Goal: Task Accomplishment & Management: Complete application form

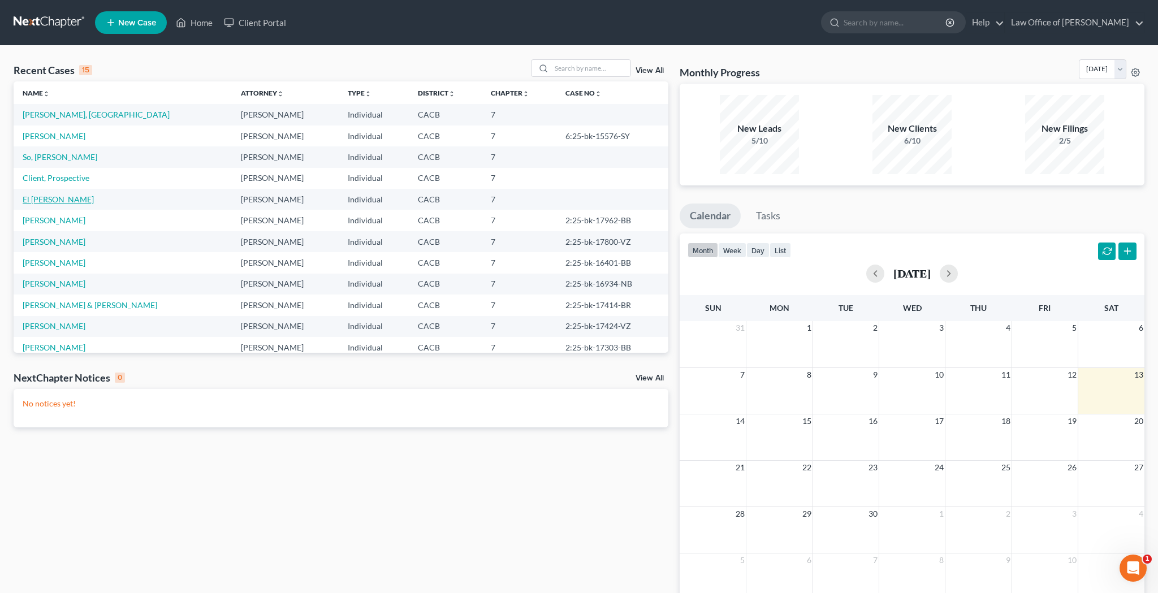
click at [63, 201] on link "El [PERSON_NAME]" at bounding box center [58, 199] width 71 height 10
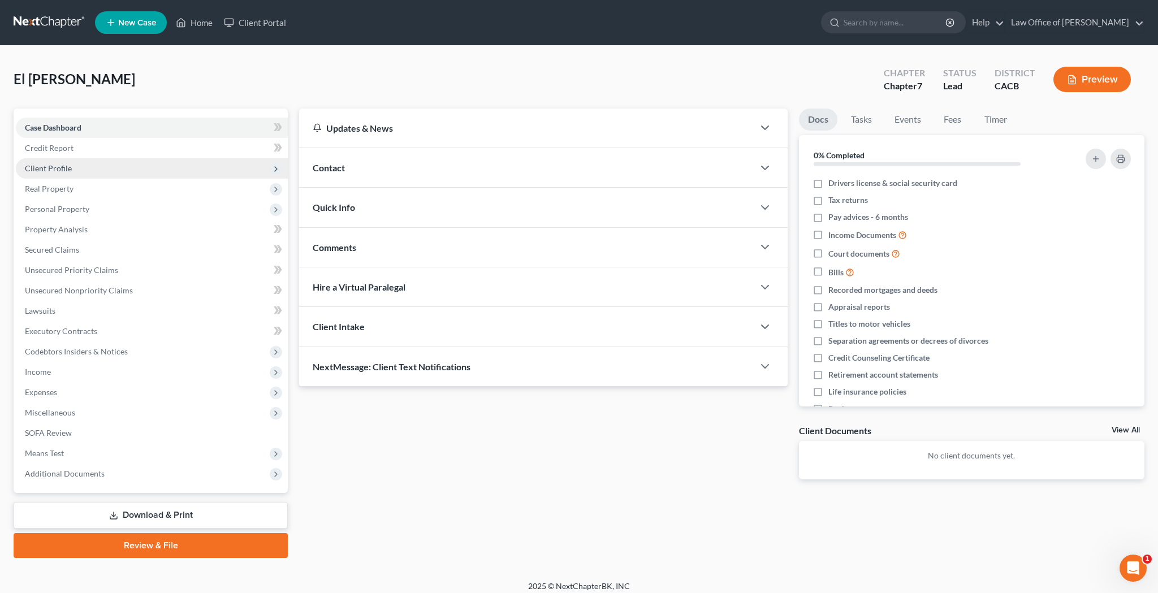
click at [58, 166] on span "Client Profile" at bounding box center [48, 168] width 47 height 10
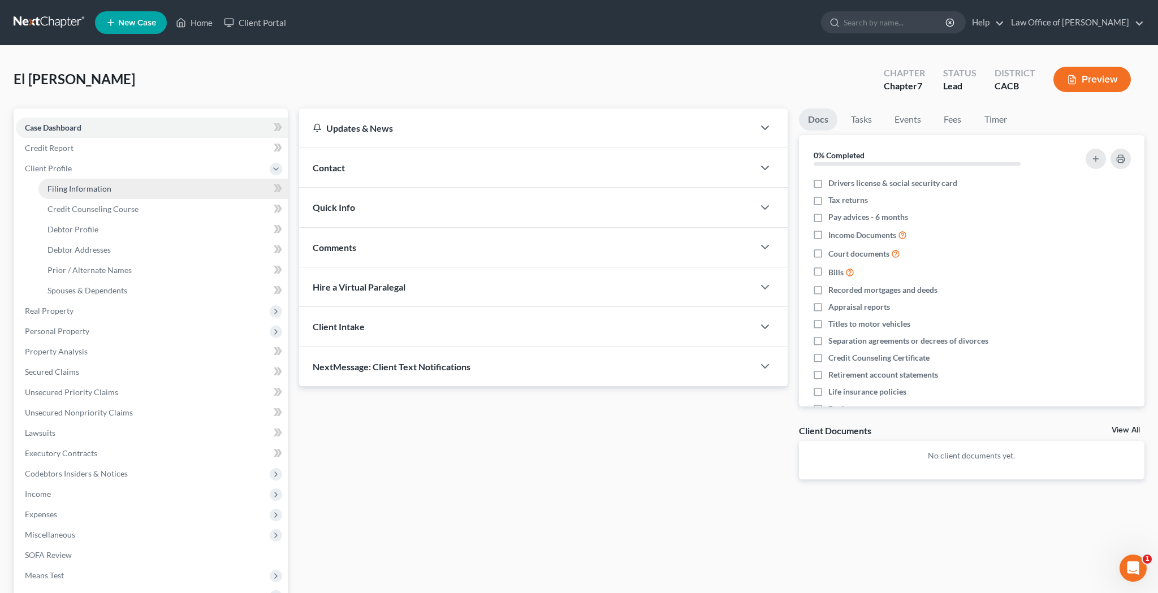
click at [66, 188] on span "Filing Information" at bounding box center [79, 189] width 64 height 10
select select "1"
select select "0"
select select "4"
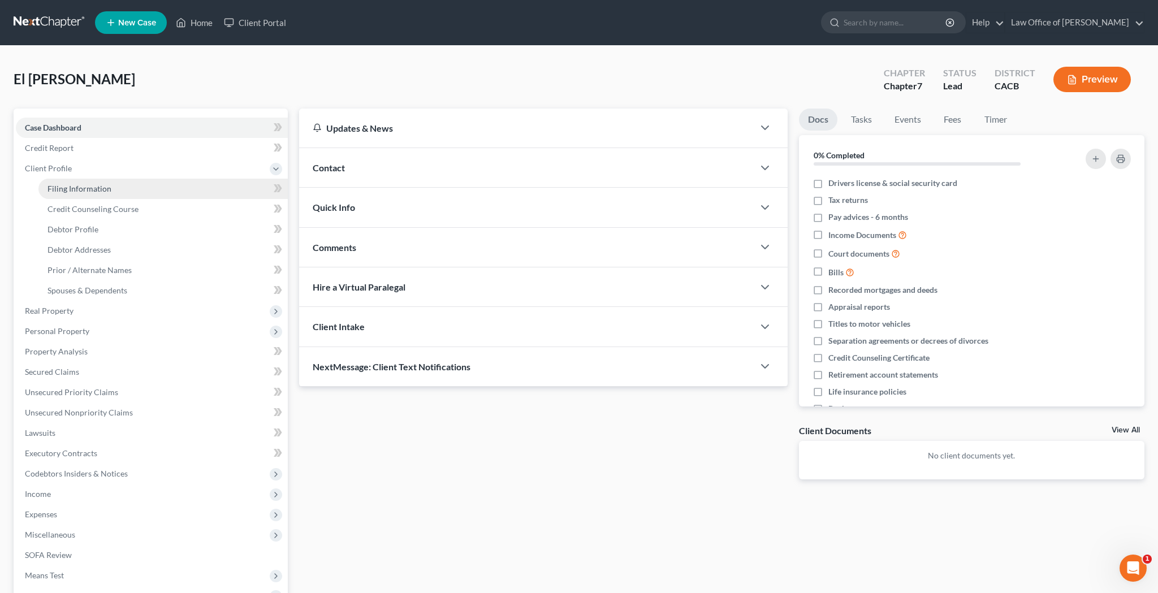
select select "0"
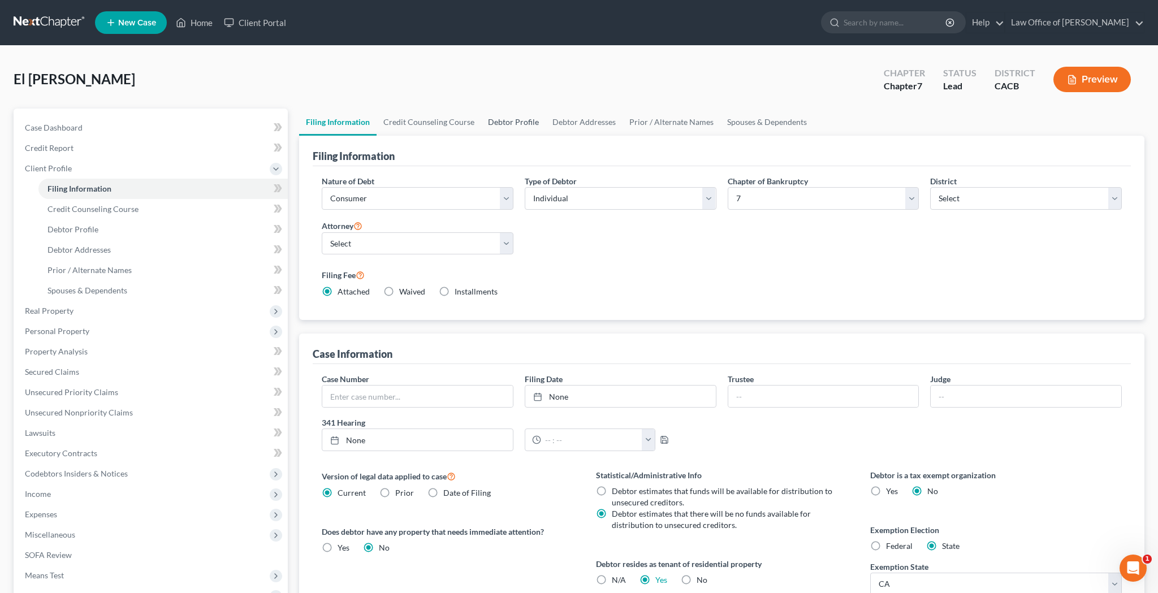
click at [513, 123] on link "Debtor Profile" at bounding box center [513, 122] width 64 height 27
select select "1"
select select "2"
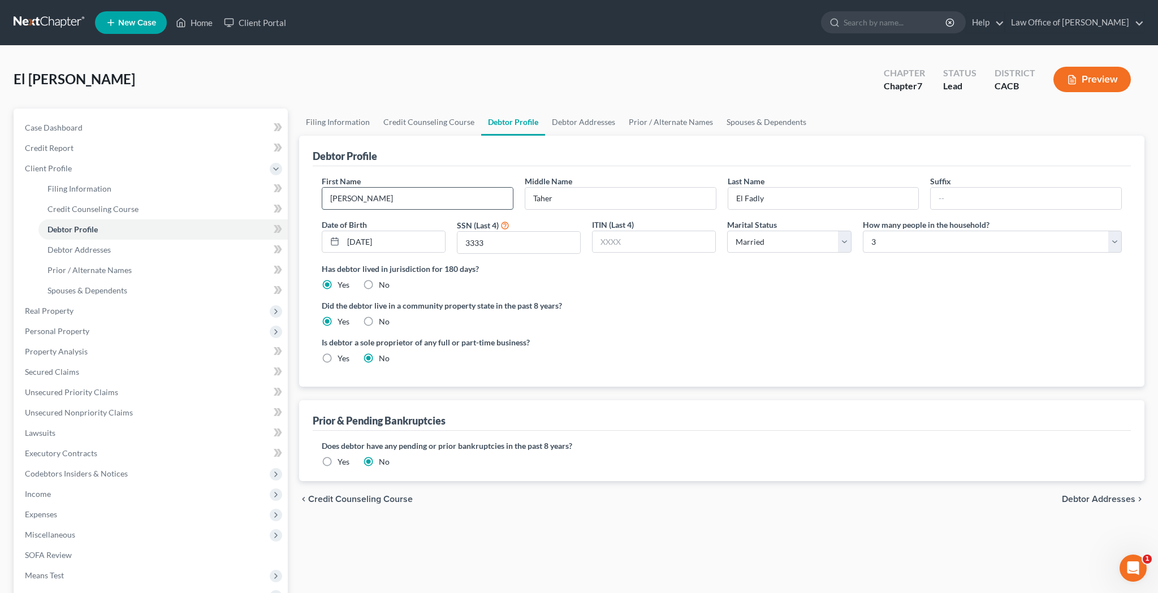
click at [433, 199] on input "[PERSON_NAME]" at bounding box center [417, 198] width 191 height 21
type input "[PERSON_NAME]"
drag, startPoint x: 537, startPoint y: 198, endPoint x: 491, endPoint y: 197, distance: 45.8
click at [491, 197] on div "First Name [PERSON_NAME] Middle Name [PERSON_NAME] Last Name El Fadly Suffix Da…" at bounding box center [721, 219] width 811 height 88
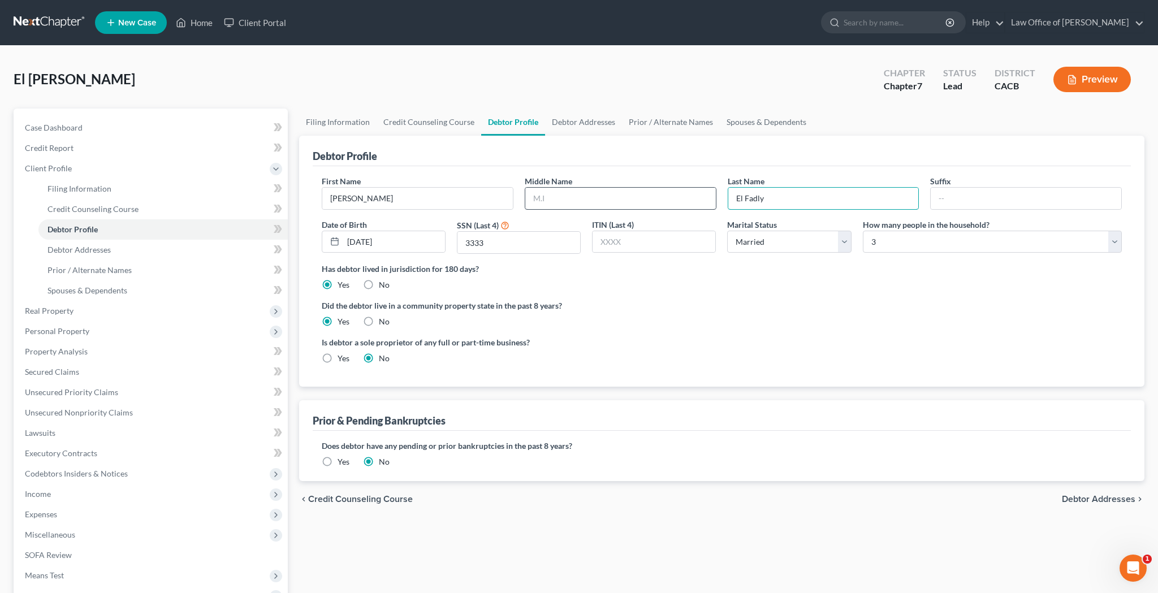
drag, startPoint x: 779, startPoint y: 196, endPoint x: 675, endPoint y: 196, distance: 104.0
click at [675, 196] on div "First Name [PERSON_NAME] Middle Name Last Name El Fadly Suffix Date of Birth [D…" at bounding box center [721, 219] width 811 height 88
type input "Machach"
click at [733, 164] on div "Debtor Profile" at bounding box center [722, 151] width 818 height 31
drag, startPoint x: 504, startPoint y: 241, endPoint x: 466, endPoint y: 241, distance: 38.4
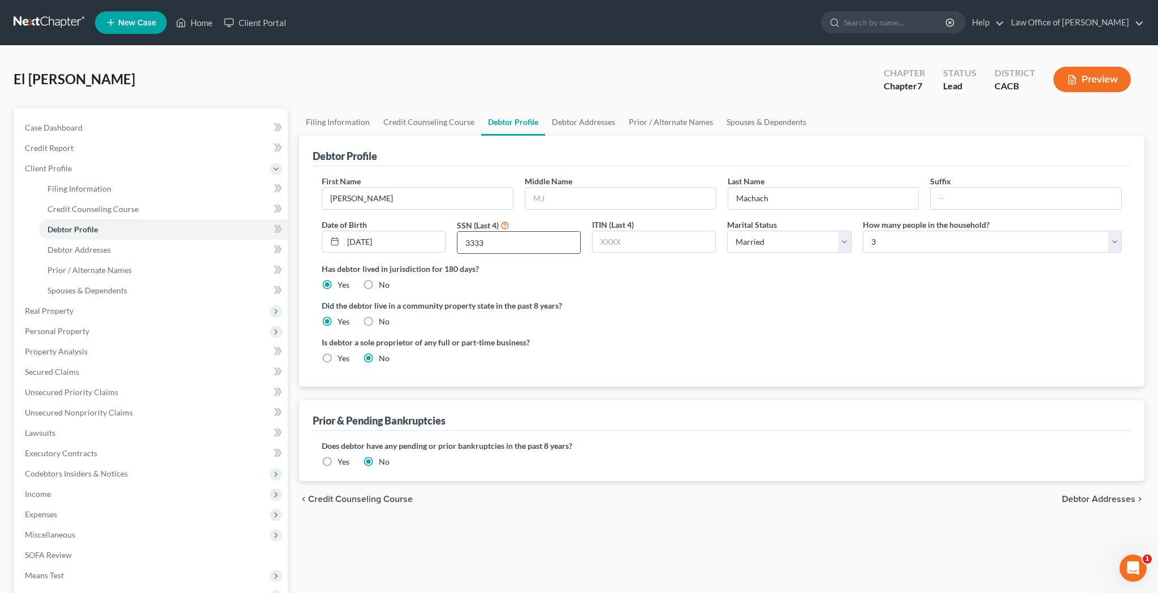
click at [467, 241] on input "3333" at bounding box center [518, 242] width 123 height 21
type input "5985"
drag, startPoint x: 423, startPoint y: 243, endPoint x: 313, endPoint y: 240, distance: 110.9
click at [307, 243] on div "Debtor Profile First Name [PERSON_NAME] Middle Name Last Name Machach Suffix Da…" at bounding box center [721, 261] width 845 height 251
type input "[DATE]"
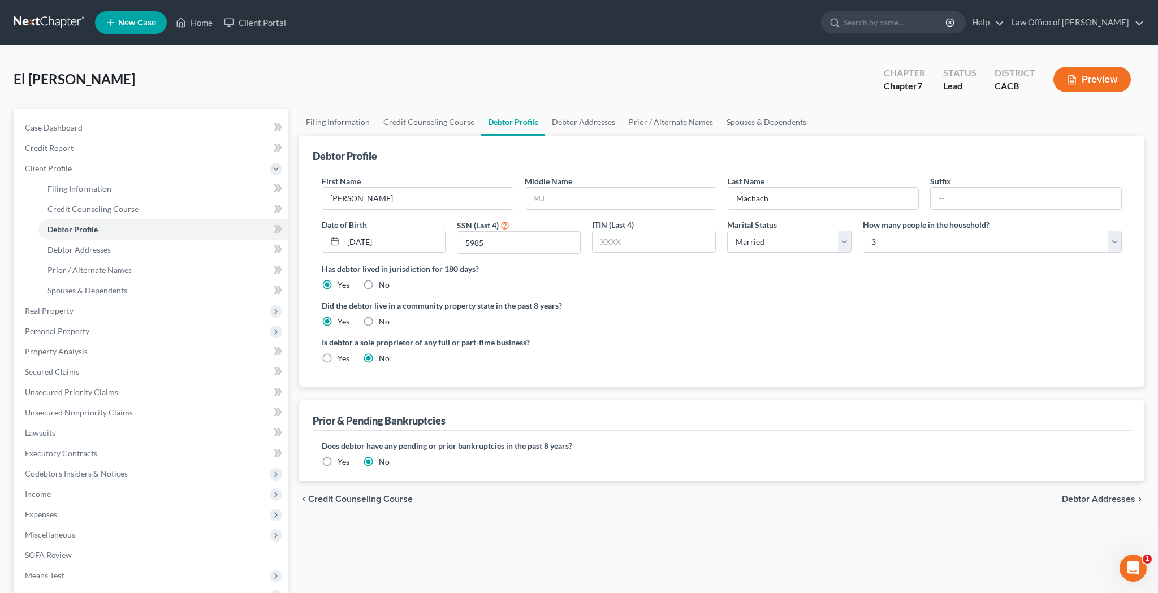
click at [597, 291] on ng-include "First Name [PERSON_NAME] Middle Name Last Name Machach Suffix Date of Birth [DE…" at bounding box center [722, 274] width 800 height 198
click at [111, 147] on link "Credit Report" at bounding box center [152, 148] width 272 height 20
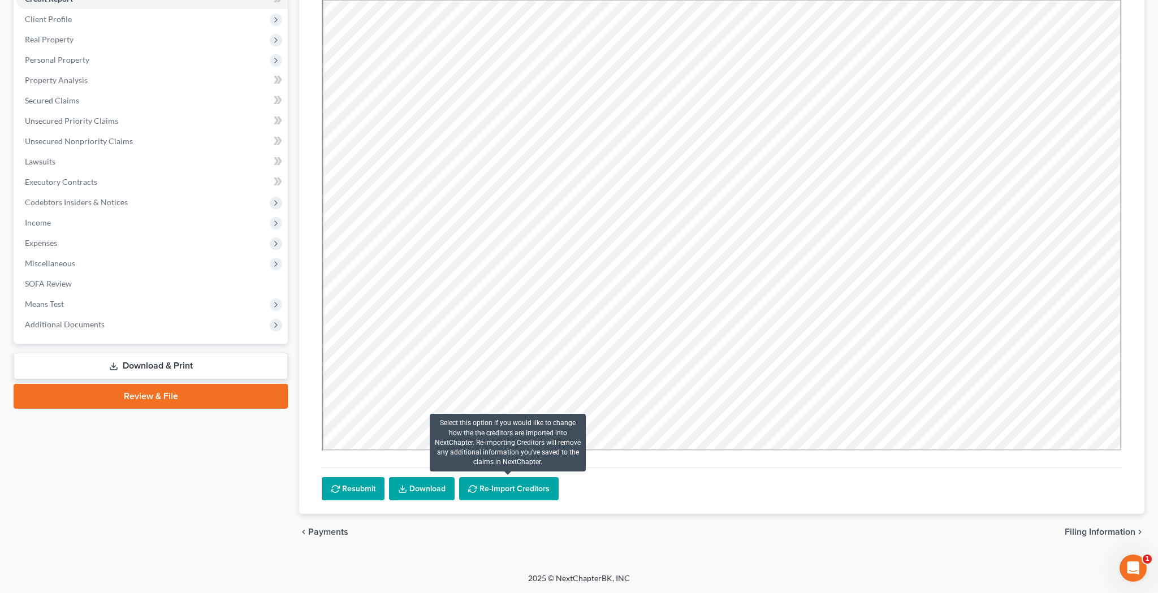
click at [491, 474] on button "Re-Import Creditors" at bounding box center [509, 489] width 100 height 24
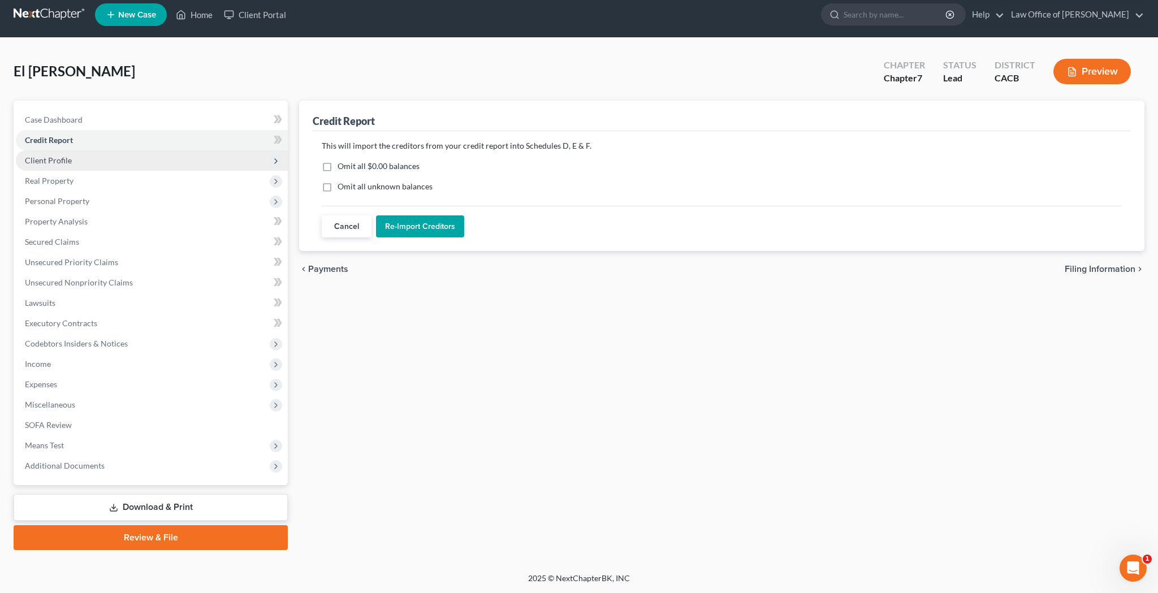
click at [83, 161] on span "Client Profile" at bounding box center [152, 160] width 272 height 20
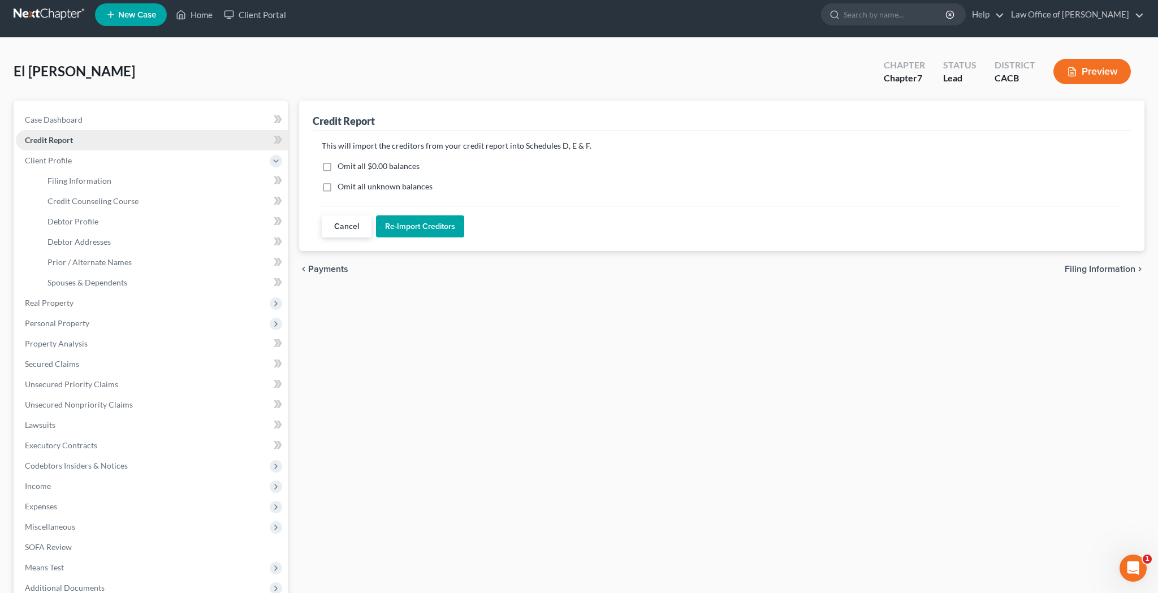
click at [87, 143] on link "Credit Report" at bounding box center [152, 140] width 272 height 20
click at [326, 223] on button "Cancel" at bounding box center [347, 226] width 50 height 23
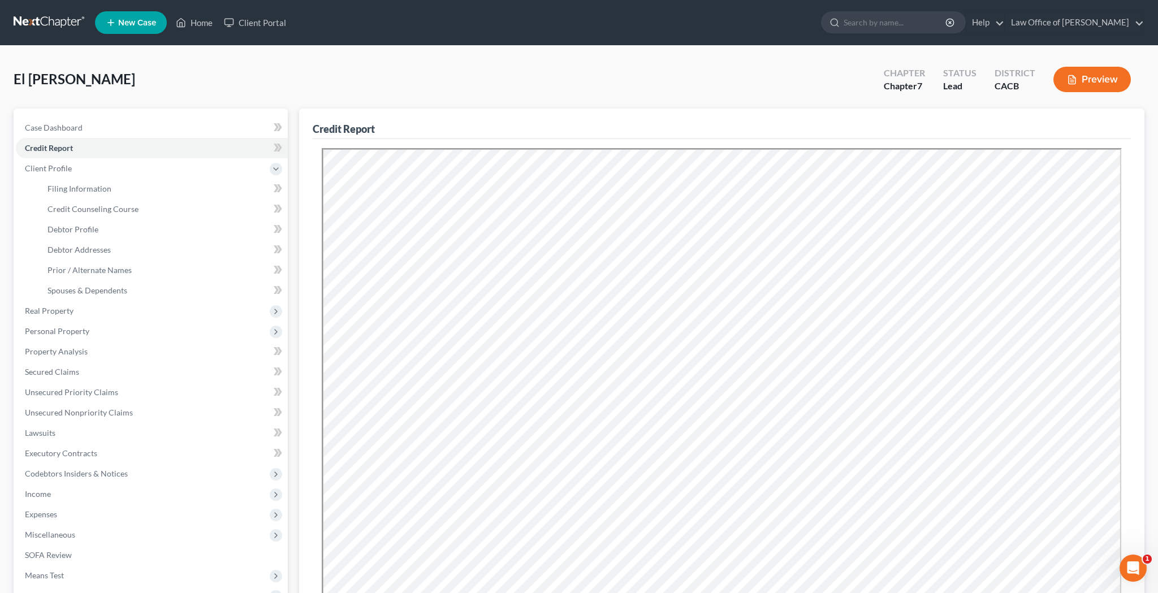
scroll to position [0, 0]
click at [111, 188] on link "Filing Information" at bounding box center [162, 189] width 249 height 20
select select "1"
select select "0"
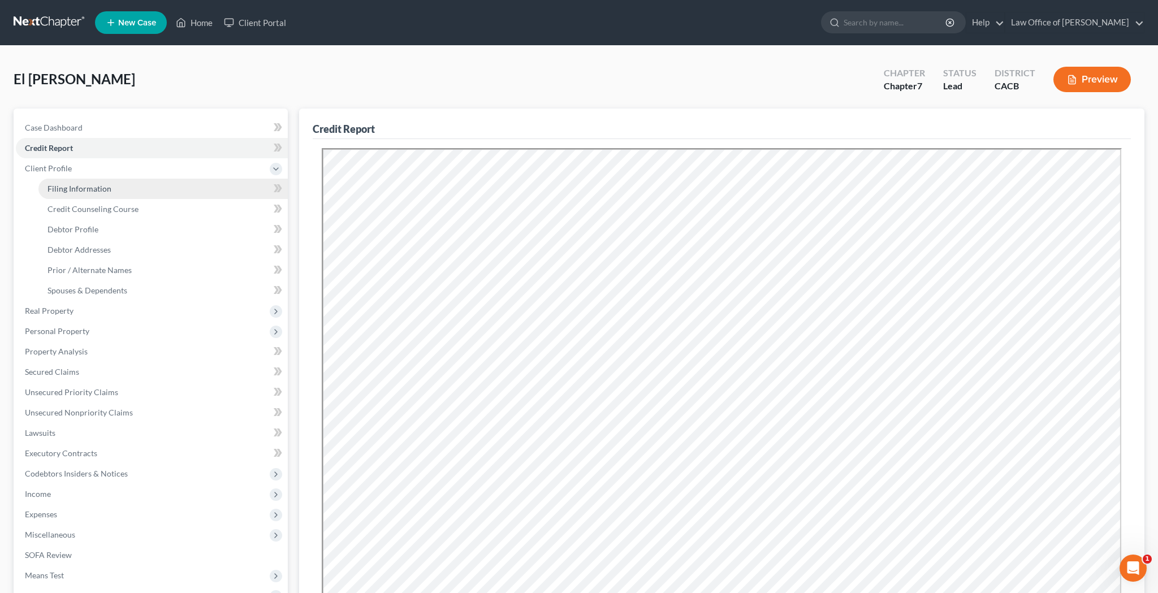
select select "7"
select select "0"
select select "4"
select select "0"
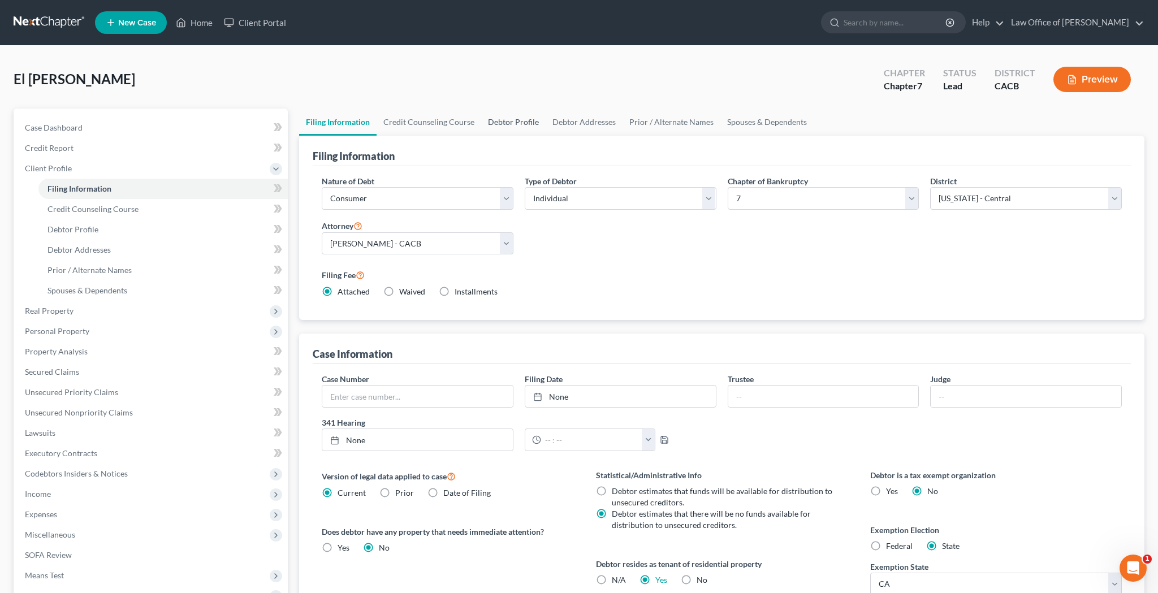
click at [509, 121] on link "Debtor Profile" at bounding box center [513, 122] width 64 height 27
select select "1"
select select "2"
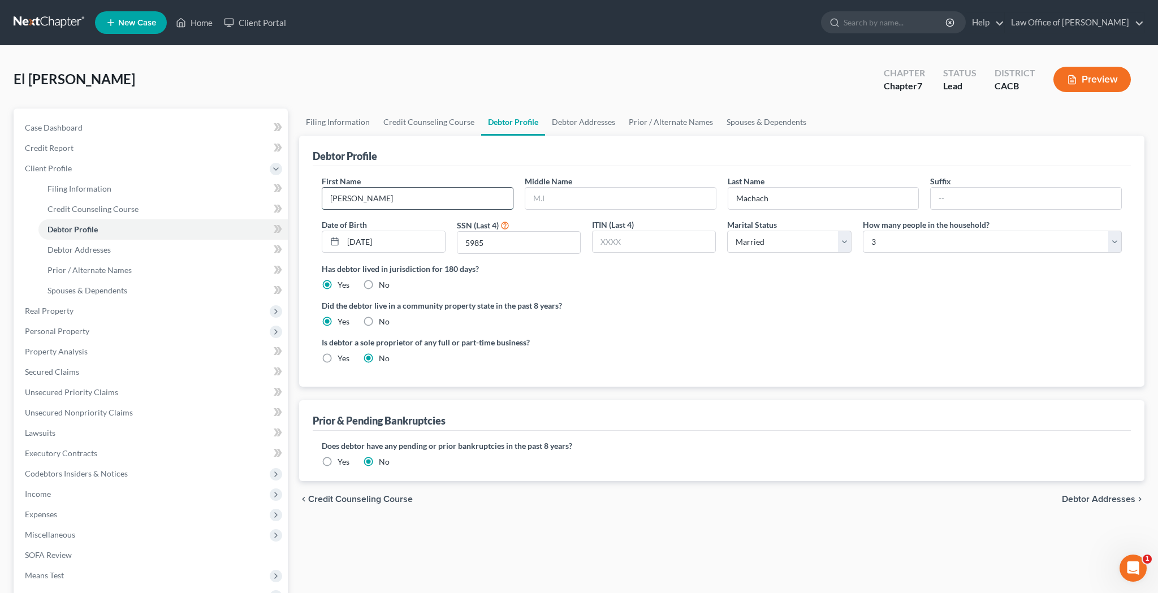
click at [435, 198] on input "[PERSON_NAME]" at bounding box center [417, 198] width 191 height 21
type input "[PERSON_NAME]"
click at [750, 198] on input "Machach" at bounding box center [823, 198] width 191 height 21
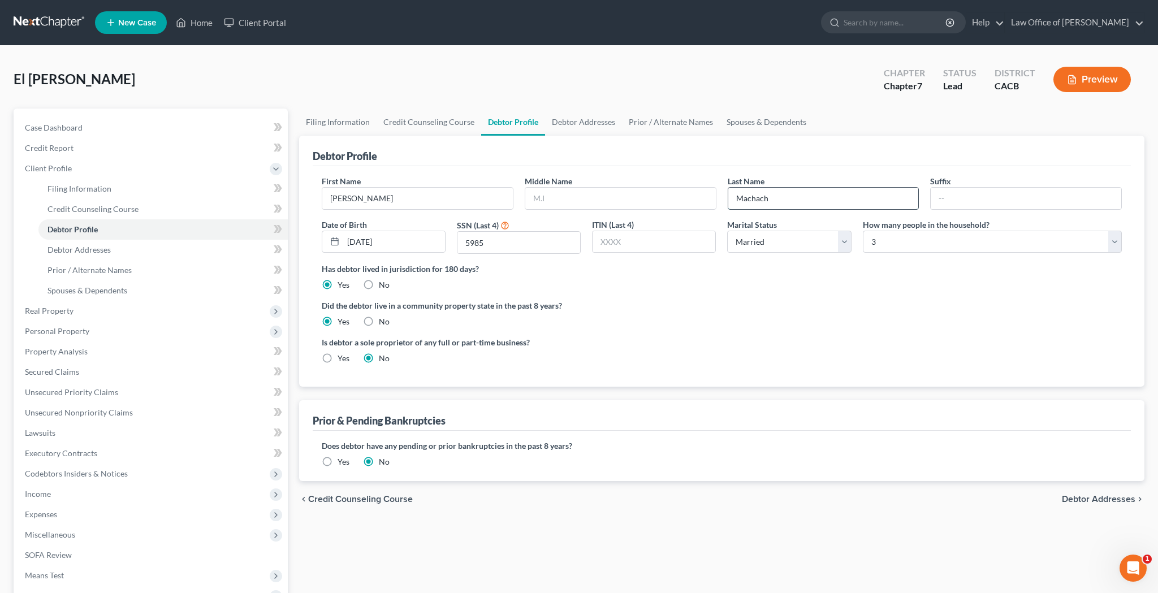
click at [750, 198] on input "Machach" at bounding box center [823, 198] width 191 height 21
type input "El Fadly"
click at [593, 198] on input "text" at bounding box center [620, 198] width 191 height 21
type input "Taher"
drag, startPoint x: 400, startPoint y: 243, endPoint x: 345, endPoint y: 242, distance: 54.9
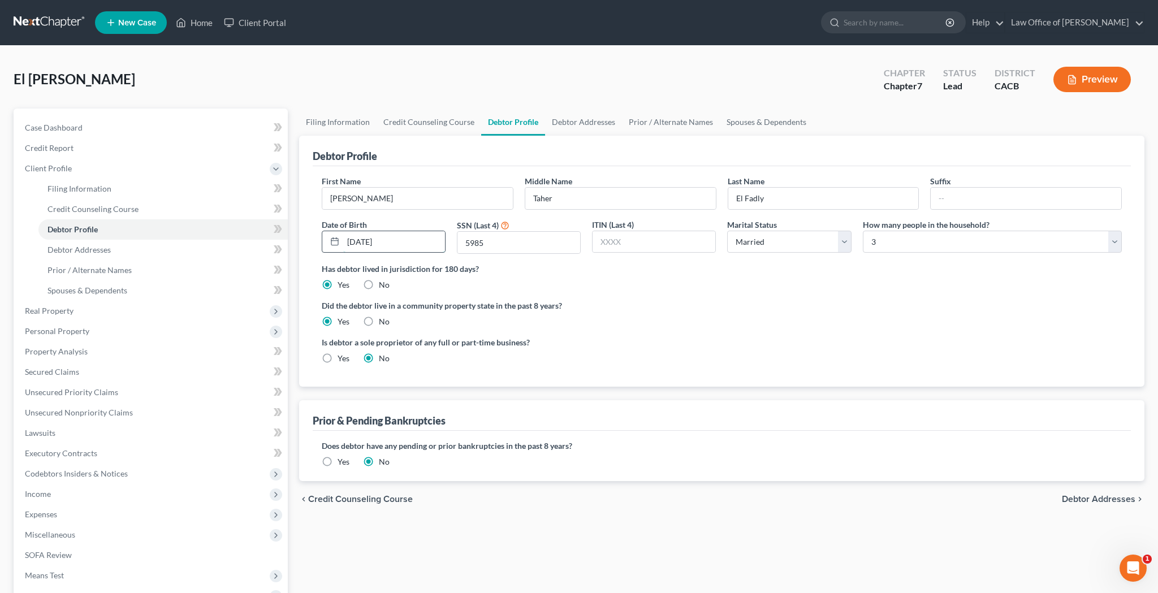
click at [345, 243] on input "[DATE]" at bounding box center [394, 241] width 102 height 21
type input "[DATE]"
drag, startPoint x: 509, startPoint y: 248, endPoint x: 456, endPoint y: 248, distance: 53.7
click at [456, 248] on div "SSN (Last 4) 5985" at bounding box center [518, 237] width 135 height 36
drag, startPoint x: 503, startPoint y: 240, endPoint x: 465, endPoint y: 240, distance: 37.9
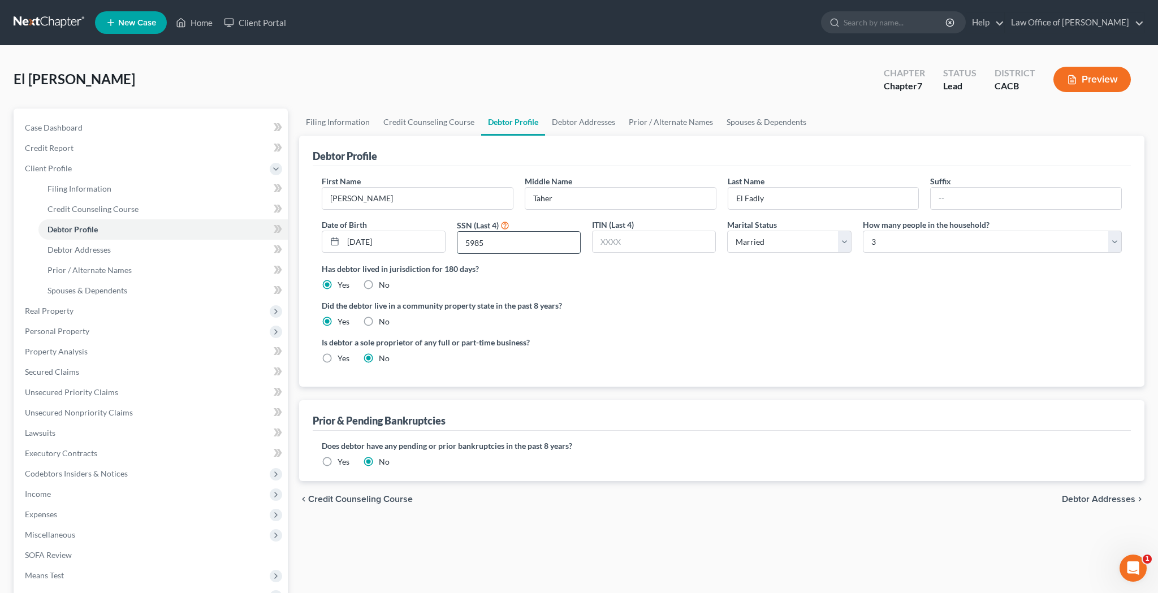
click at [465, 240] on input "5985" at bounding box center [518, 242] width 123 height 21
type input "3333"
click at [633, 301] on label "Did the debtor live in a community property state in the past 8 years?" at bounding box center [722, 306] width 800 height 12
click at [104, 166] on span "Client Profile" at bounding box center [152, 168] width 272 height 20
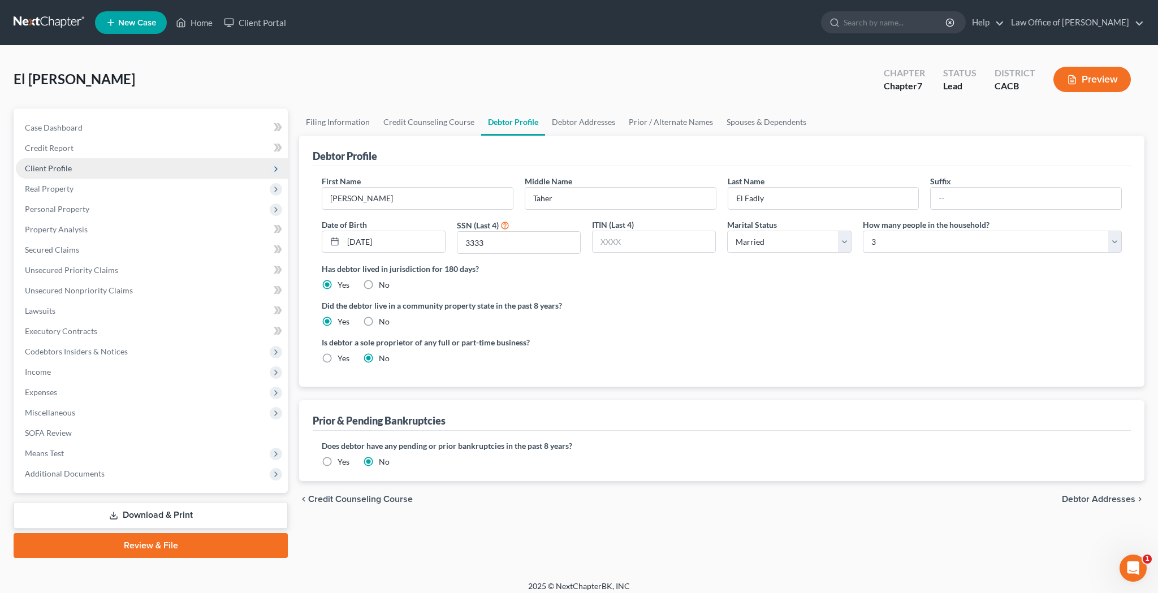
click at [104, 166] on span "Client Profile" at bounding box center [152, 168] width 272 height 20
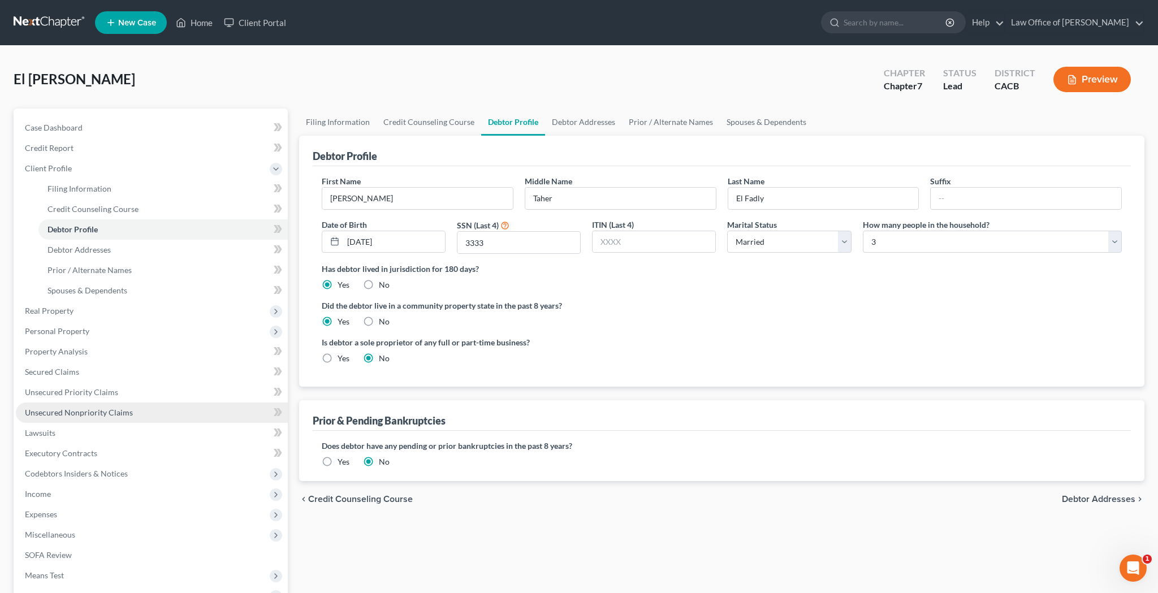
click at [104, 411] on span "Unsecured Nonpriority Claims" at bounding box center [79, 413] width 108 height 10
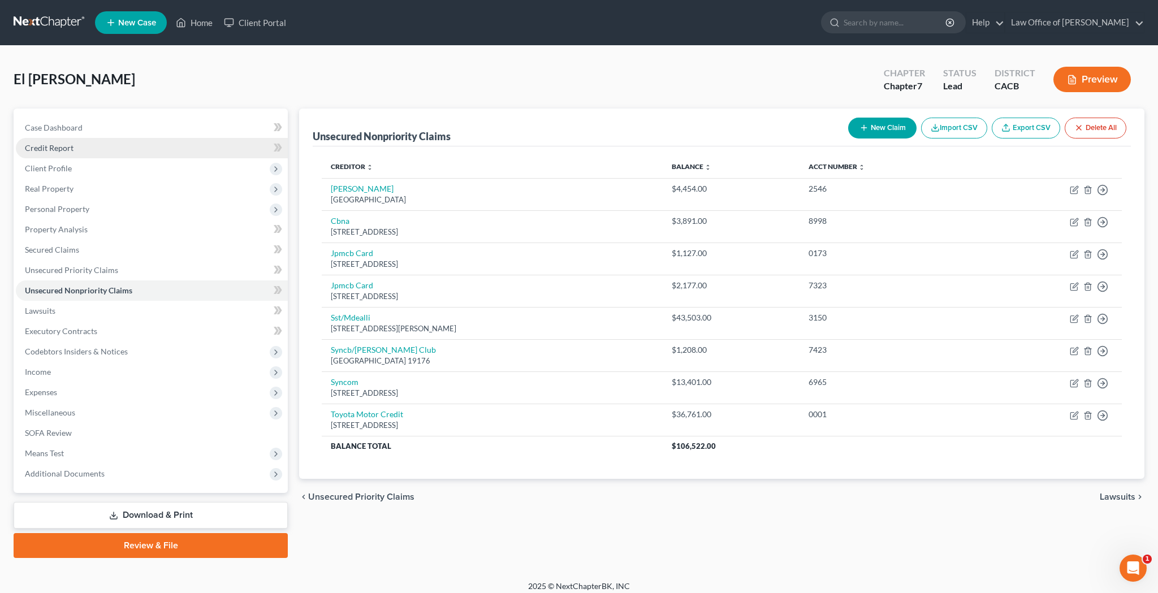
click at [116, 148] on link "Credit Report" at bounding box center [152, 148] width 272 height 20
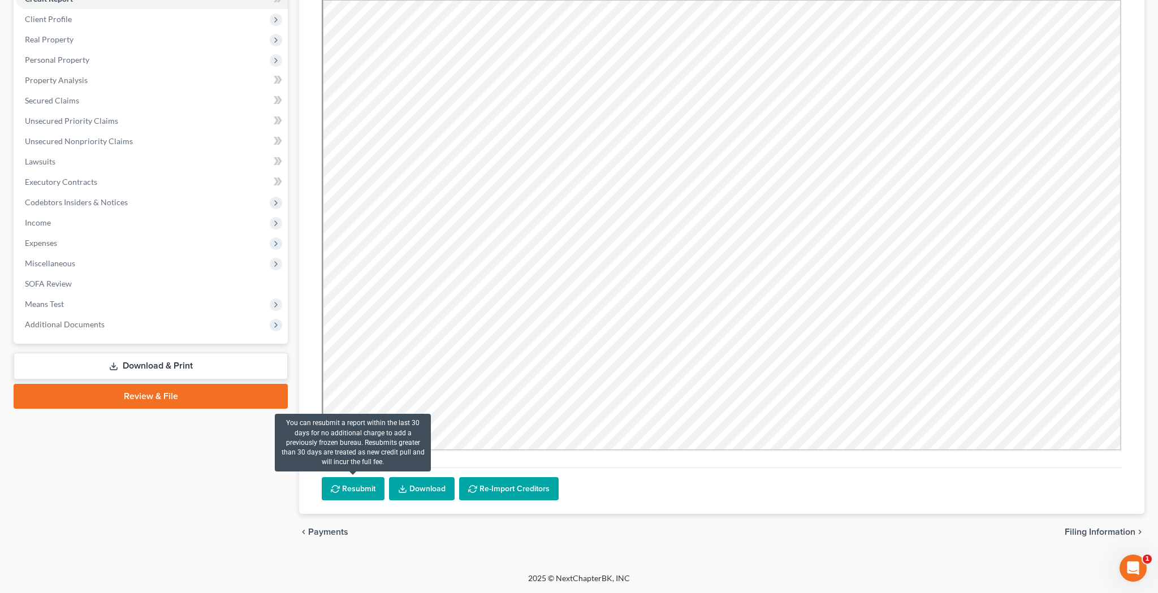
click at [346, 474] on button "Resubmit" at bounding box center [353, 489] width 63 height 24
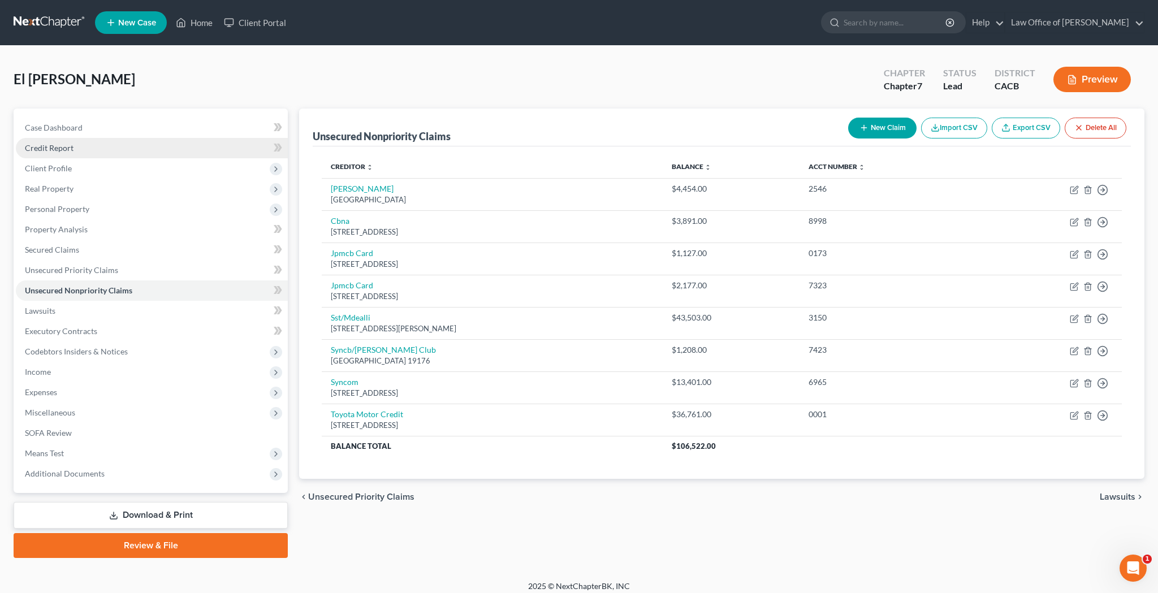
click at [150, 147] on link "Credit Report" at bounding box center [152, 148] width 272 height 20
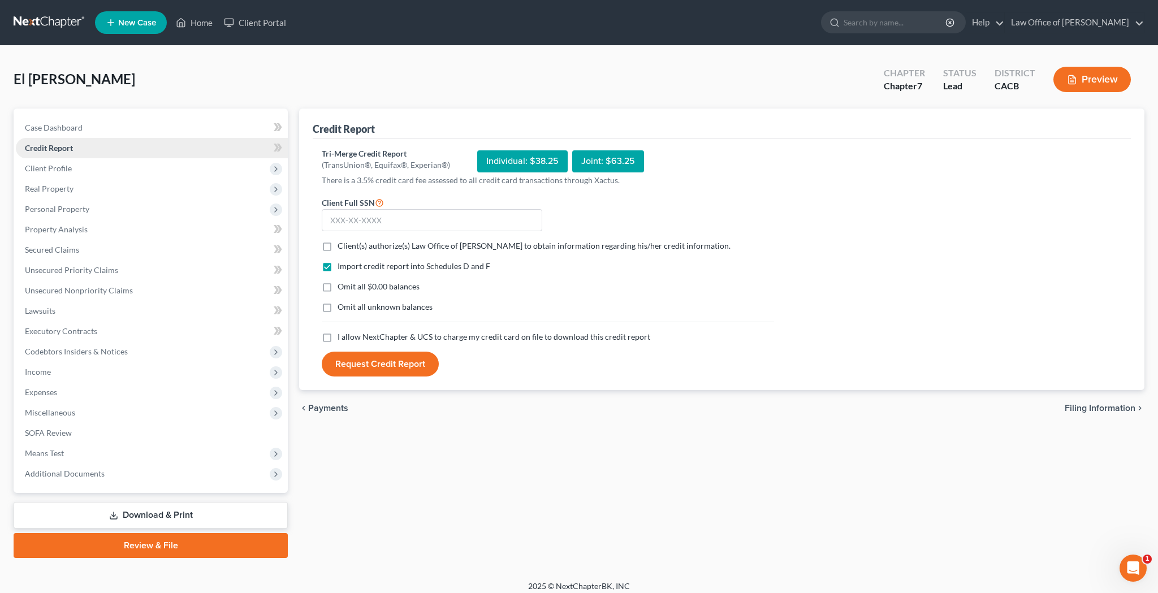
click at [96, 146] on link "Credit Report" at bounding box center [152, 148] width 272 height 20
click at [94, 128] on link "Case Dashboard" at bounding box center [152, 128] width 272 height 20
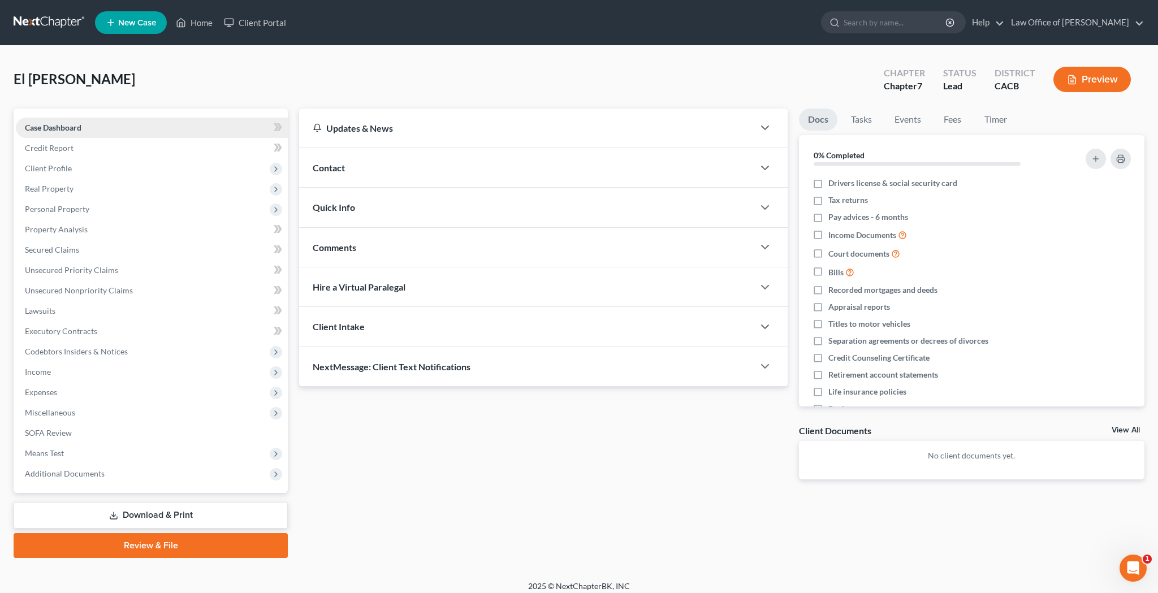
click at [94, 128] on link "Case Dashboard" at bounding box center [152, 128] width 272 height 20
click at [75, 127] on span "Case Dashboard" at bounding box center [53, 128] width 57 height 10
click at [69, 148] on span "Credit Report" at bounding box center [49, 148] width 49 height 10
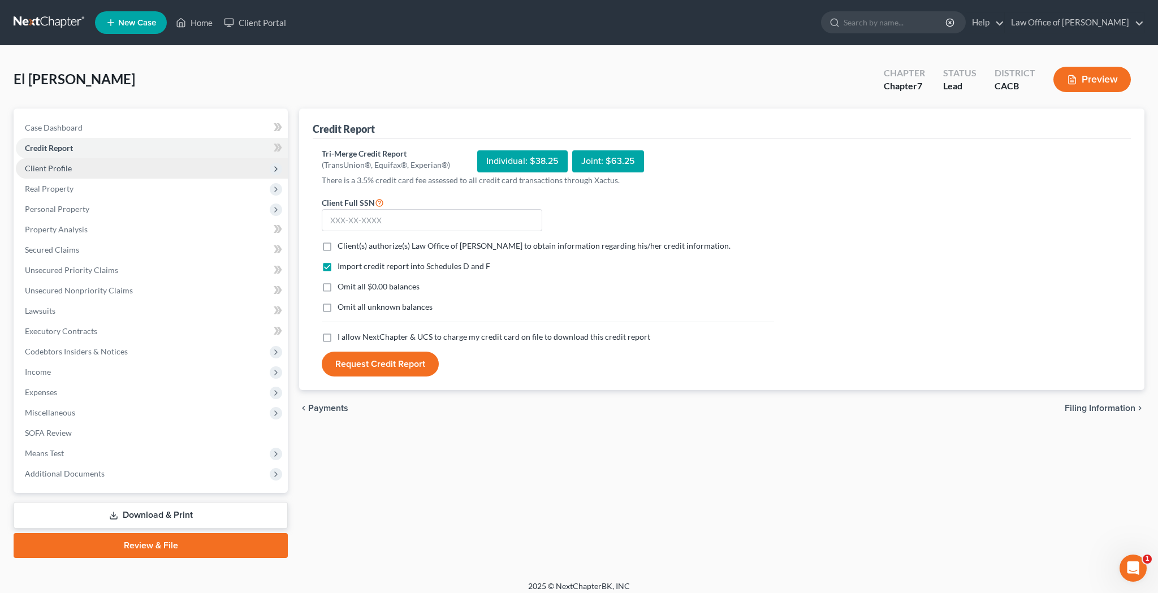
click at [68, 165] on span "Client Profile" at bounding box center [48, 168] width 47 height 10
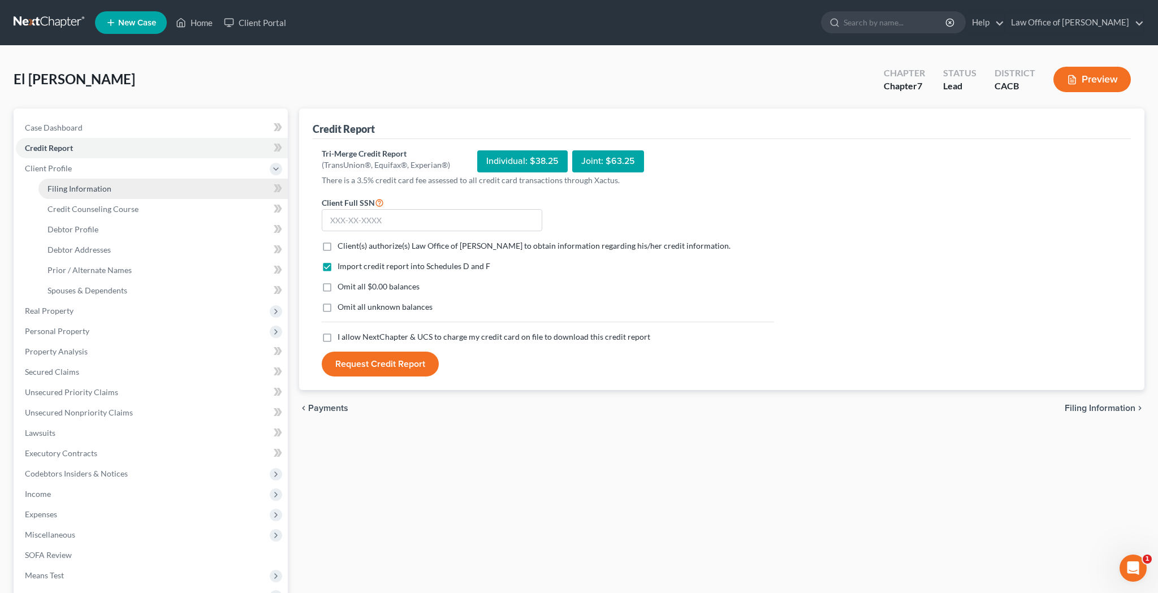
click at [71, 188] on span "Filing Information" at bounding box center [79, 189] width 64 height 10
select select "1"
select select "0"
select select "7"
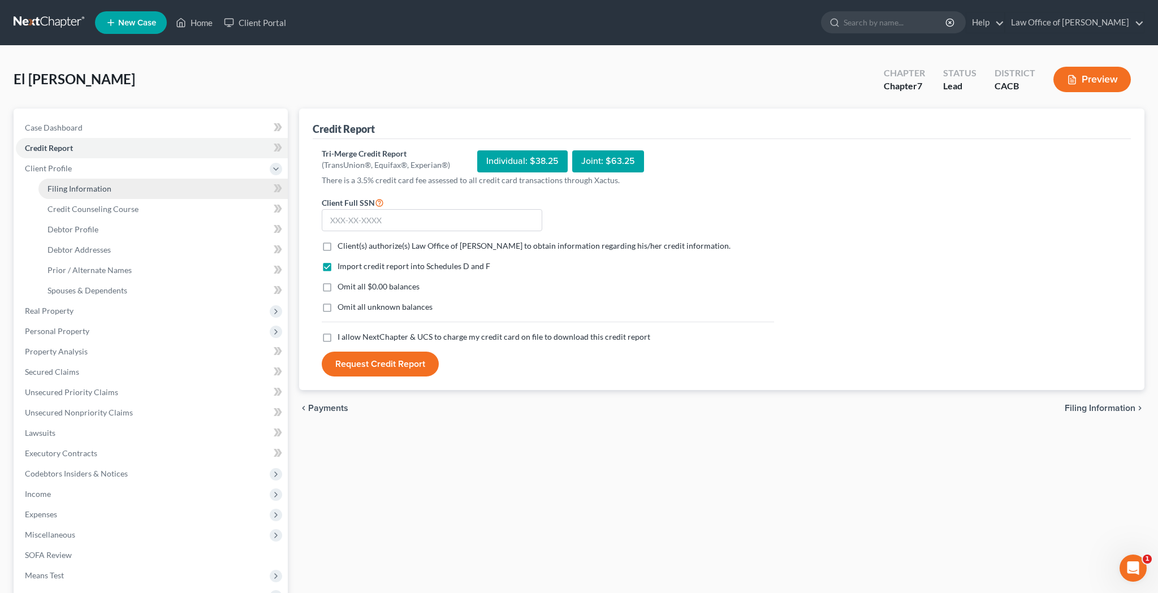
select select "0"
select select "4"
select select "0"
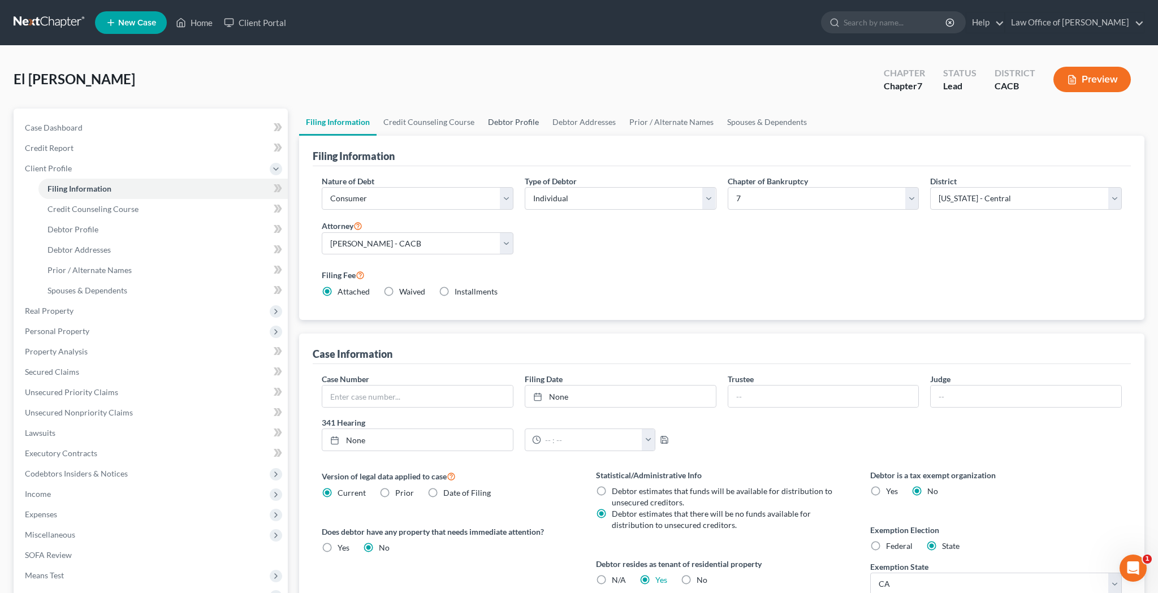
click at [527, 122] on link "Debtor Profile" at bounding box center [513, 122] width 64 height 27
select select "1"
select select "2"
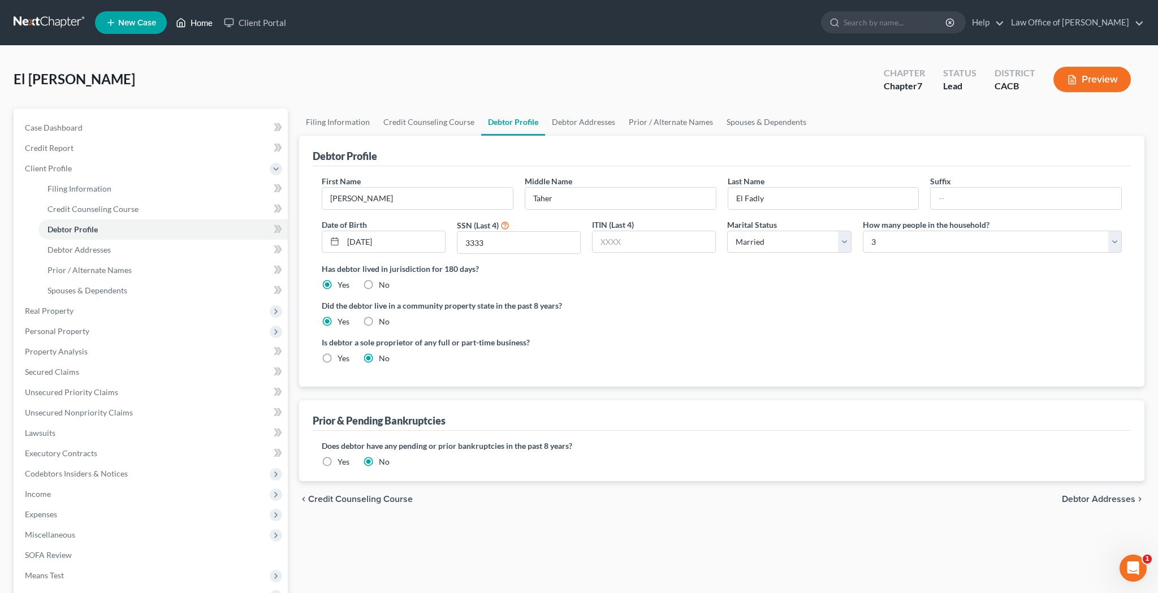
click at [205, 27] on link "Home" at bounding box center [194, 22] width 48 height 20
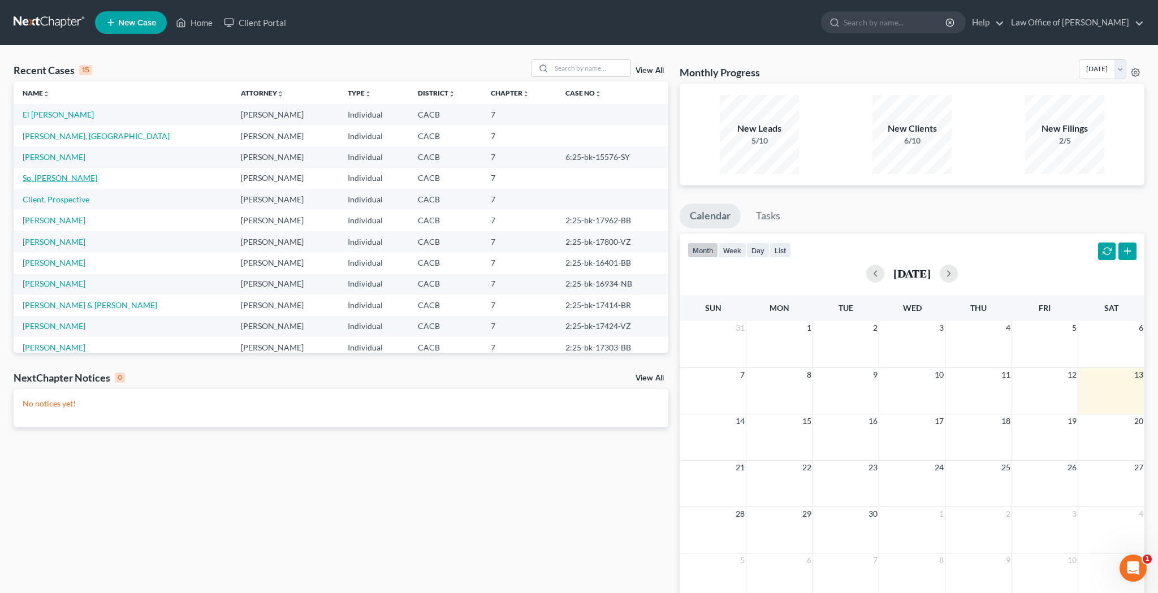
click at [47, 177] on link "So, [PERSON_NAME]" at bounding box center [60, 178] width 75 height 10
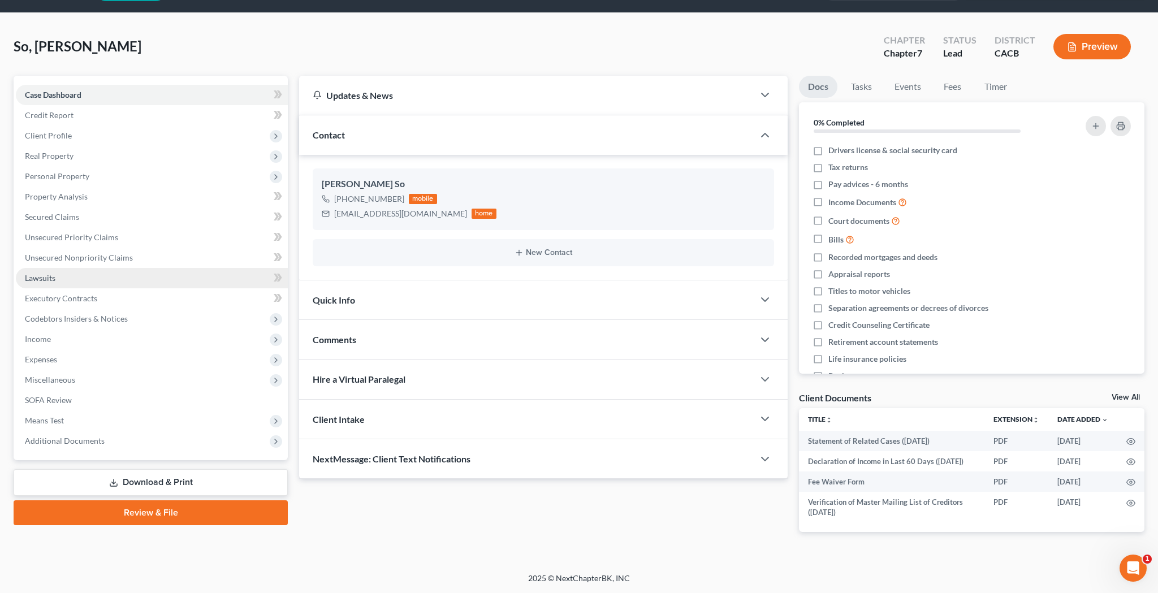
scroll to position [41, 0]
click at [113, 108] on link "Credit Report" at bounding box center [152, 115] width 272 height 20
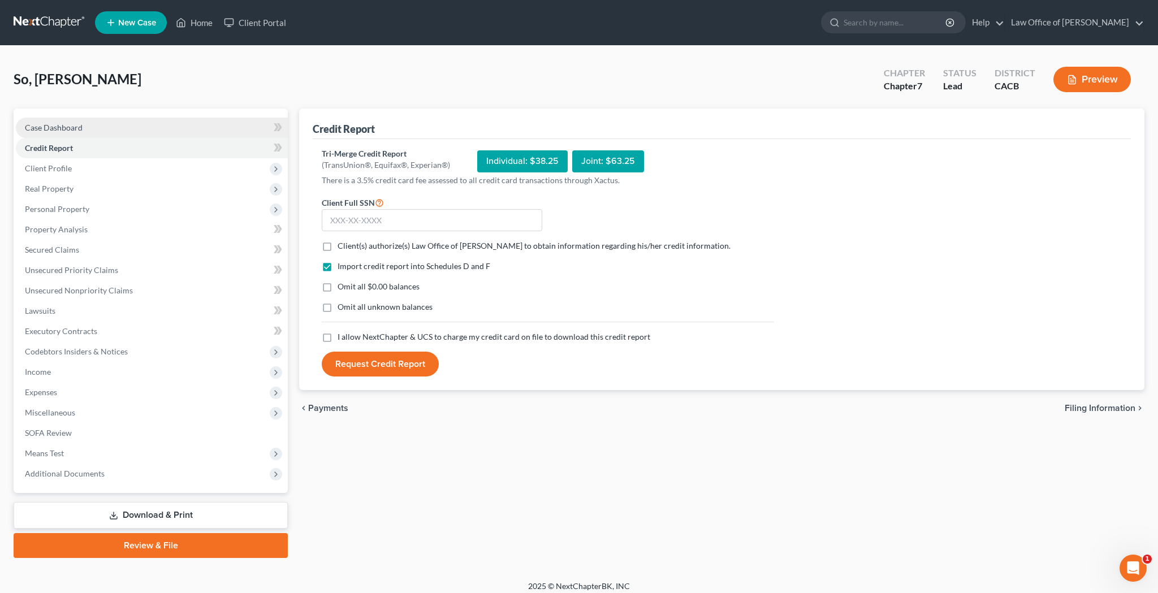
click at [197, 126] on link "Case Dashboard" at bounding box center [152, 128] width 272 height 20
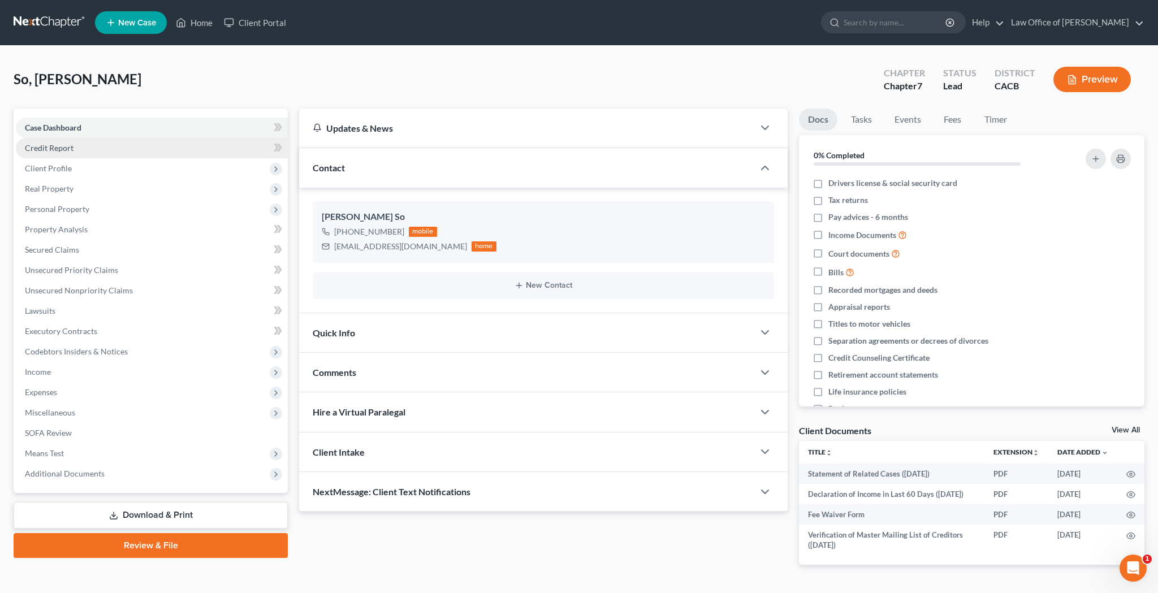
click at [196, 146] on link "Credit Report" at bounding box center [152, 148] width 272 height 20
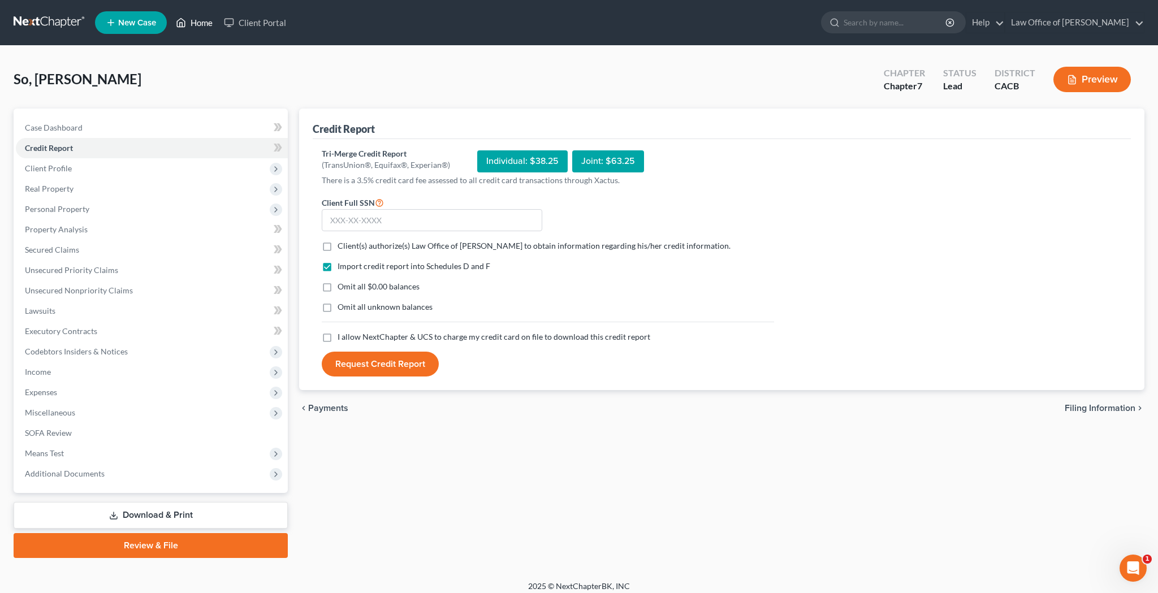
click at [202, 20] on link "Home" at bounding box center [194, 22] width 48 height 20
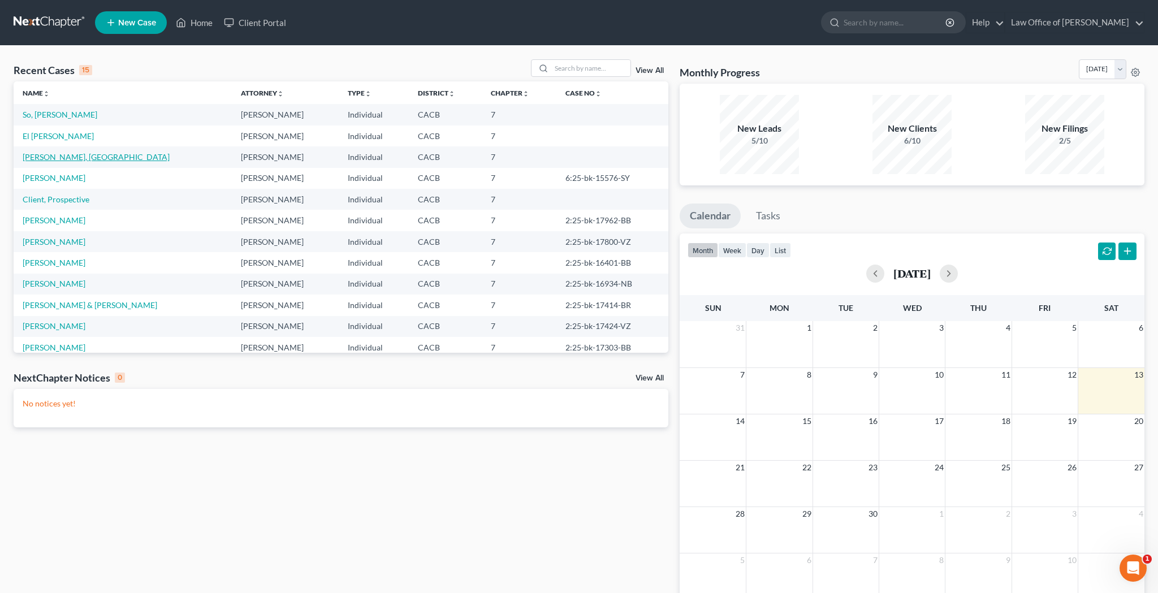
click at [62, 159] on link "[PERSON_NAME], [GEOGRAPHIC_DATA]" at bounding box center [96, 157] width 147 height 10
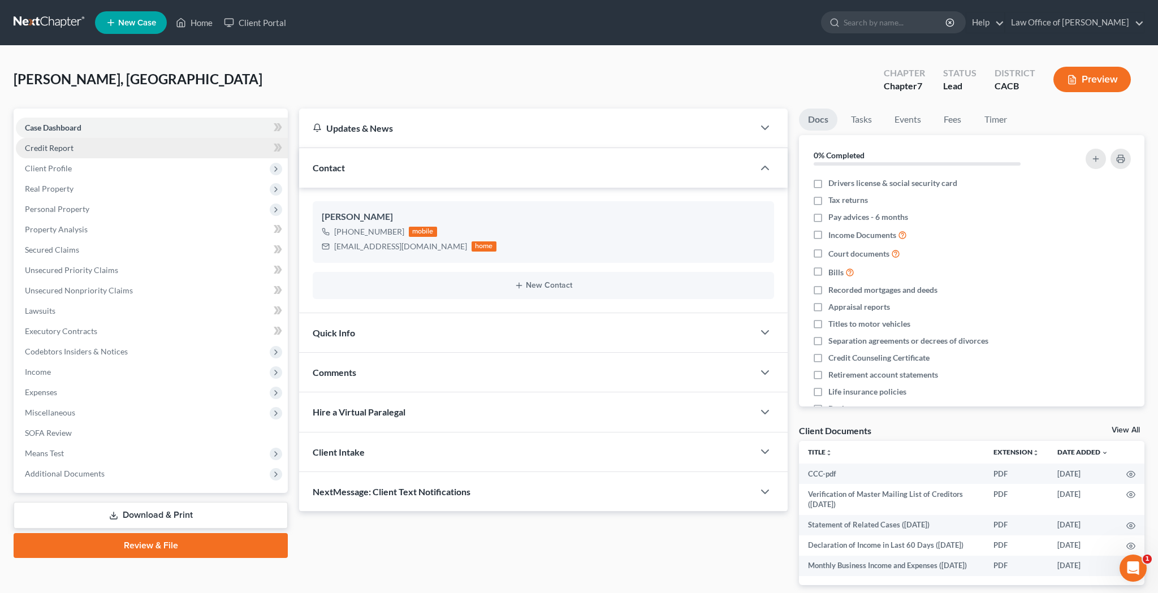
click at [64, 146] on span "Credit Report" at bounding box center [49, 148] width 49 height 10
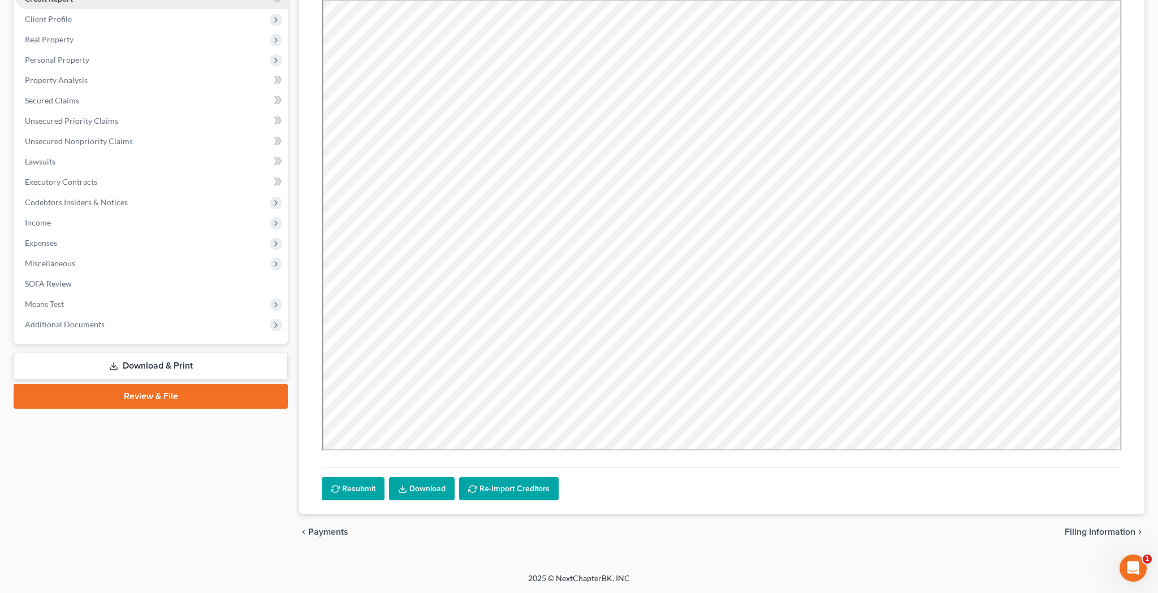
scroll to position [149, 0]
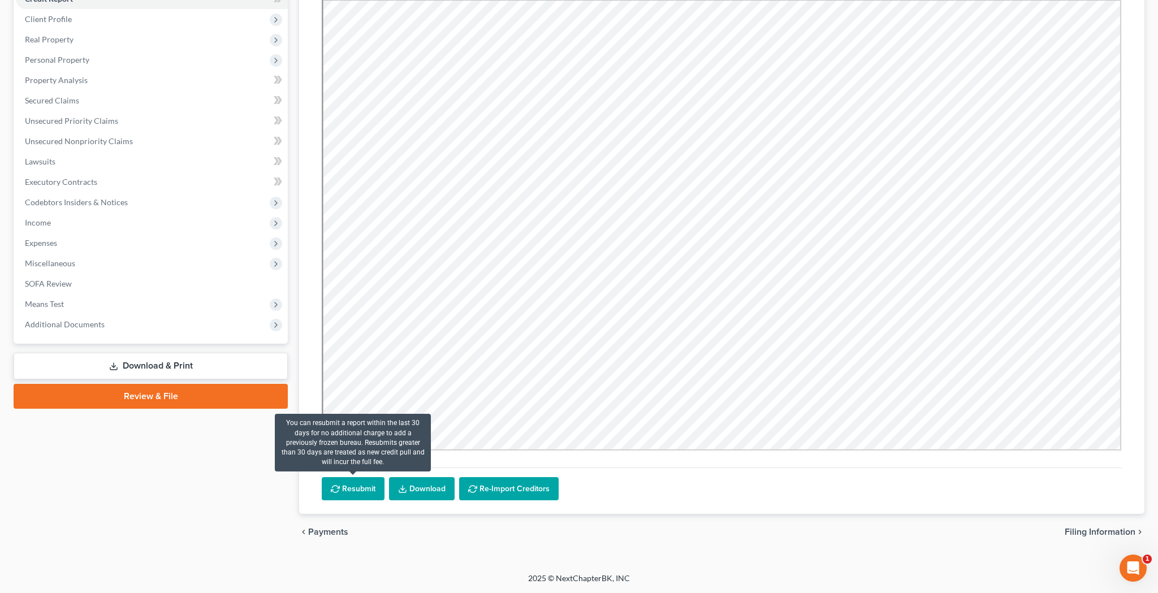
click at [357, 474] on button "Resubmit" at bounding box center [353, 489] width 63 height 24
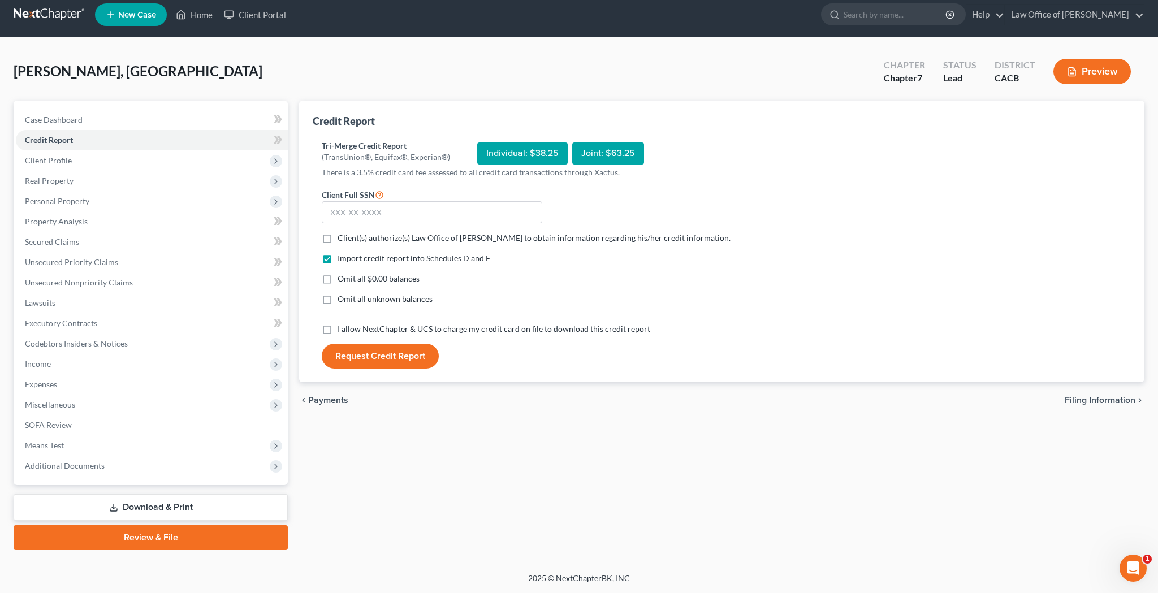
scroll to position [8, 0]
click at [367, 356] on button "Request Credit Report" at bounding box center [380, 356] width 117 height 25
click at [395, 212] on input "text" at bounding box center [432, 212] width 220 height 23
click at [205, 18] on link "Home" at bounding box center [194, 15] width 48 height 20
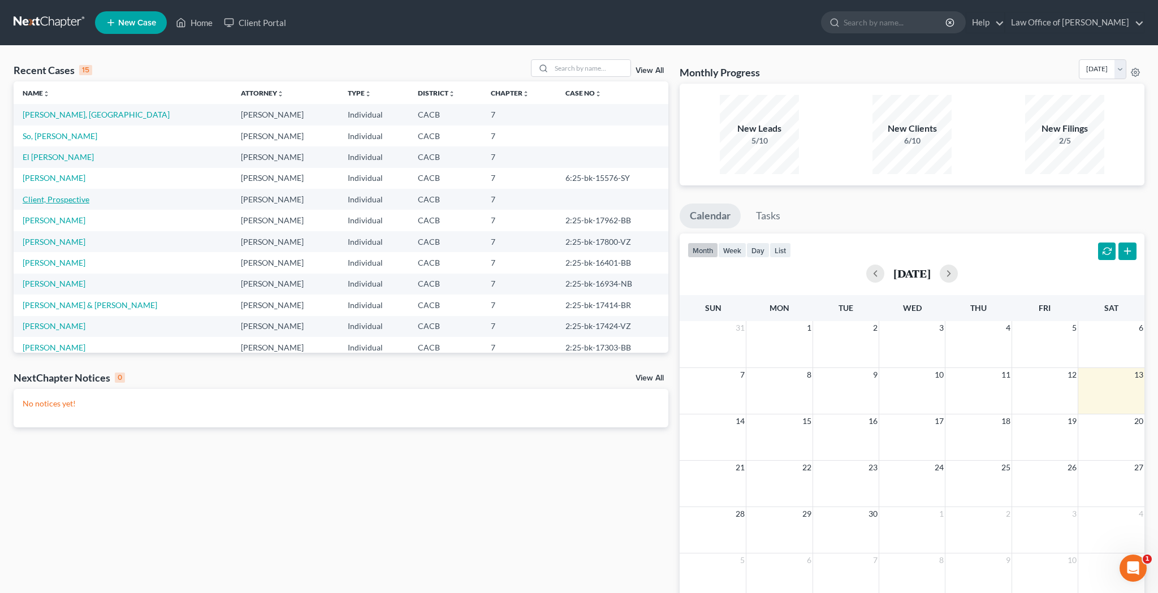
click at [77, 198] on link "Client, Prospective" at bounding box center [56, 199] width 67 height 10
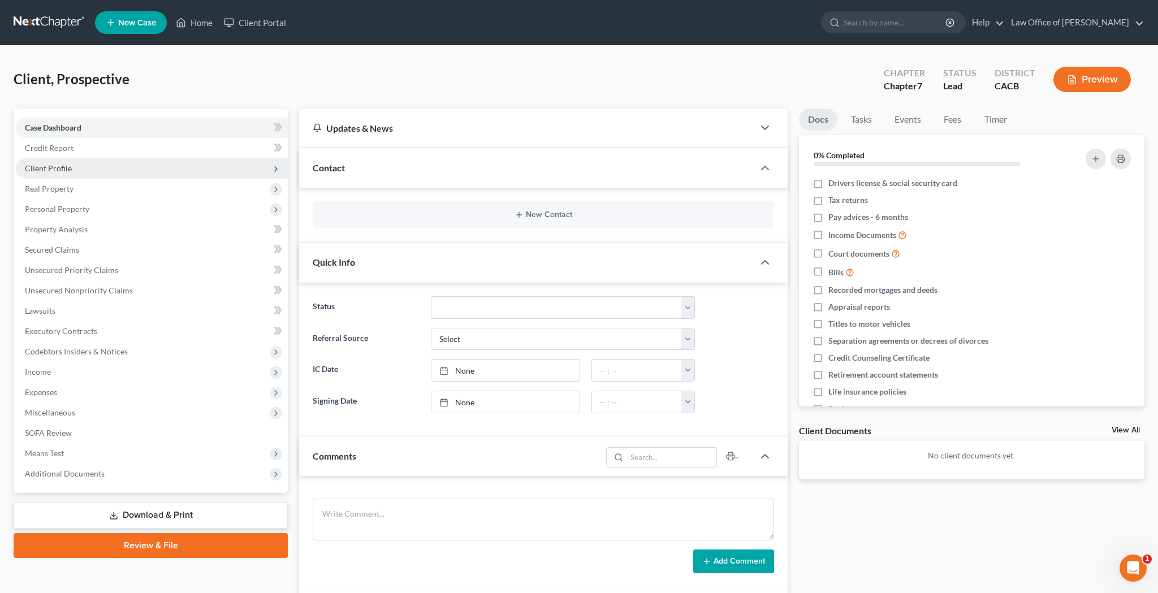
click at [66, 165] on span "Client Profile" at bounding box center [48, 168] width 47 height 10
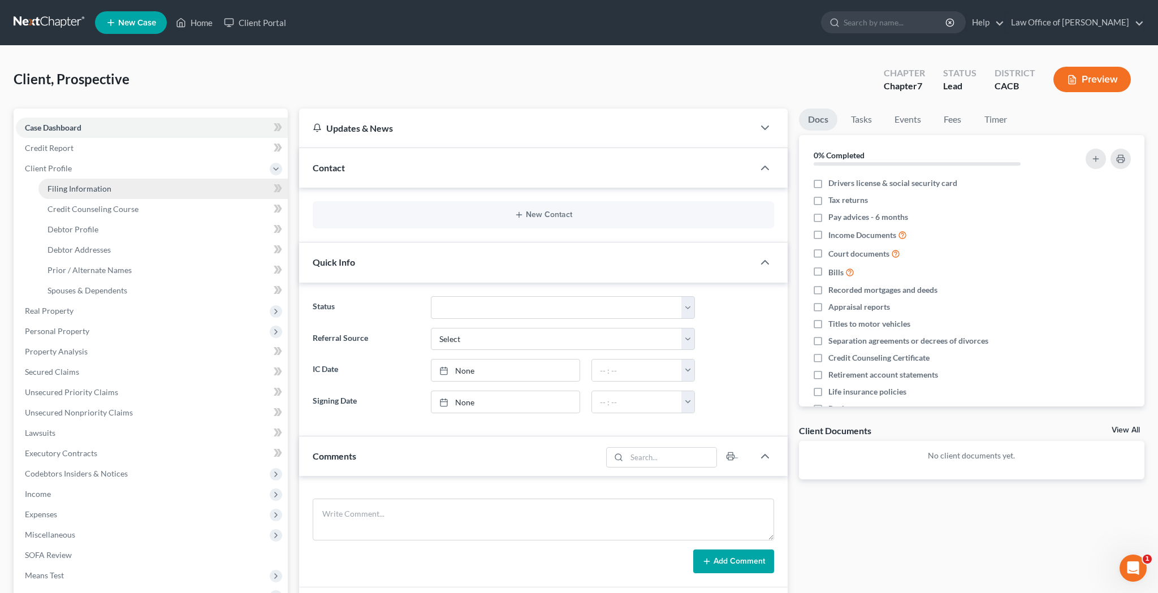
click at [183, 184] on link "Filing Information" at bounding box center [162, 189] width 249 height 20
select select "1"
select select "0"
select select "7"
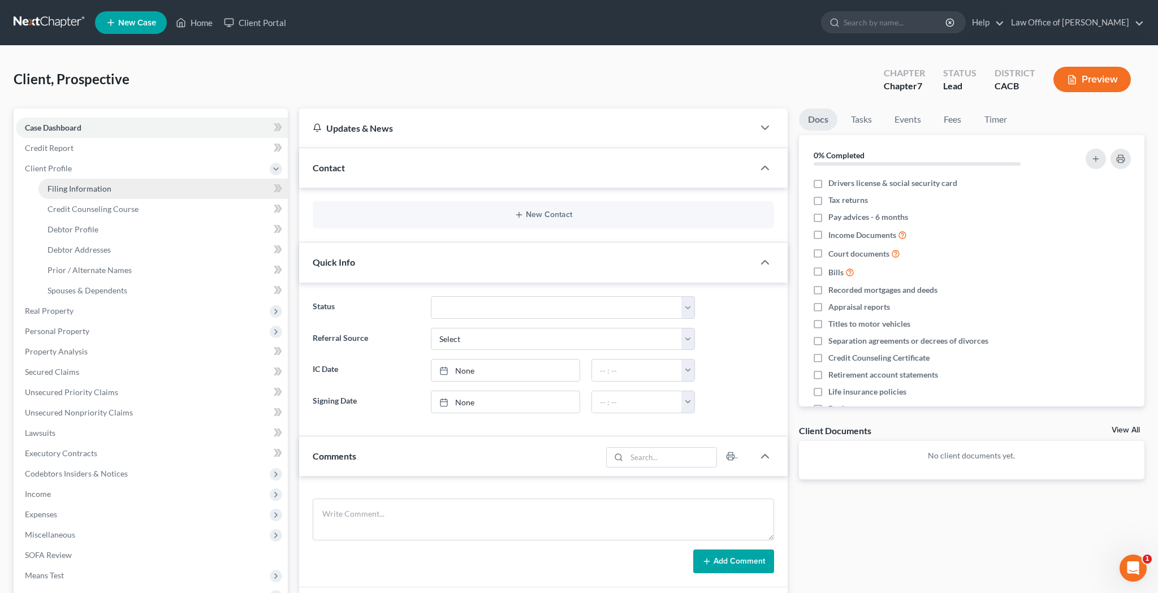
select select "0"
select select "4"
select select "0"
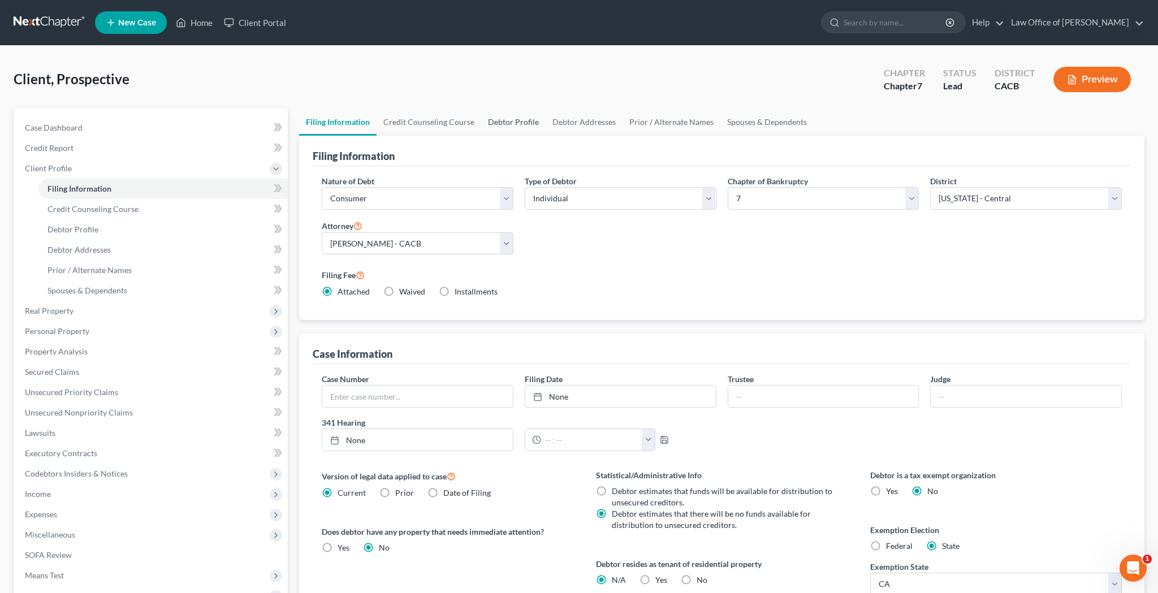
click at [513, 118] on link "Debtor Profile" at bounding box center [513, 122] width 64 height 27
select select "0"
select select "1"
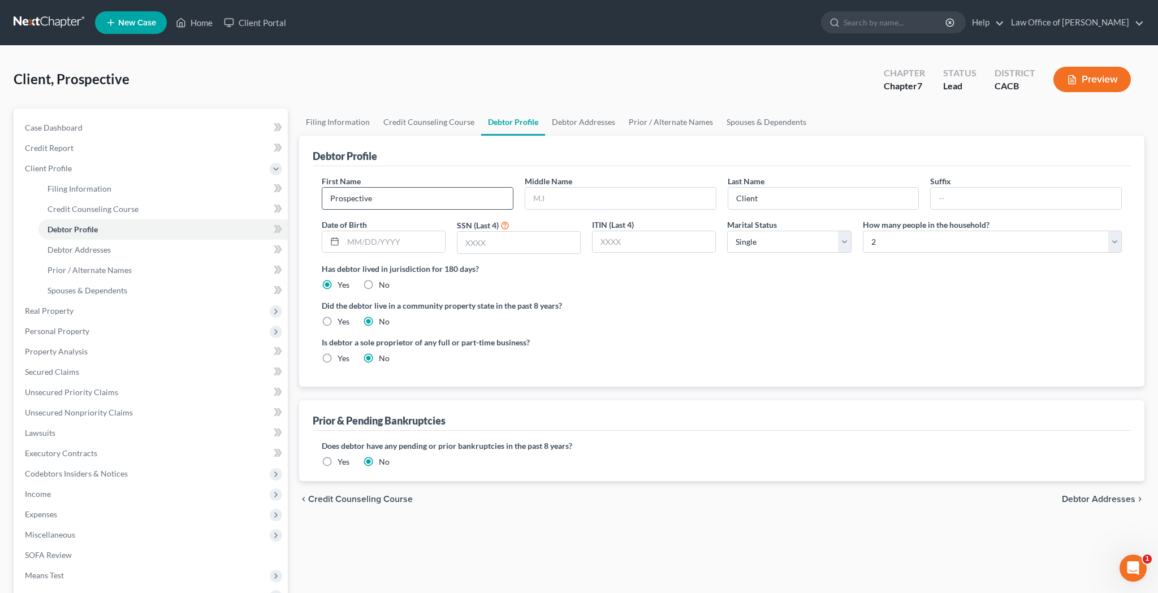
click at [425, 198] on input "Prospective" at bounding box center [417, 198] width 191 height 21
type input "[PERSON_NAME]"
click at [750, 201] on input "Client" at bounding box center [823, 198] width 191 height 21
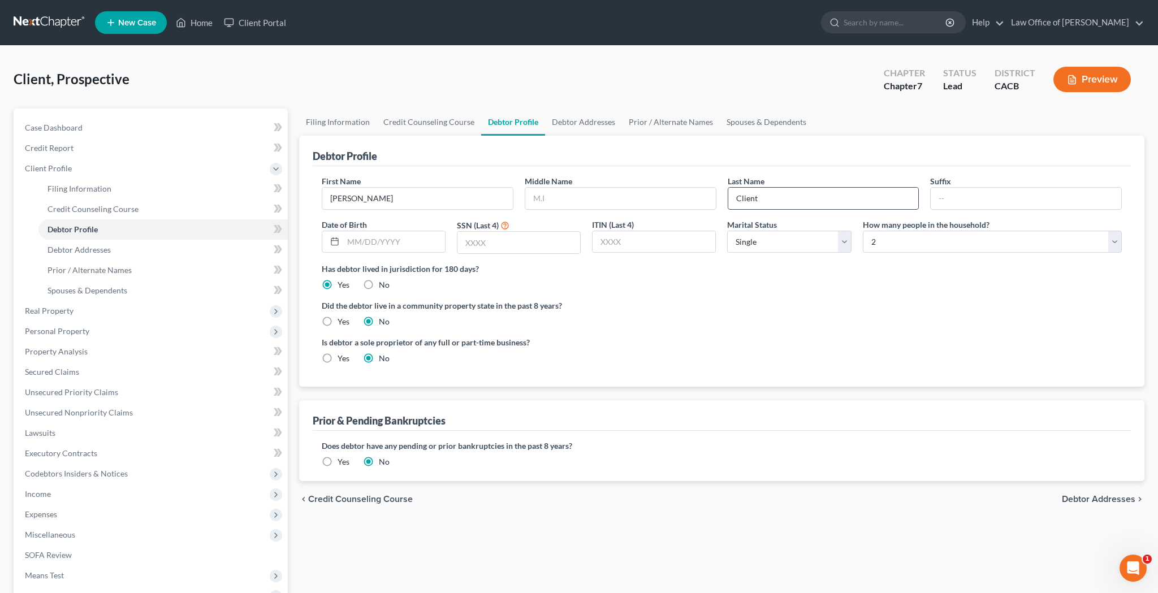
click at [750, 201] on input "Client" at bounding box center [823, 198] width 191 height 21
type input "Machach"
click at [733, 291] on ng-include "First Name [PERSON_NAME] Middle Name Last Name [PERSON_NAME] Date of Birth SSN …" at bounding box center [722, 274] width 800 height 198
click at [397, 239] on input "text" at bounding box center [394, 241] width 102 height 21
type input "[DATE]"
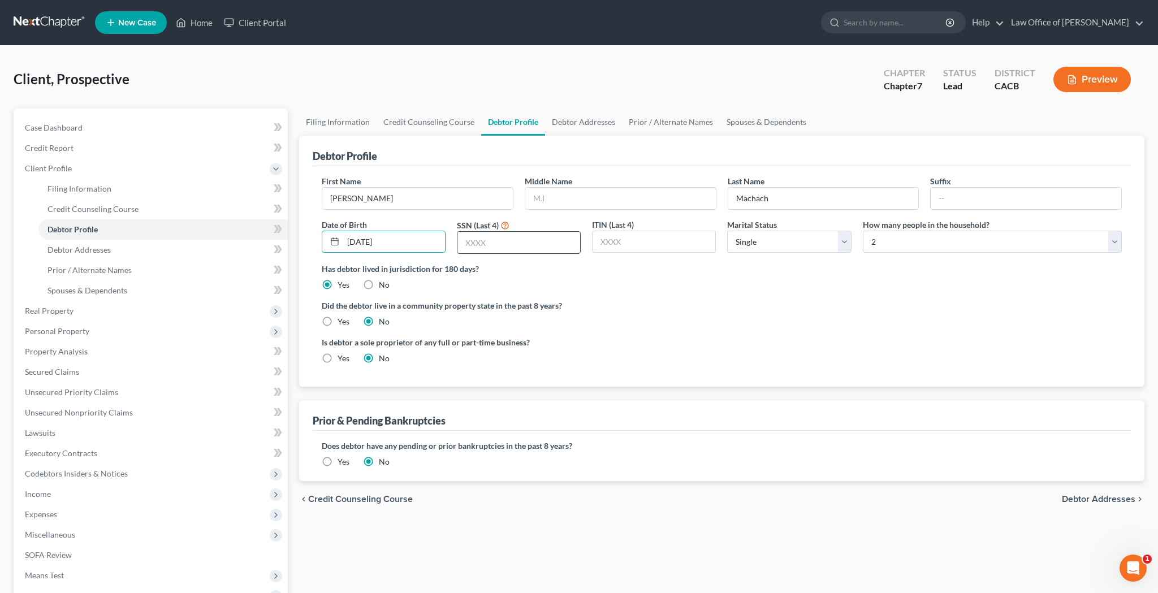
click at [475, 245] on input "text" at bounding box center [518, 242] width 123 height 21
type input "5985"
select select "1"
click at [602, 122] on link "Debtor Addresses" at bounding box center [583, 122] width 77 height 27
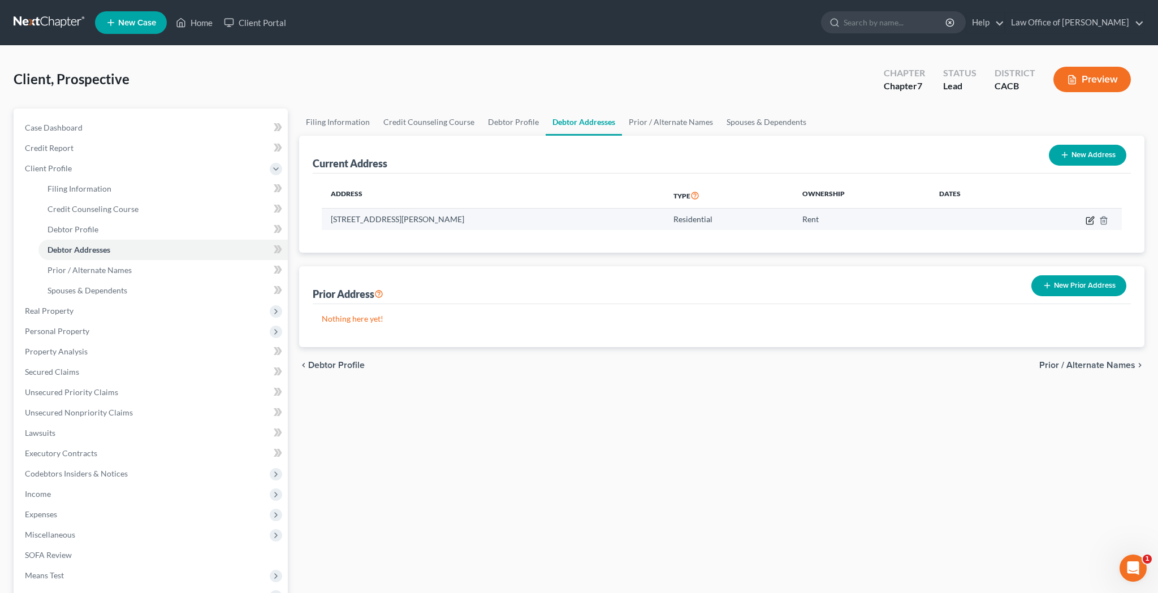
click at [750, 219] on icon "button" at bounding box center [1090, 220] width 9 height 9
select select "4"
select select "0"
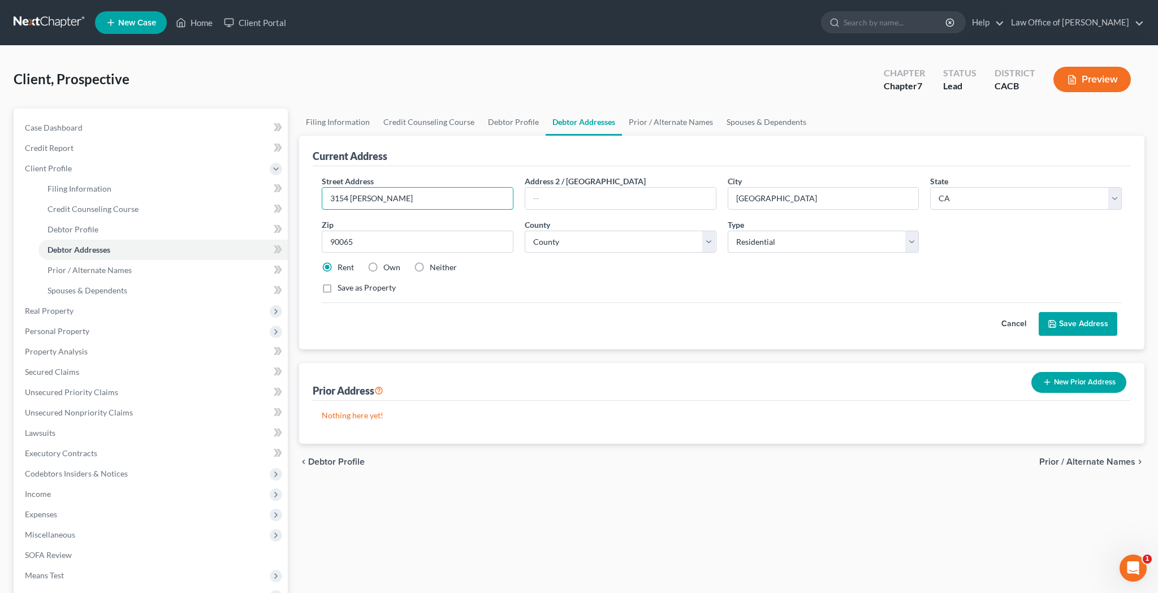
drag, startPoint x: 485, startPoint y: 196, endPoint x: 291, endPoint y: 197, distance: 194.5
click at [291, 197] on div "Petition Navigation Case Dashboard Payments Invoices Payments Payments Credit R…" at bounding box center [579, 395] width 1142 height 572
type input "[STREET_ADDRESS]"
click at [494, 250] on input "90065" at bounding box center [418, 242] width 192 height 23
click at [591, 281] on div "Street Address * [STREET_ADDRESS][GEOGRAPHIC_DATA] 2 / [GEOGRAPHIC_DATA] * [GEO…" at bounding box center [721, 239] width 811 height 128
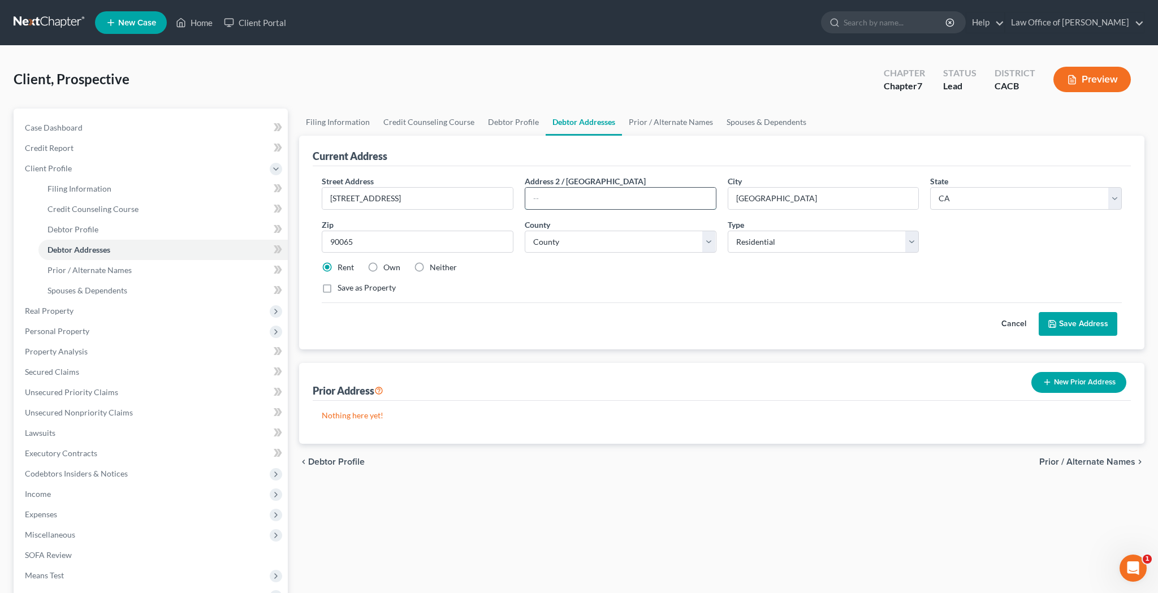
click at [677, 204] on input "text" at bounding box center [620, 198] width 191 height 21
type input "Apt 26"
click at [680, 270] on div "Rent Own Neither" at bounding box center [721, 267] width 811 height 11
click at [750, 324] on button "Save Address" at bounding box center [1078, 324] width 79 height 24
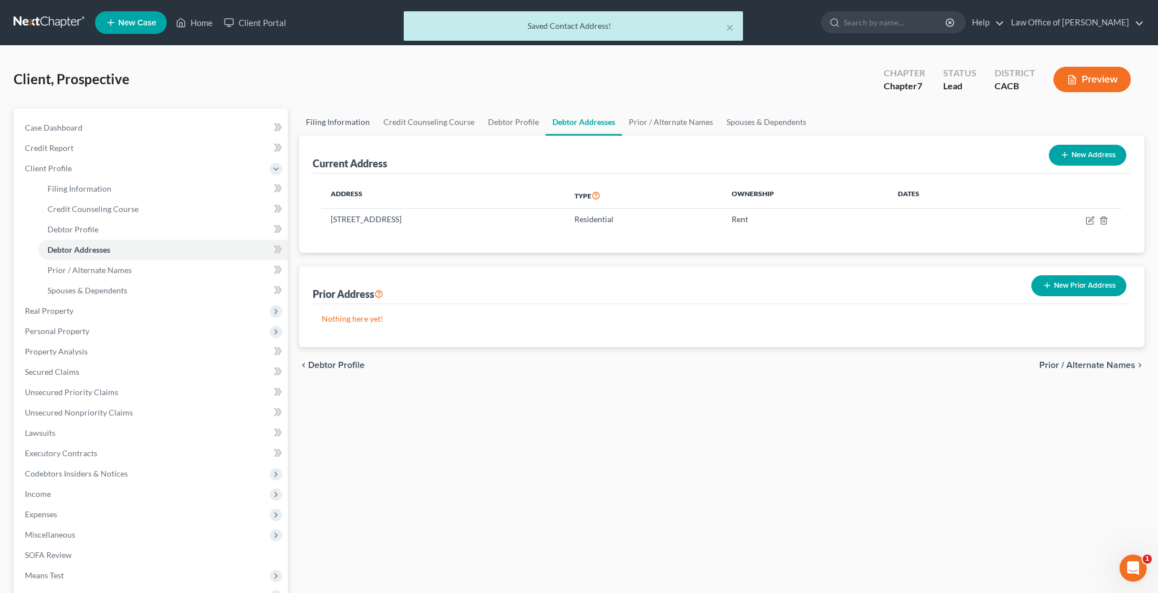
click at [334, 124] on link "Filing Information" at bounding box center [337, 122] width 77 height 27
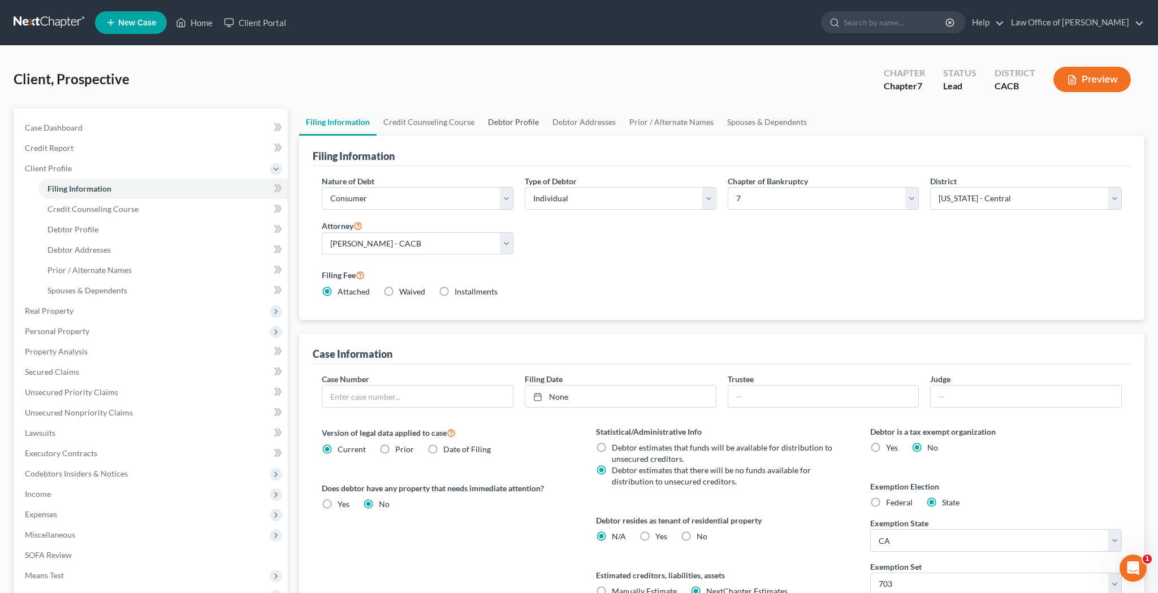
click at [506, 123] on link "Debtor Profile" at bounding box center [513, 122] width 64 height 27
select select "1"
select select "2"
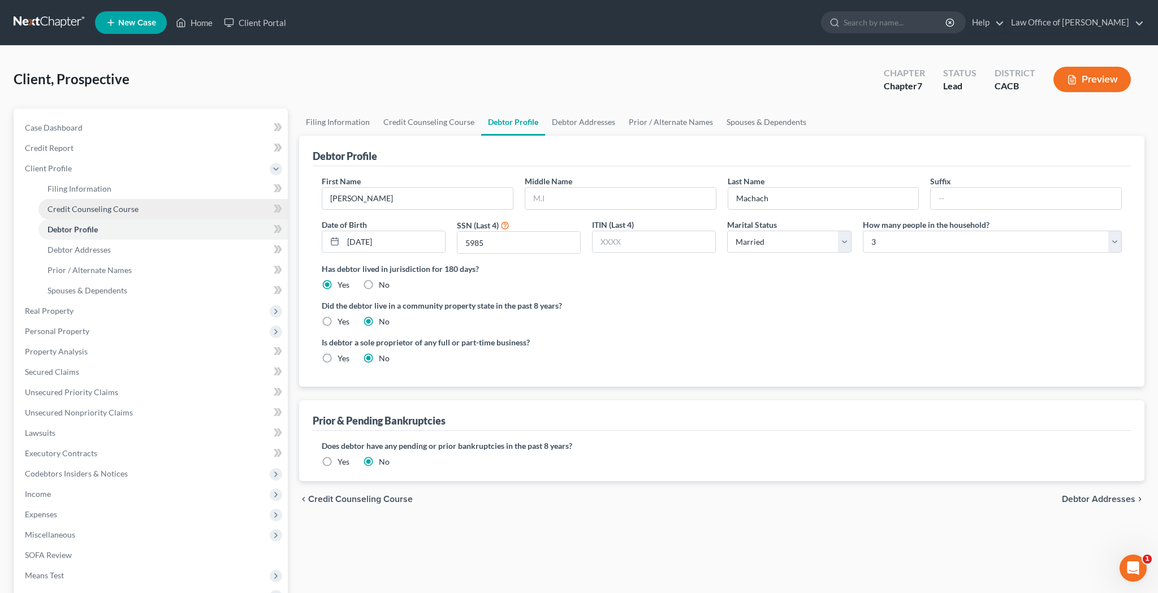
click at [122, 206] on span "Credit Counseling Course" at bounding box center [92, 209] width 91 height 10
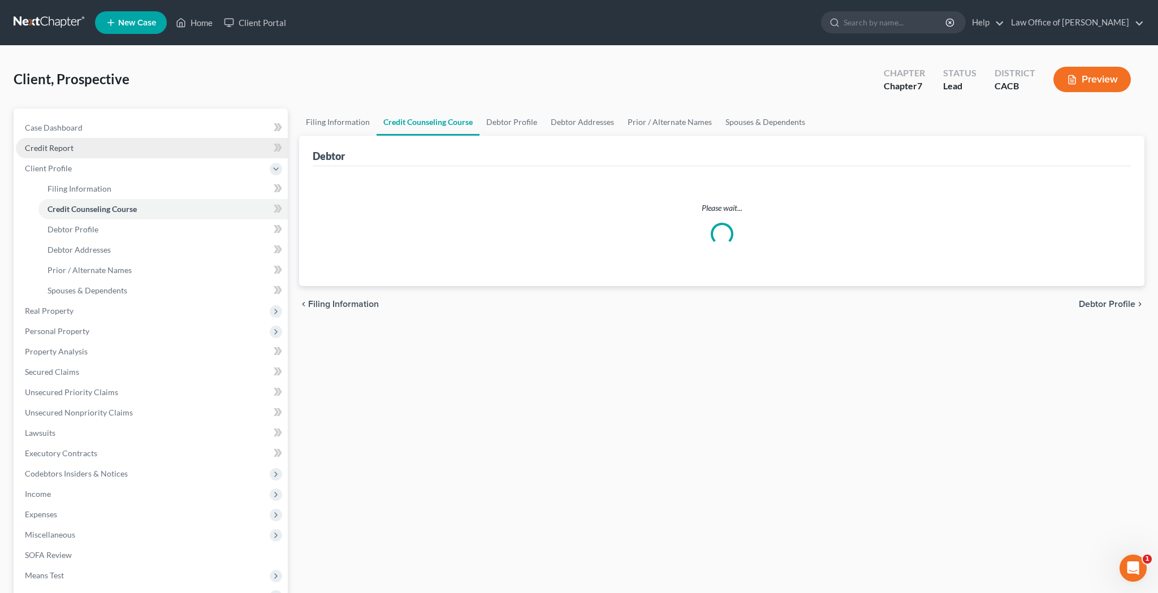
click at [92, 148] on link "Credit Report" at bounding box center [152, 148] width 272 height 20
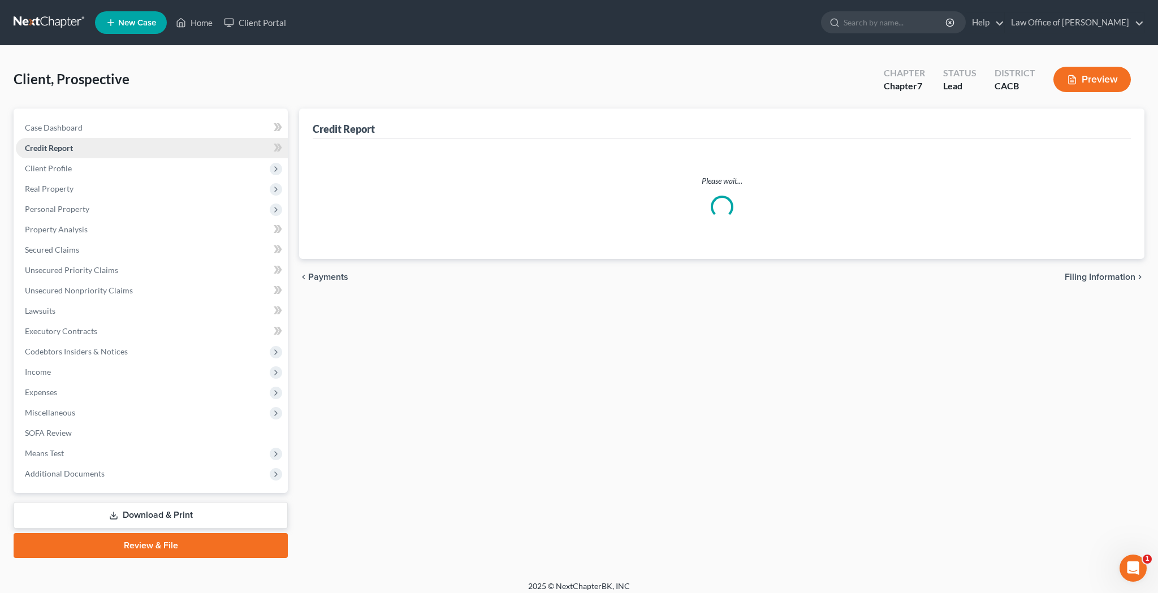
click at [92, 148] on link "Credit Report" at bounding box center [152, 148] width 272 height 20
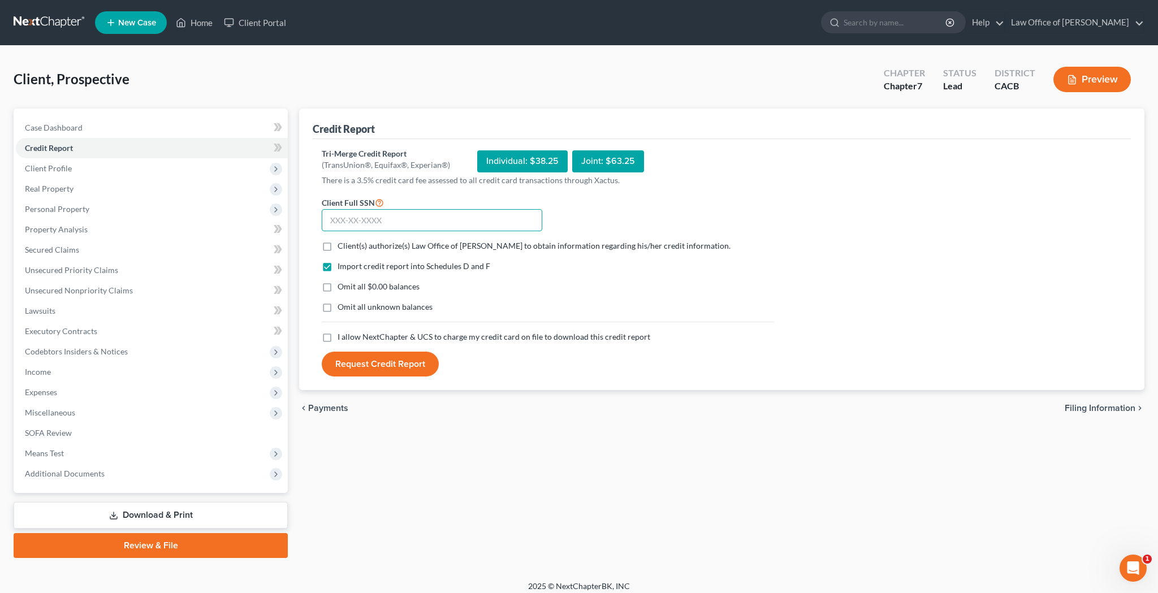
click at [367, 222] on input "text" at bounding box center [432, 220] width 220 height 23
type input "894-01-5985"
click at [338, 247] on label "Client(s) authorize(s) Law Office of [PERSON_NAME] to obtain information regard…" at bounding box center [534, 245] width 393 height 11
click at [342, 247] on input "Client(s) authorize(s) Law Office of [PERSON_NAME] to obtain information regard…" at bounding box center [345, 243] width 7 height 7
checkbox input "true"
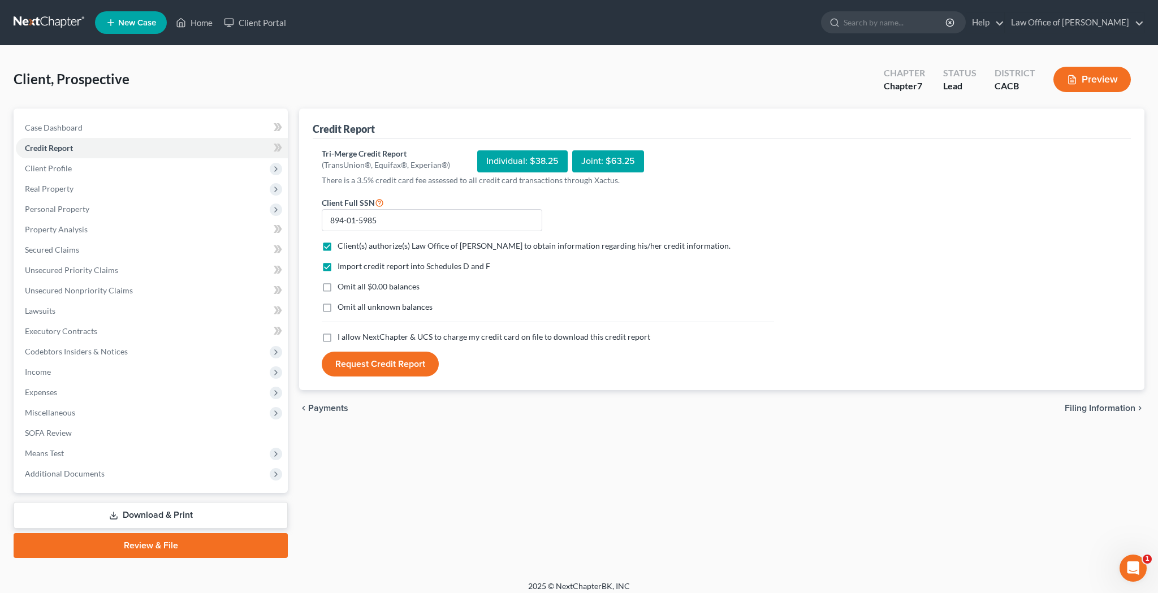
click at [338, 338] on label "I allow NextChapter & UCS to charge my credit card on file to download this cre…" at bounding box center [494, 336] width 313 height 11
click at [342, 338] on input "I allow NextChapter & UCS to charge my credit card on file to download this cre…" at bounding box center [345, 334] width 7 height 7
checkbox input "true"
click at [384, 359] on button "Request Credit Report" at bounding box center [380, 364] width 117 height 25
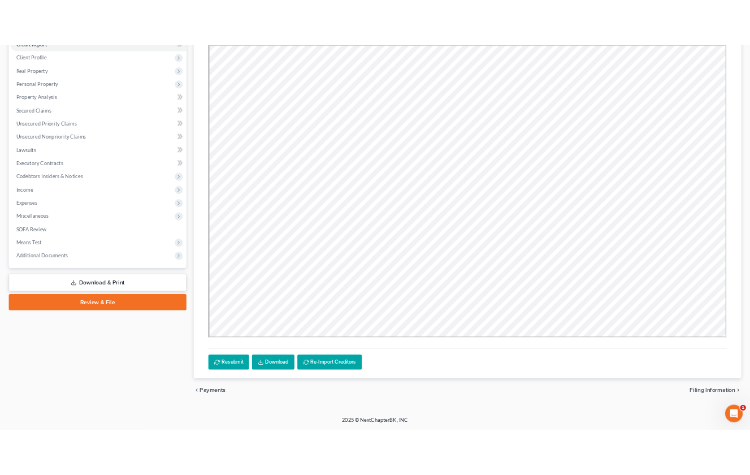
scroll to position [97, 0]
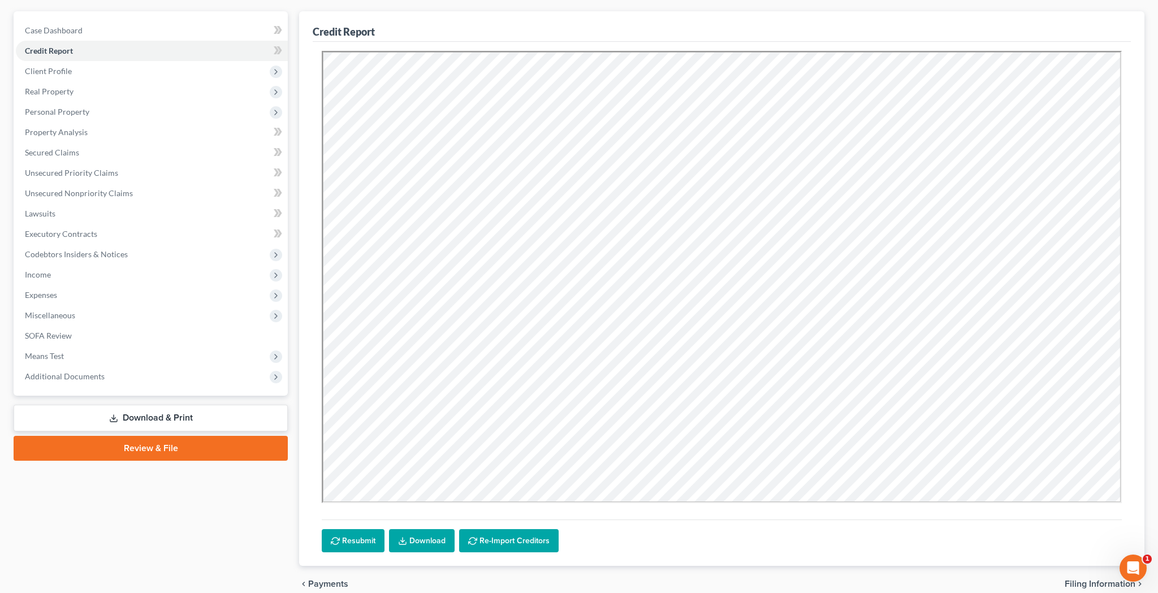
click at [427, 474] on link "Download" at bounding box center [422, 541] width 66 height 24
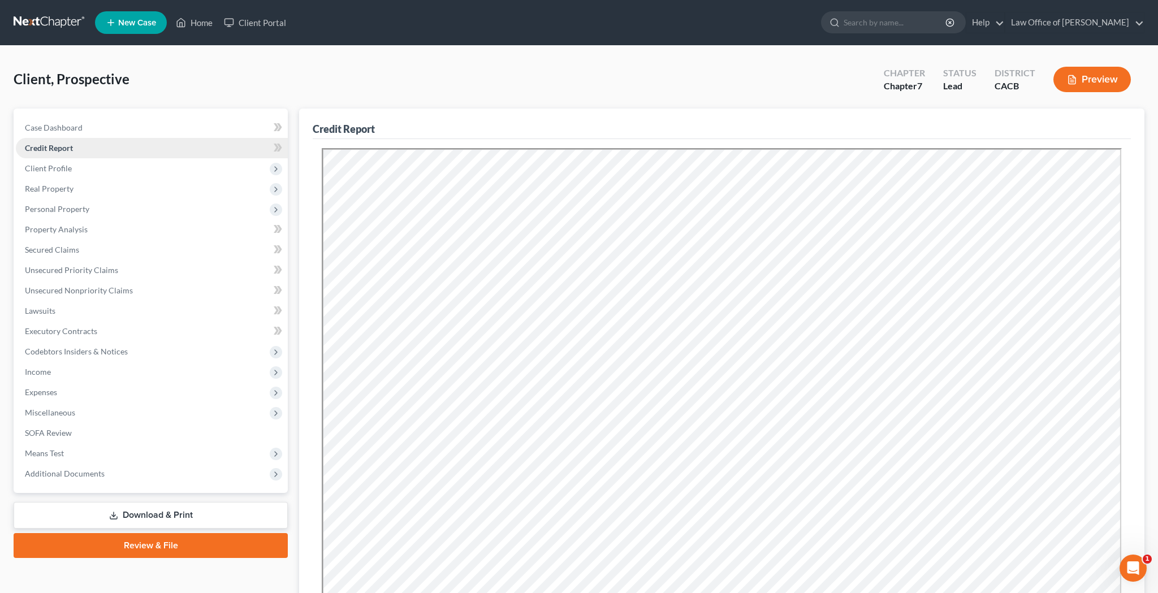
scroll to position [0, 0]
click at [146, 148] on link "Credit Report" at bounding box center [152, 148] width 272 height 20
click at [136, 168] on span "Client Profile" at bounding box center [152, 168] width 272 height 20
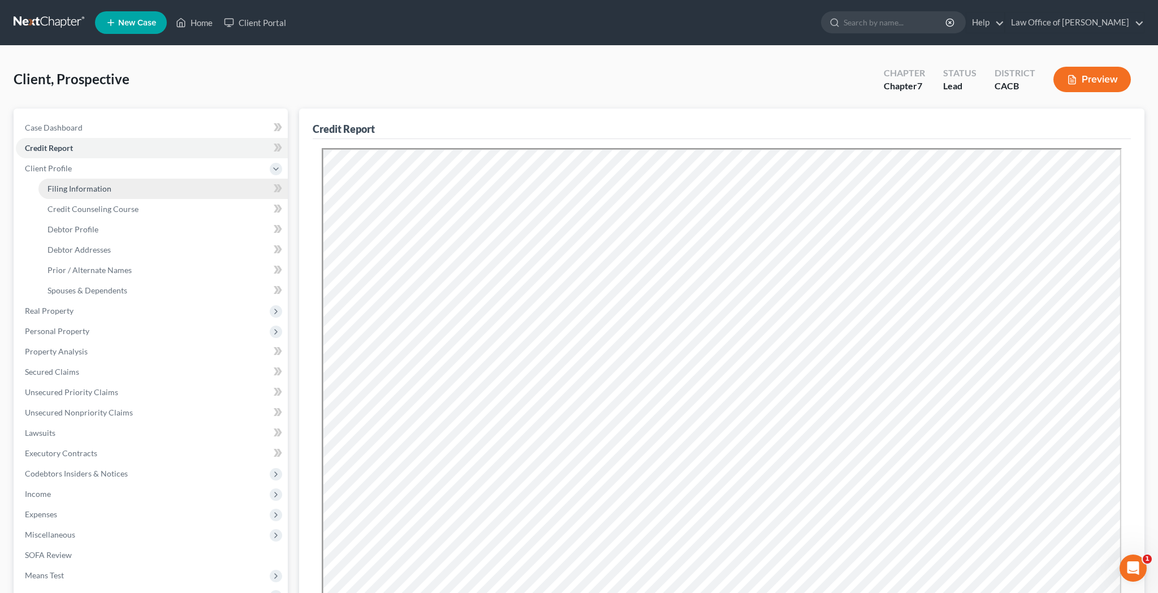
click at [136, 189] on link "Filing Information" at bounding box center [162, 189] width 249 height 20
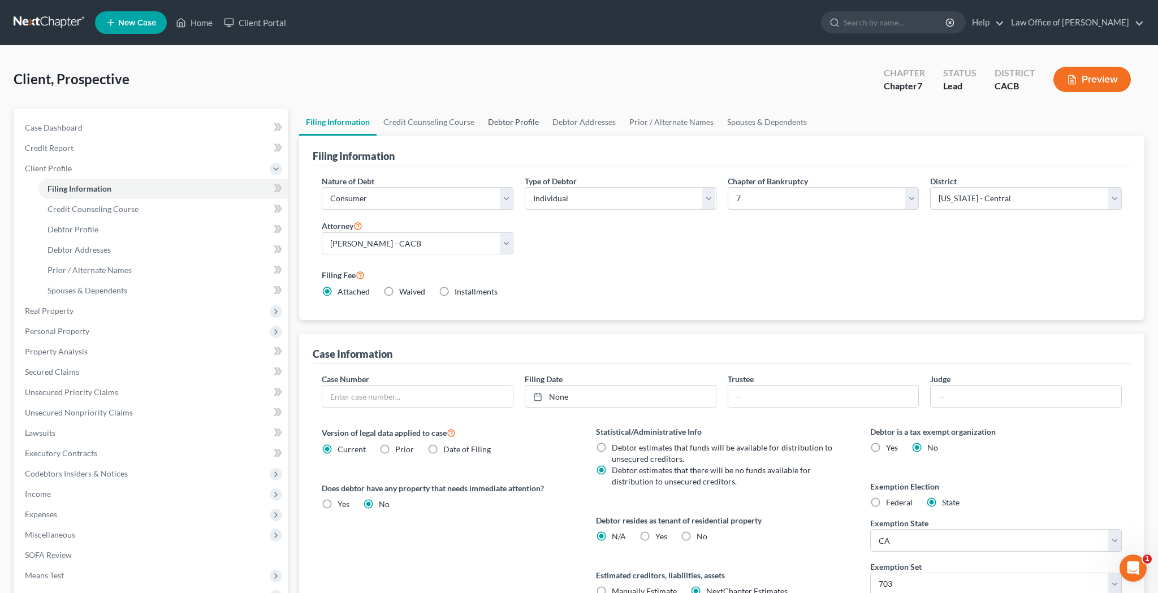
click at [513, 120] on link "Debtor Profile" at bounding box center [513, 122] width 64 height 27
select select "1"
select select "2"
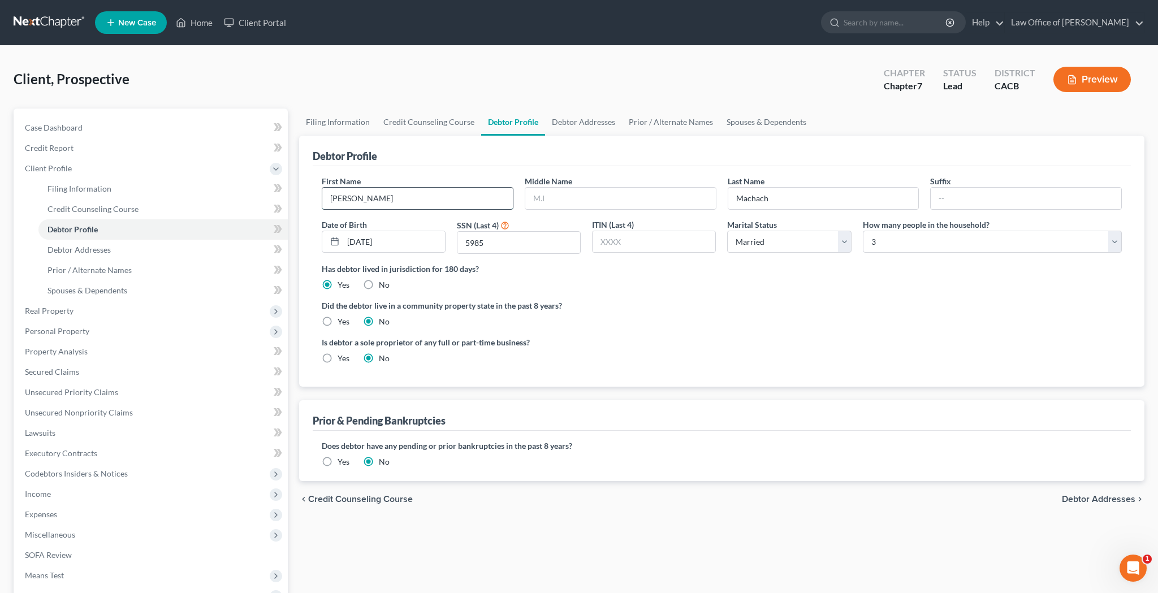
click at [465, 197] on input "[PERSON_NAME]" at bounding box center [417, 198] width 191 height 21
type input "Prospective"
drag, startPoint x: 800, startPoint y: 197, endPoint x: 720, endPoint y: 198, distance: 80.3
click at [720, 198] on div "First Name Prospective Middle Name Last Name Machach Suffix Date of Birth [DEMO…" at bounding box center [721, 219] width 811 height 88
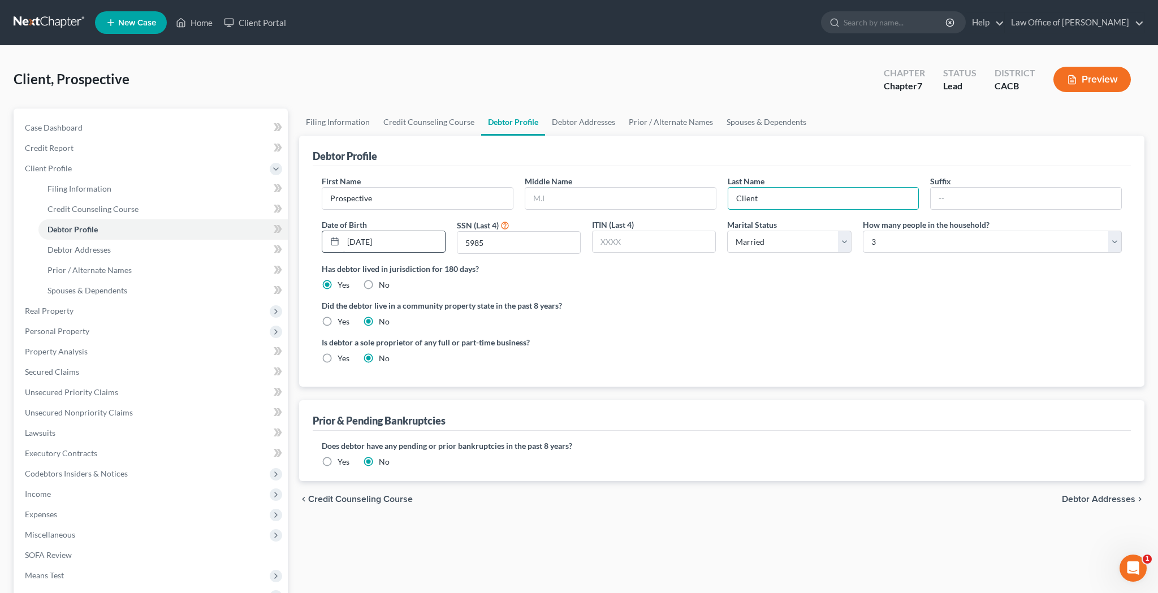
type input "Client"
drag, startPoint x: 402, startPoint y: 241, endPoint x: 295, endPoint y: 241, distance: 107.4
click at [301, 241] on div "Debtor Profile First Name Prospective Middle Name Last Name Client Suffix Date …" at bounding box center [721, 261] width 845 height 251
drag, startPoint x: 505, startPoint y: 240, endPoint x: 410, endPoint y: 240, distance: 94.4
click at [410, 240] on div "First Name Prospective Middle Name Last Name Client Suffix Date of Birth SSN (L…" at bounding box center [721, 219] width 811 height 88
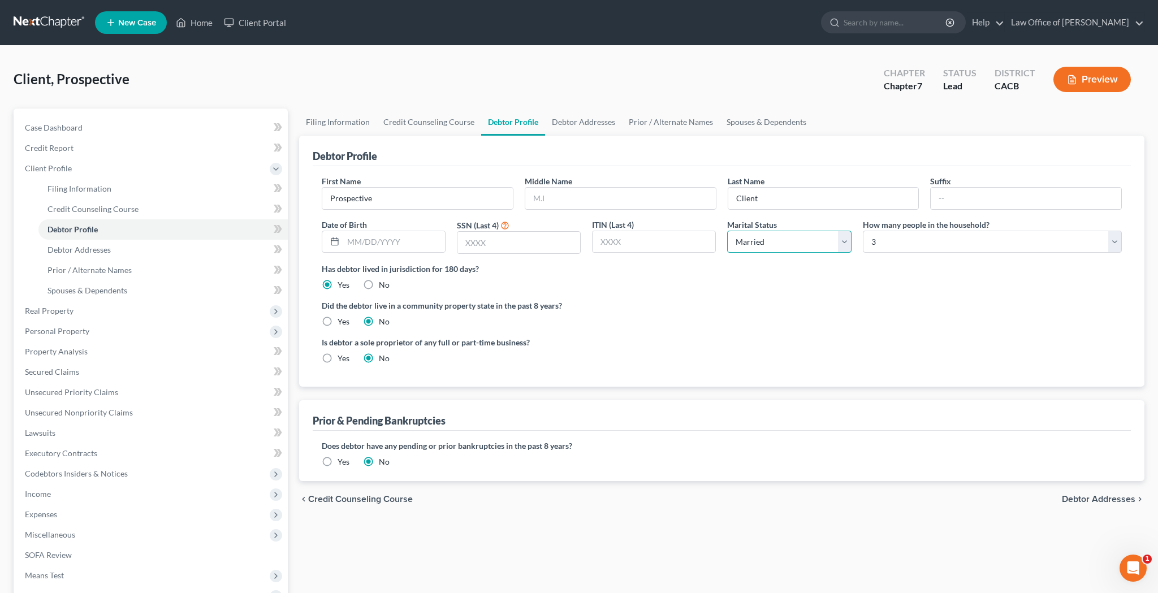
select select "0"
click at [604, 125] on link "Debtor Addresses" at bounding box center [583, 122] width 77 height 27
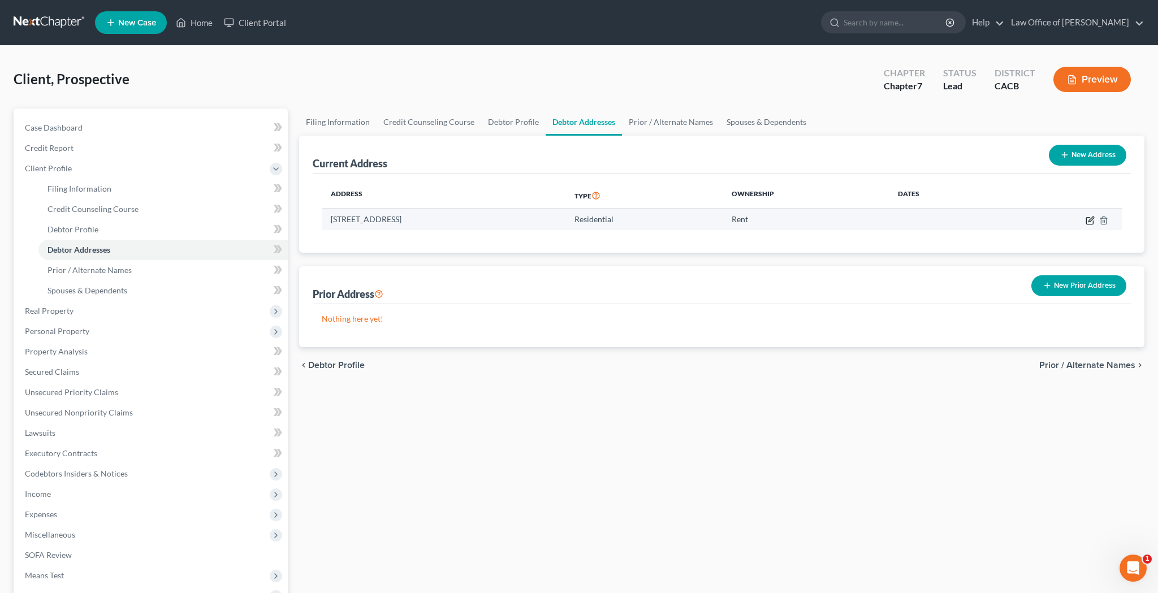
click at [750, 218] on icon "button" at bounding box center [1090, 220] width 9 height 9
select select "4"
select select "18"
select select "0"
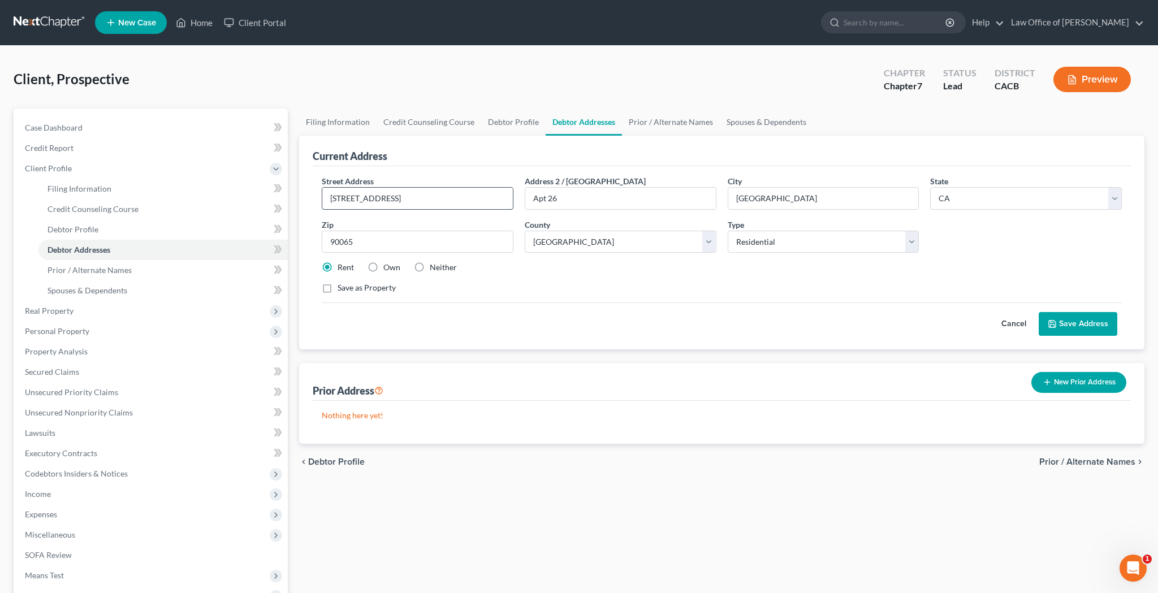
click at [445, 196] on input "[STREET_ADDRESS]" at bounding box center [417, 198] width 191 height 21
type input "[STREET_ADDRESS][PERSON_NAME]"
drag, startPoint x: 577, startPoint y: 194, endPoint x: 486, endPoint y: 201, distance: 91.3
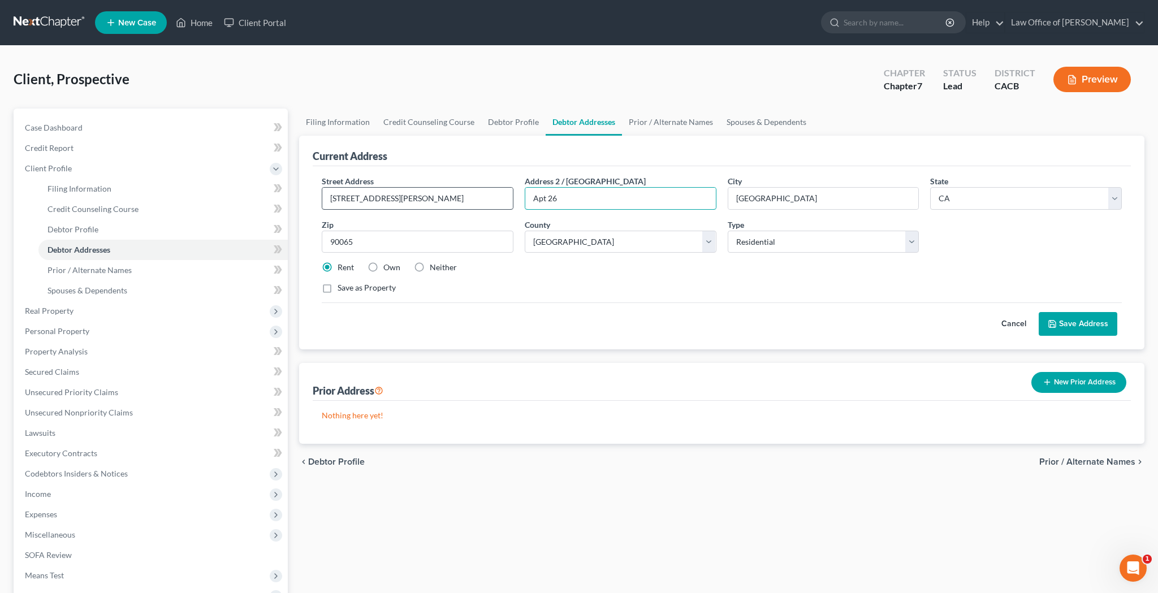
click at [486, 201] on div "Street Address * [STREET_ADDRESS][PERSON_NAME] * [GEOGRAPHIC_DATA] * State [US_…" at bounding box center [721, 239] width 811 height 128
click at [512, 303] on div "Cancel Save Address" at bounding box center [722, 318] width 800 height 33
click at [750, 326] on button "Save Address" at bounding box center [1078, 324] width 79 height 24
click at [750, 323] on button "Save Address" at bounding box center [1078, 324] width 79 height 24
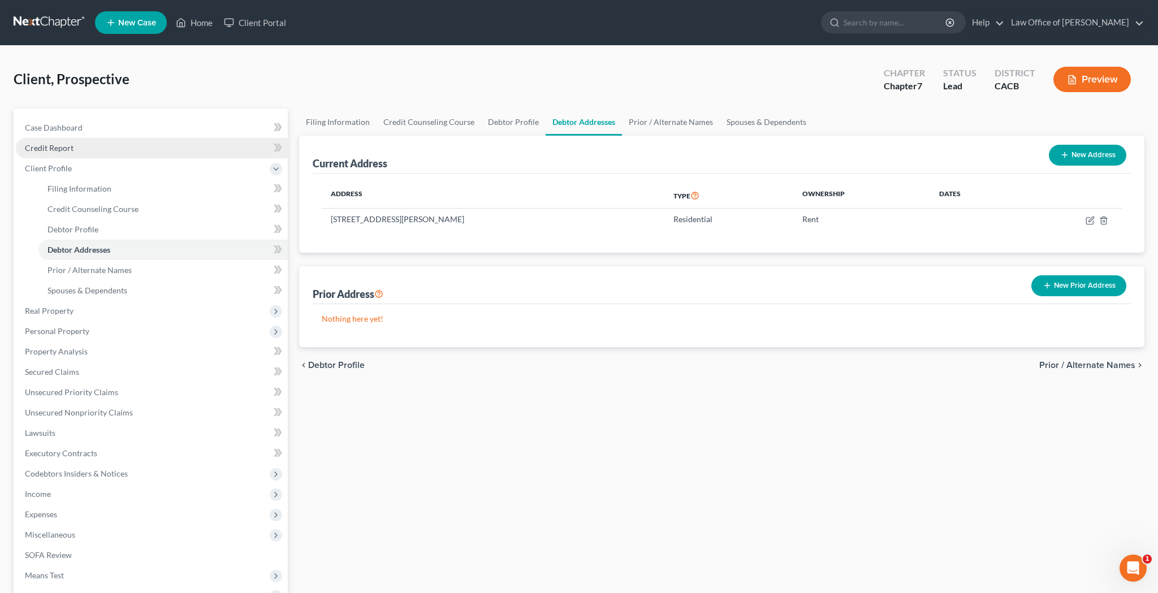
click at [133, 148] on link "Credit Report" at bounding box center [152, 148] width 272 height 20
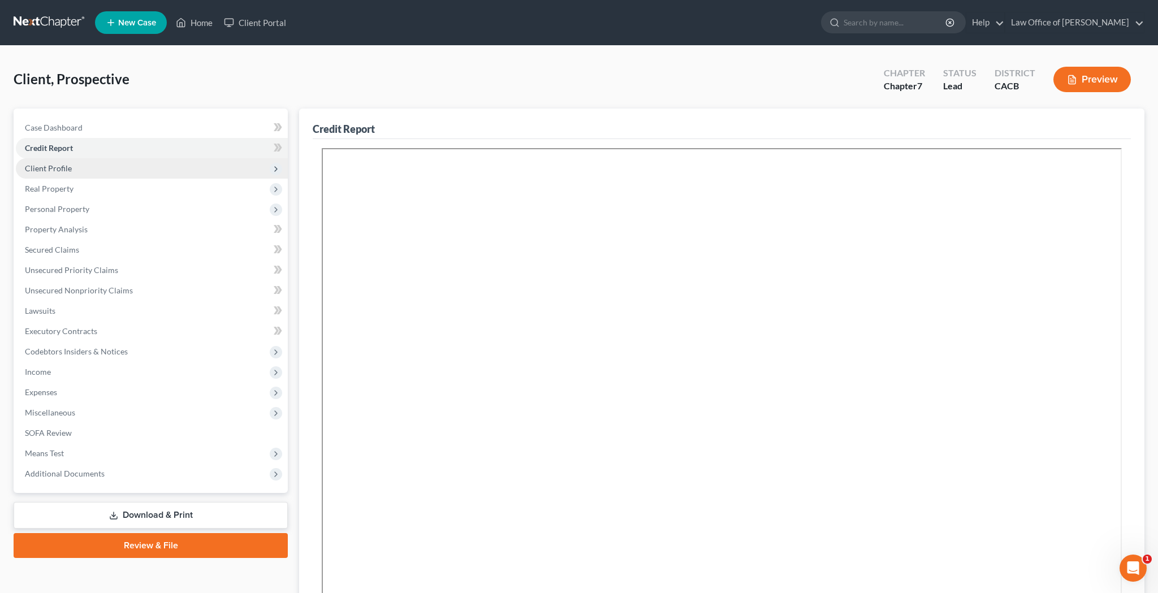
click at [148, 175] on span "Client Profile" at bounding box center [152, 168] width 272 height 20
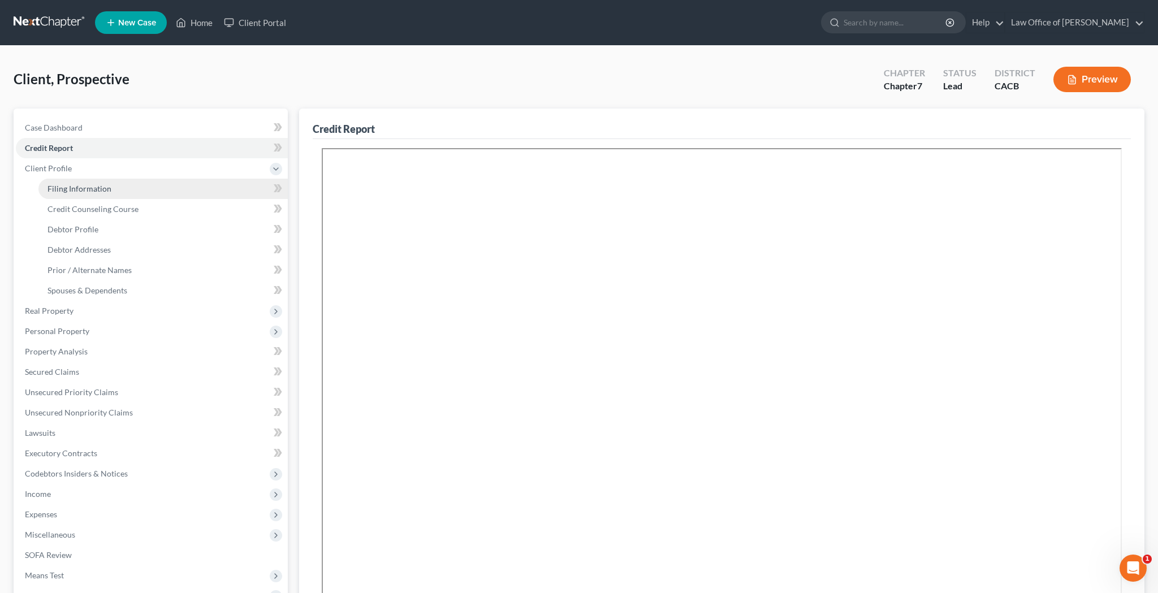
click at [146, 187] on link "Filing Information" at bounding box center [162, 189] width 249 height 20
select select "1"
select select "0"
select select "7"
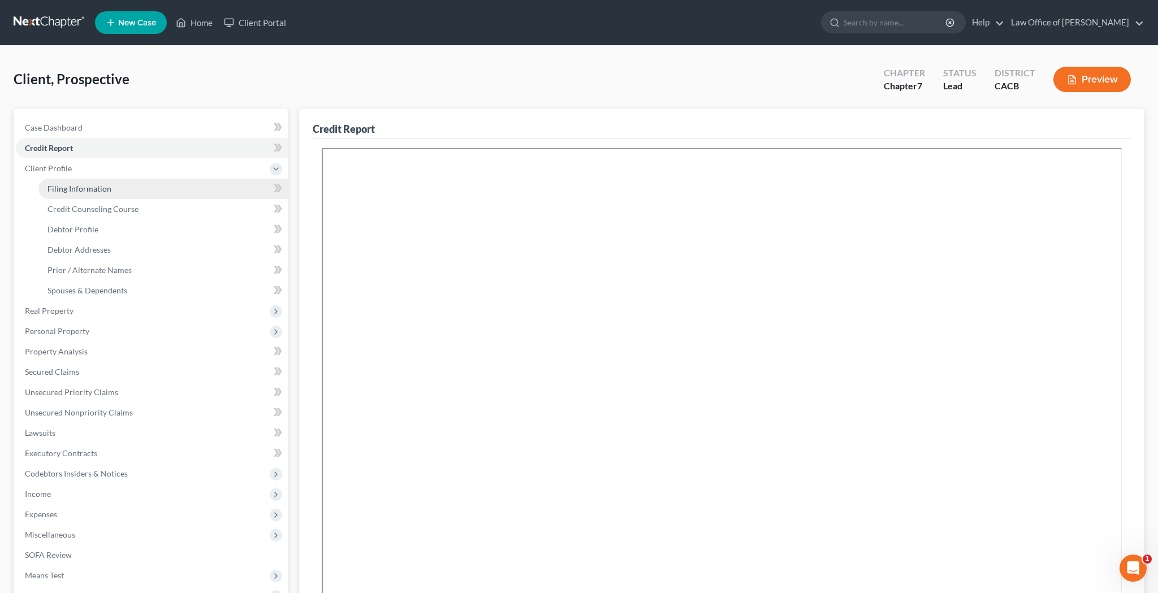
select select "0"
select select "4"
select select "0"
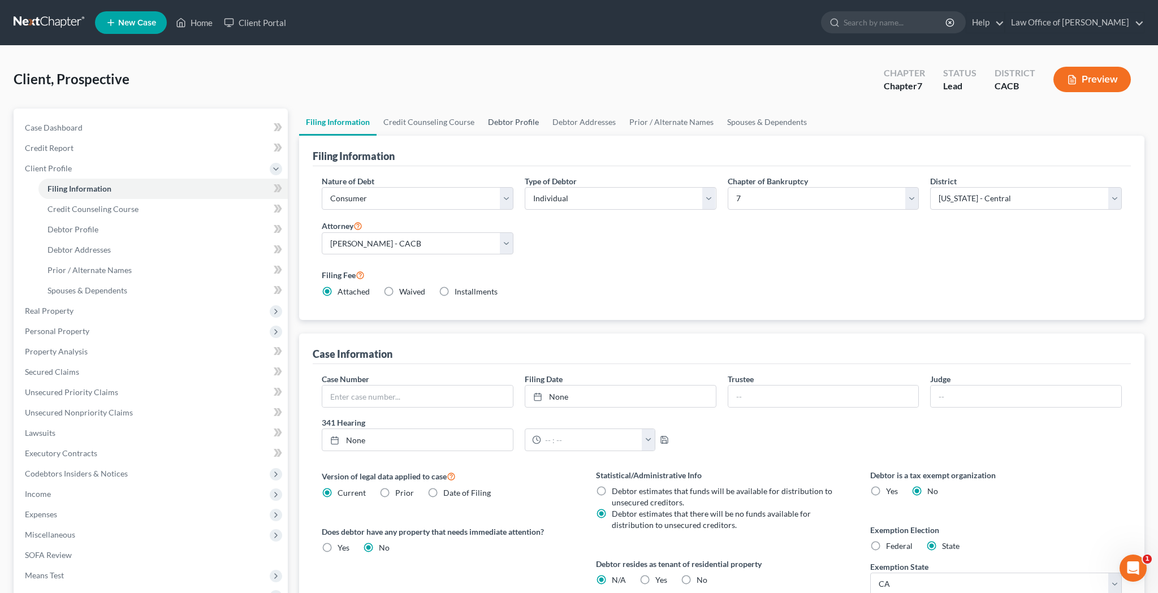
click at [498, 124] on link "Debtor Profile" at bounding box center [513, 122] width 64 height 27
select select "0"
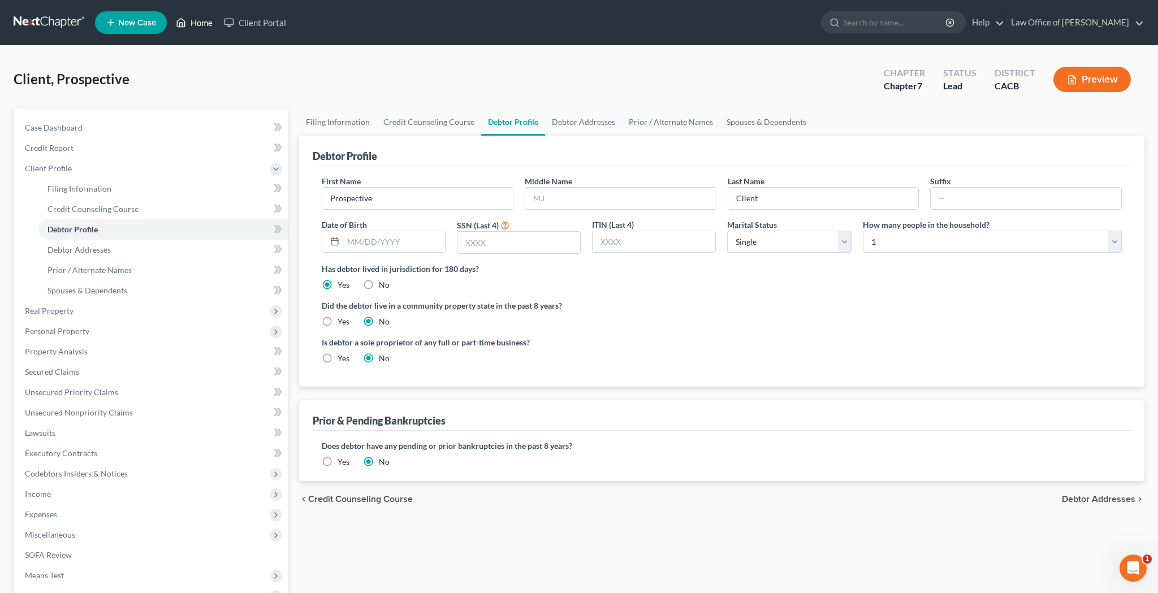
click at [202, 24] on link "Home" at bounding box center [194, 22] width 48 height 20
click at [204, 25] on link "Home" at bounding box center [194, 22] width 48 height 20
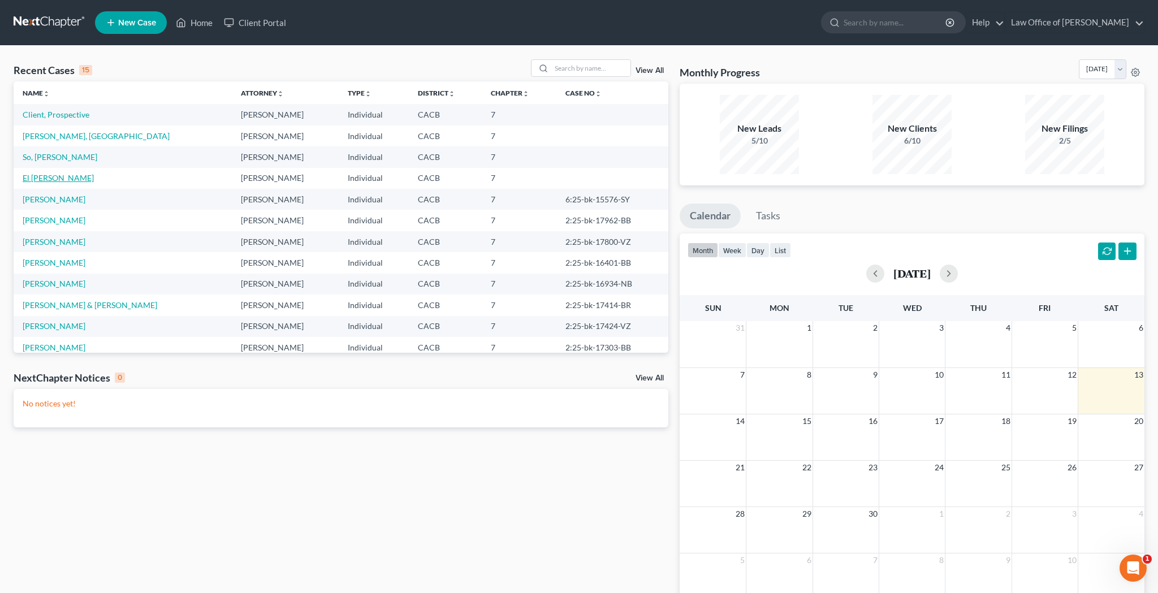
click at [55, 176] on link "El [PERSON_NAME]" at bounding box center [58, 178] width 71 height 10
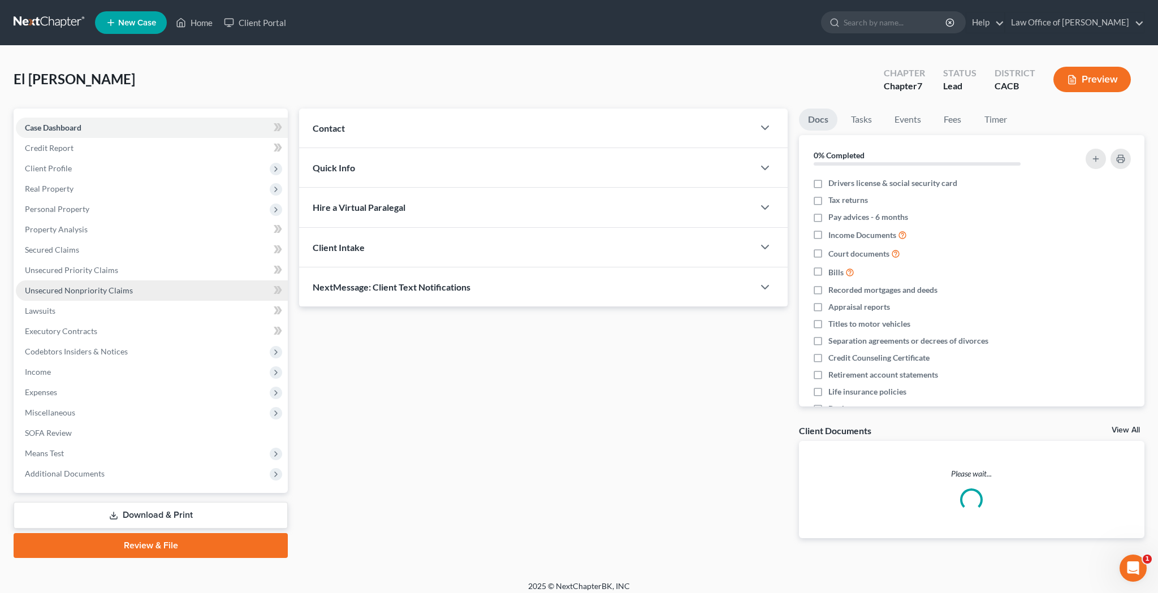
click at [88, 294] on span "Unsecured Nonpriority Claims" at bounding box center [79, 291] width 108 height 10
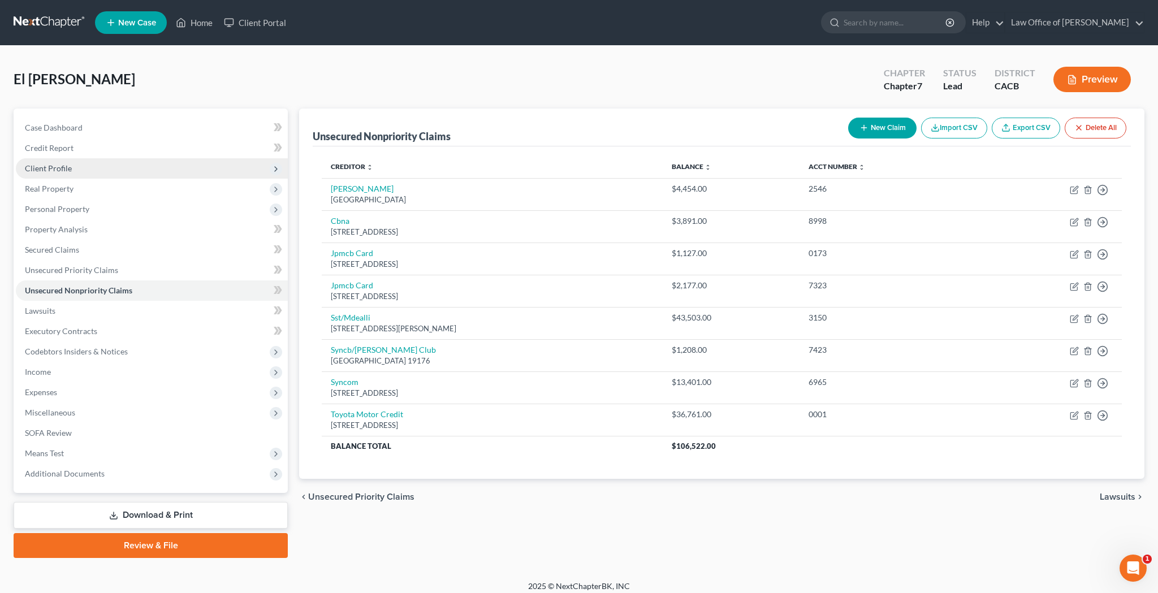
click at [76, 171] on span "Client Profile" at bounding box center [152, 168] width 272 height 20
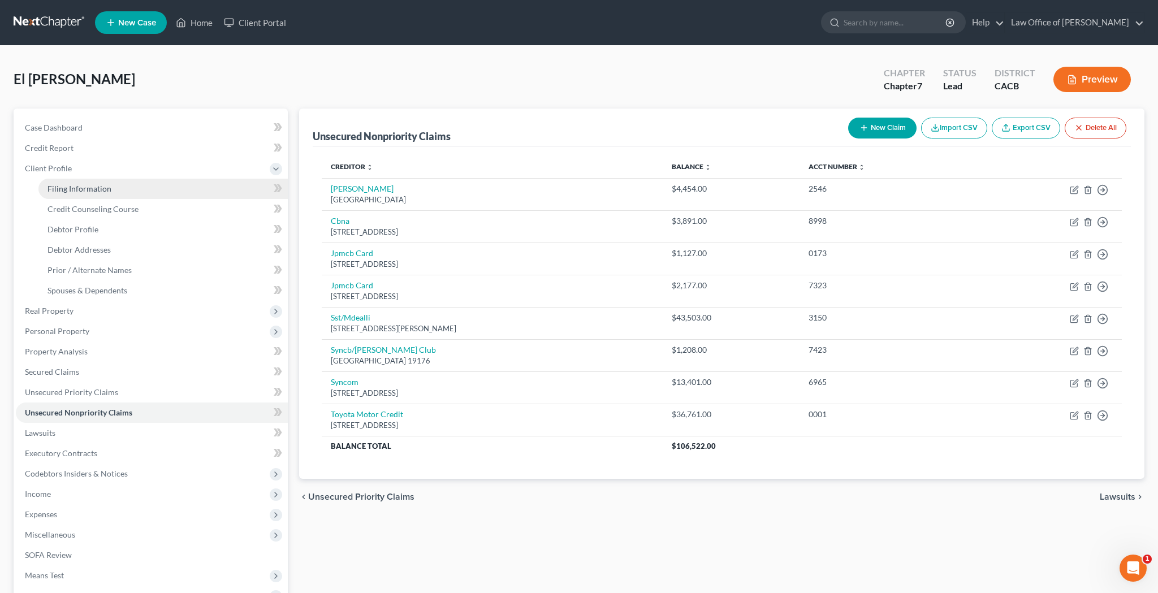
click at [82, 184] on span "Filing Information" at bounding box center [79, 189] width 64 height 10
select select "1"
select select "0"
select select "7"
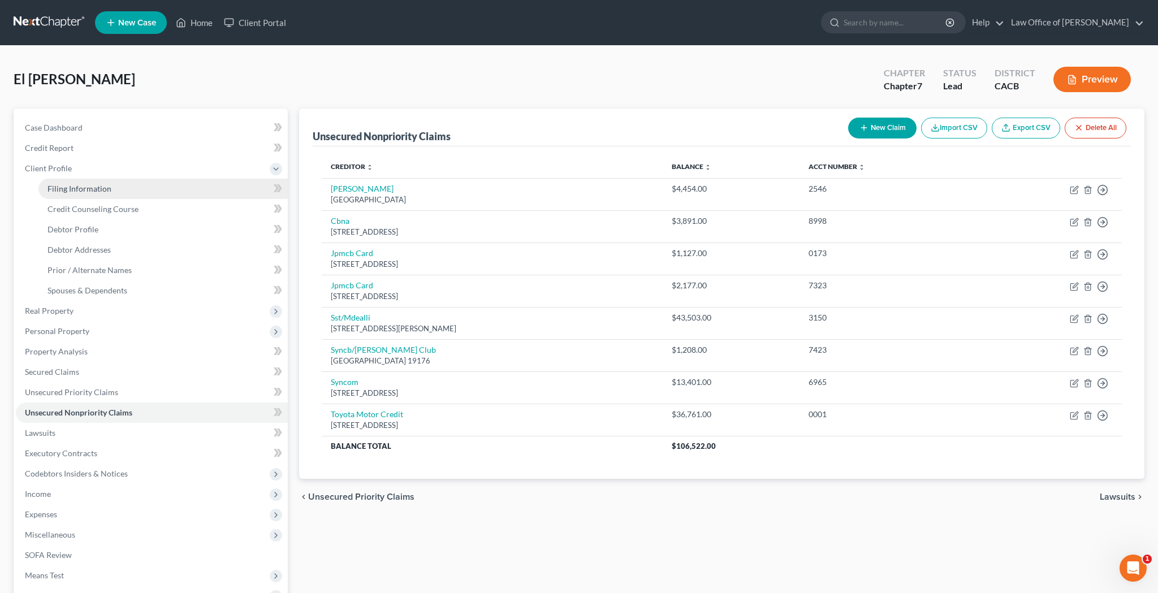
select select "0"
select select "4"
select select "0"
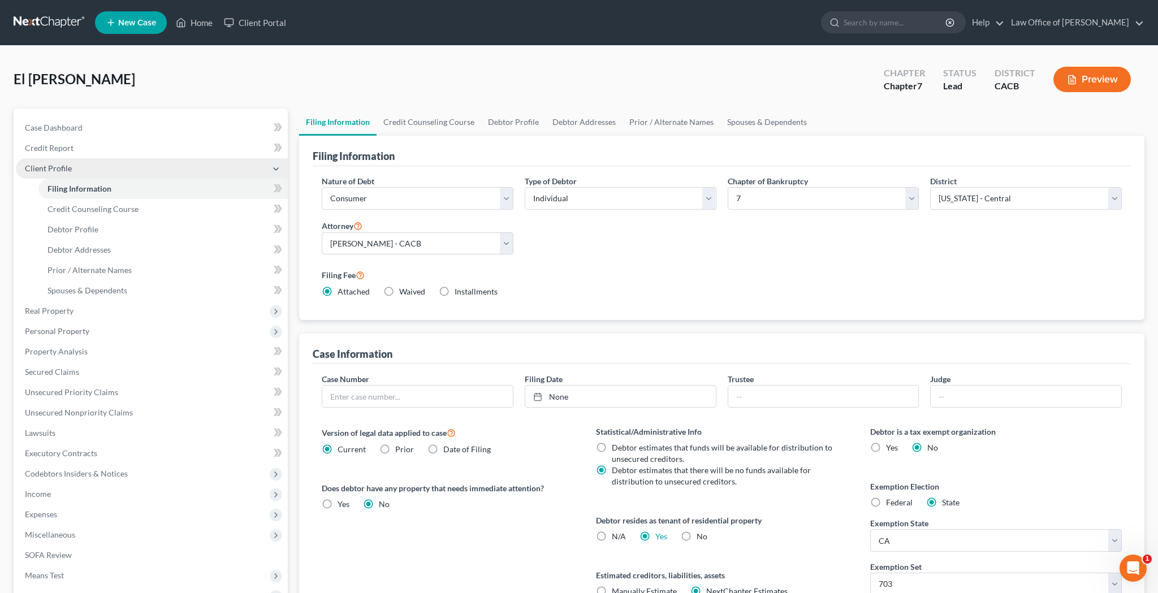
click at [68, 169] on span "Client Profile" at bounding box center [48, 168] width 47 height 10
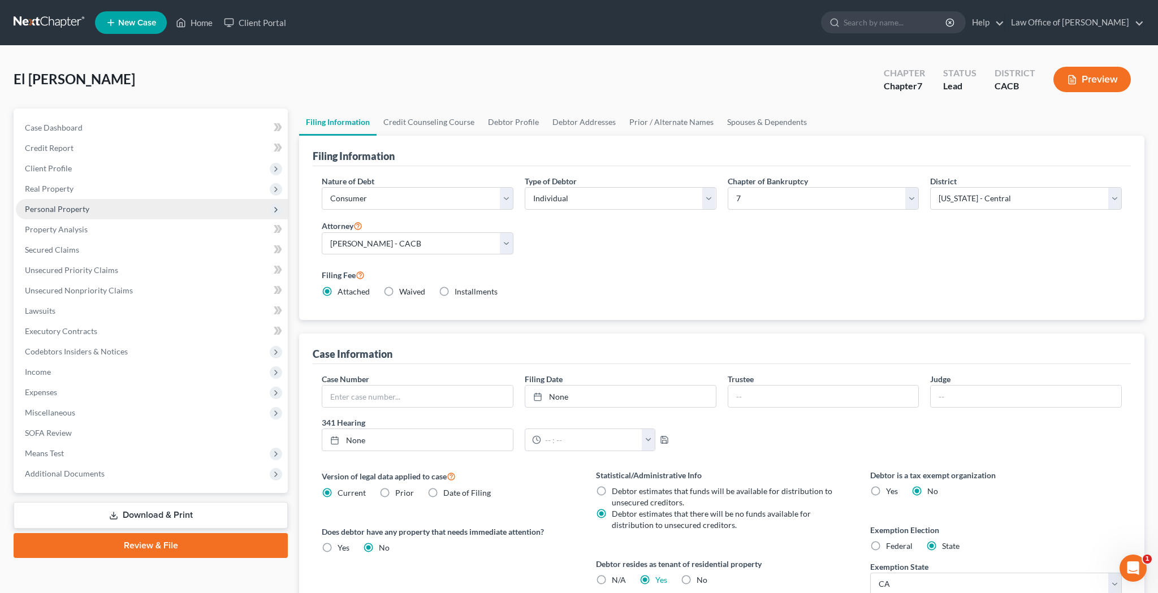
click at [74, 206] on span "Personal Property" at bounding box center [57, 209] width 64 height 10
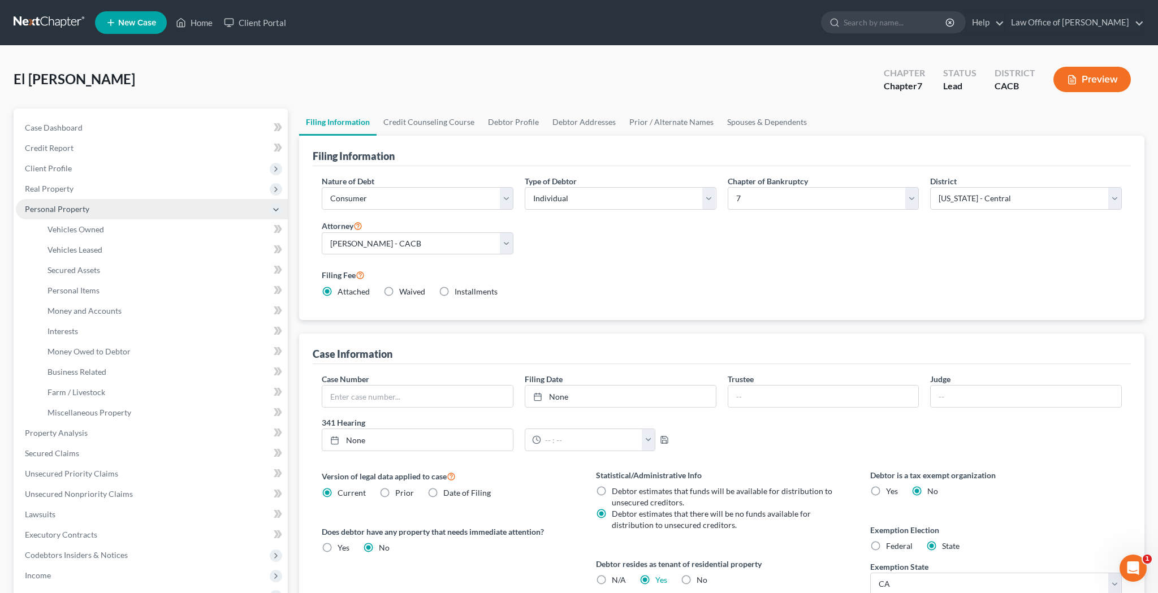
click at [74, 206] on span "Personal Property" at bounding box center [57, 209] width 64 height 10
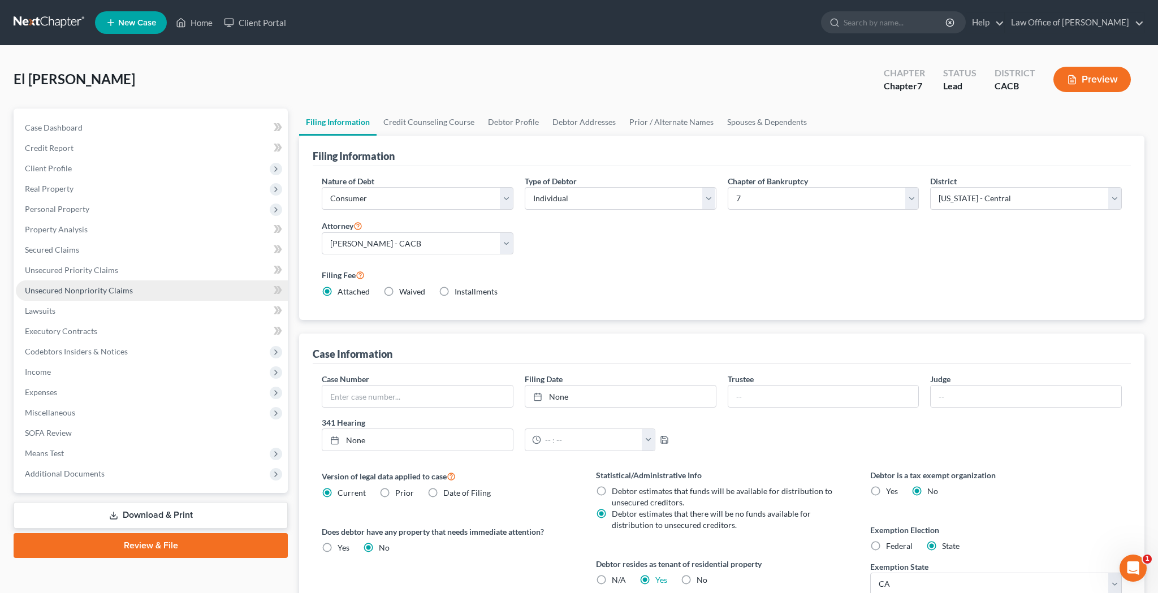
click at [89, 290] on span "Unsecured Nonpriority Claims" at bounding box center [79, 291] width 108 height 10
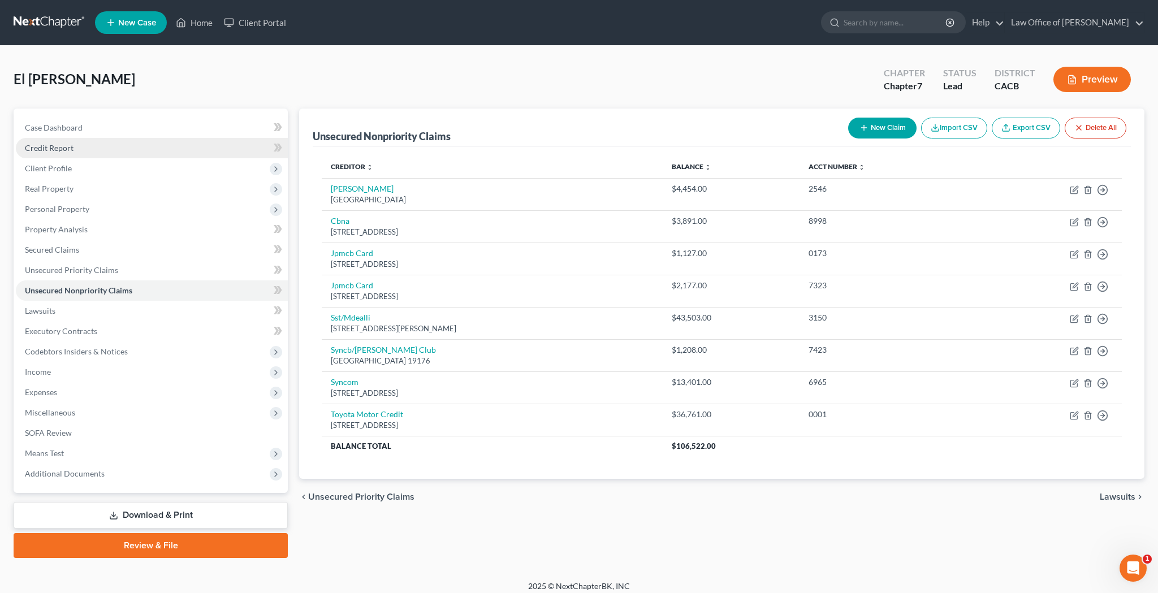
click at [124, 150] on link "Credit Report" at bounding box center [152, 148] width 272 height 20
click at [71, 145] on span "Credit Report" at bounding box center [49, 148] width 49 height 10
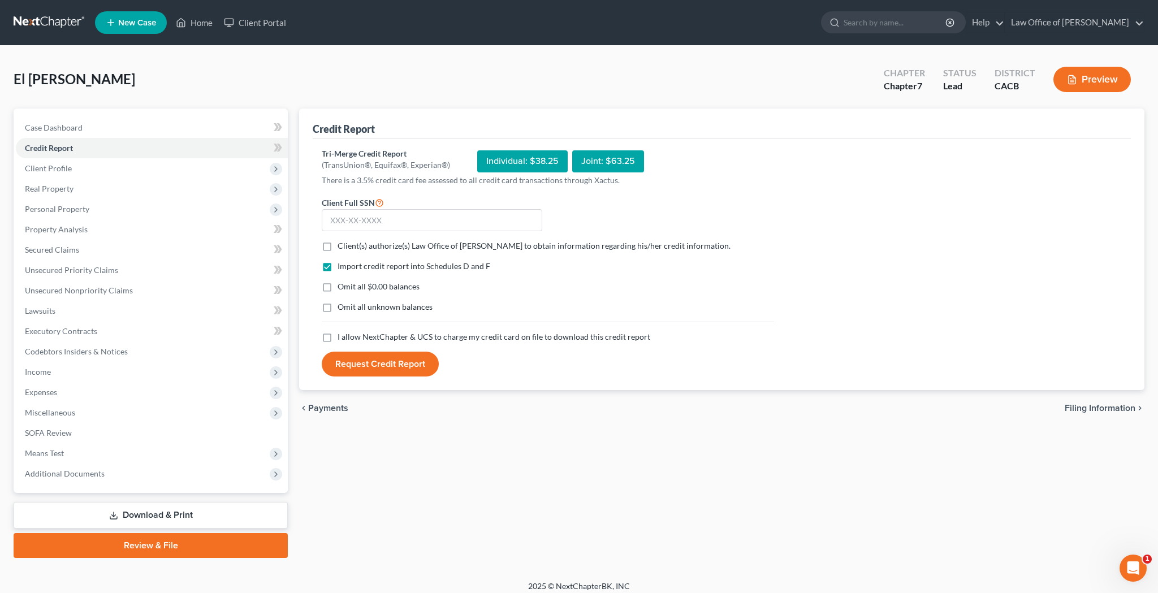
click at [178, 474] on link "Download & Print" at bounding box center [151, 515] width 274 height 27
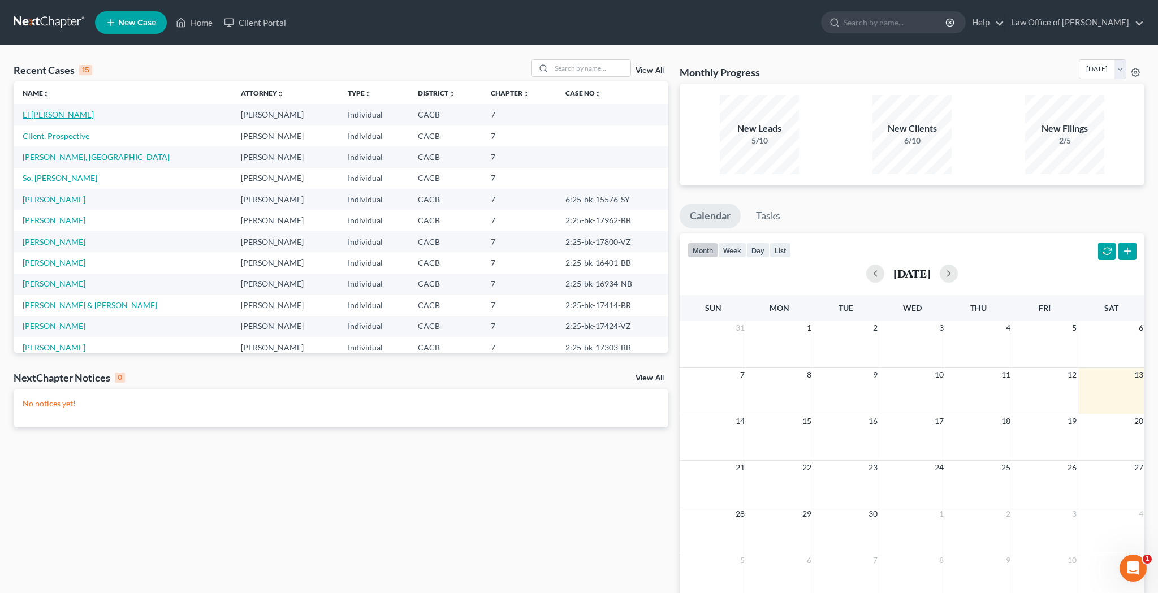
click at [70, 115] on link "El [PERSON_NAME]" at bounding box center [58, 115] width 71 height 10
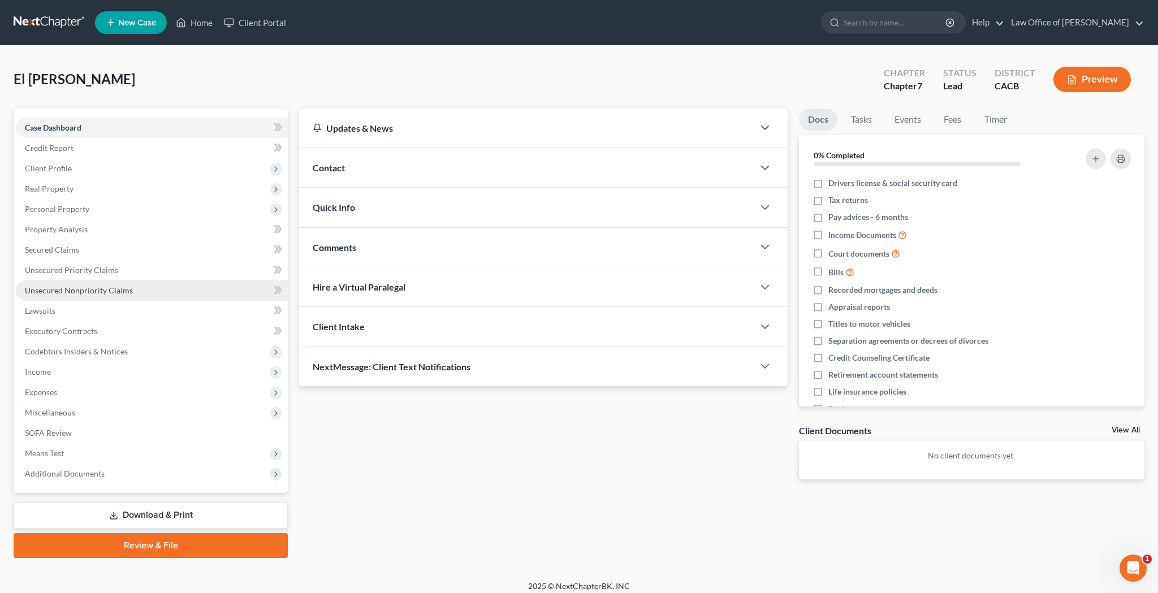
click at [70, 291] on span "Unsecured Nonpriority Claims" at bounding box center [79, 291] width 108 height 10
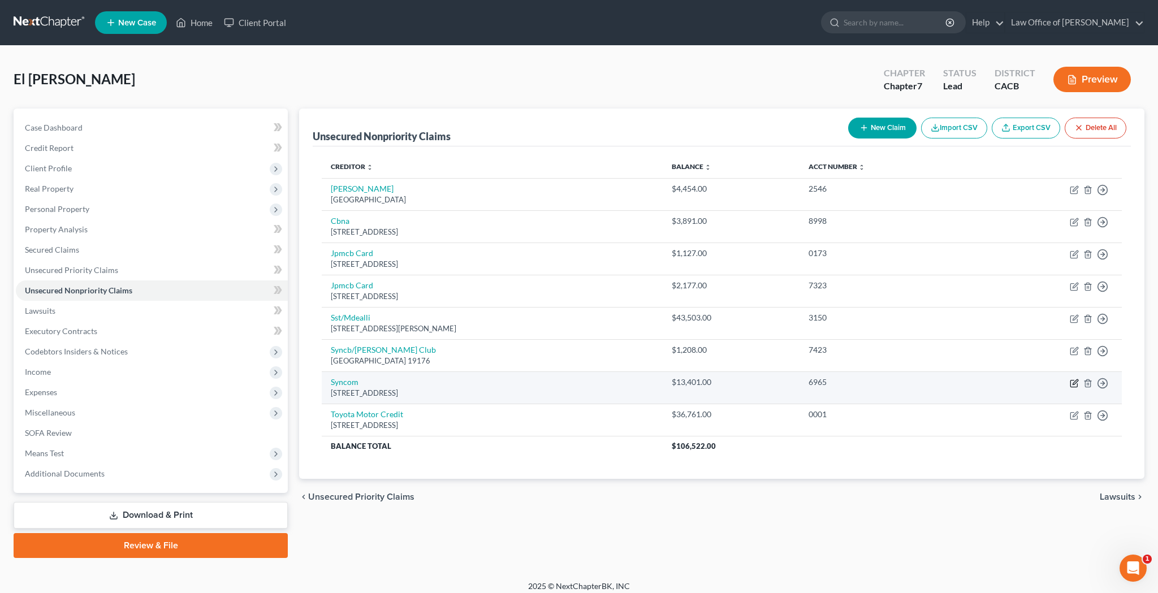
click at [1071, 382] on icon "button" at bounding box center [1073, 383] width 7 height 7
select select "45"
select select "0"
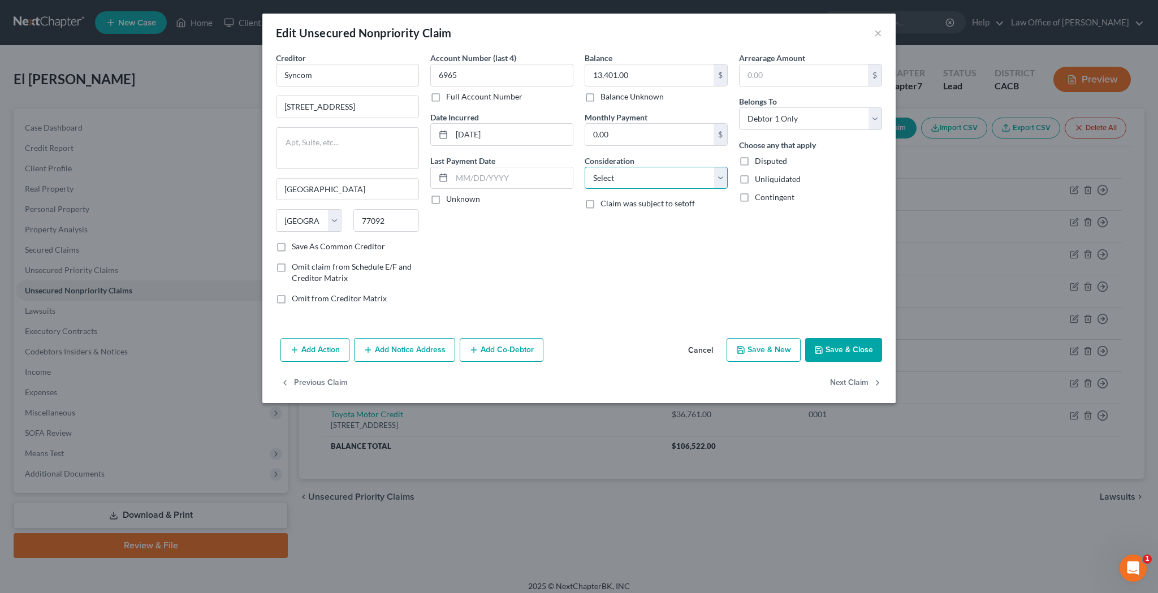
select select "14"
click at [628, 222] on input "text" at bounding box center [656, 220] width 142 height 21
type input "U"
type input "Breach of Lease"
click at [755, 159] on label "Disputed" at bounding box center [771, 160] width 32 height 11
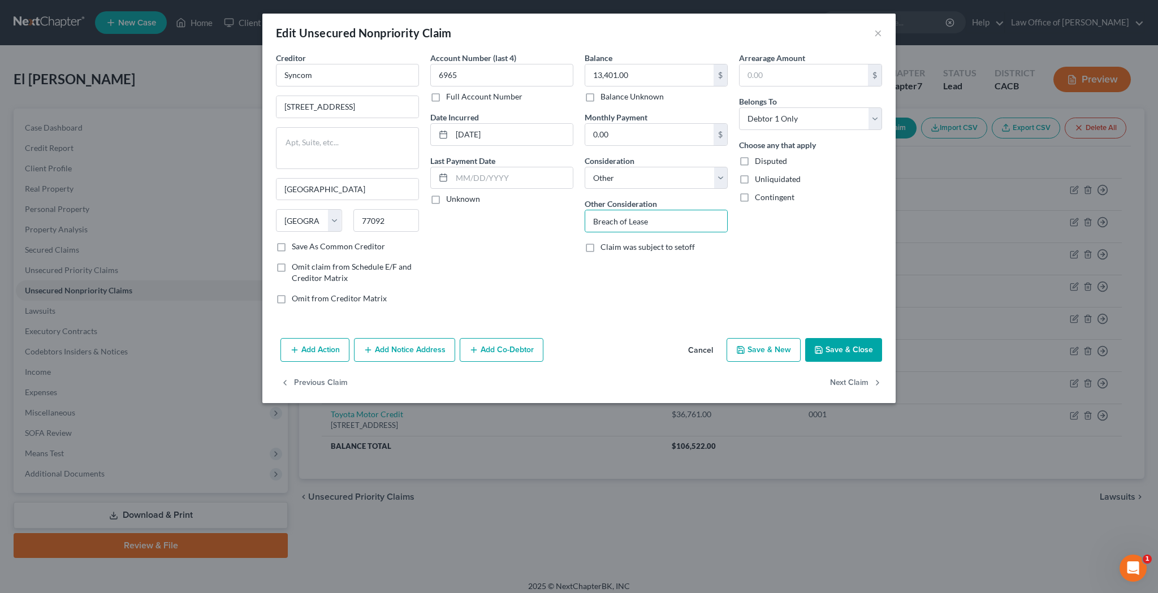
click at [759, 159] on input "Disputed" at bounding box center [762, 158] width 7 height 7
checkbox input "true"
click at [850, 348] on button "Save & Close" at bounding box center [843, 350] width 77 height 24
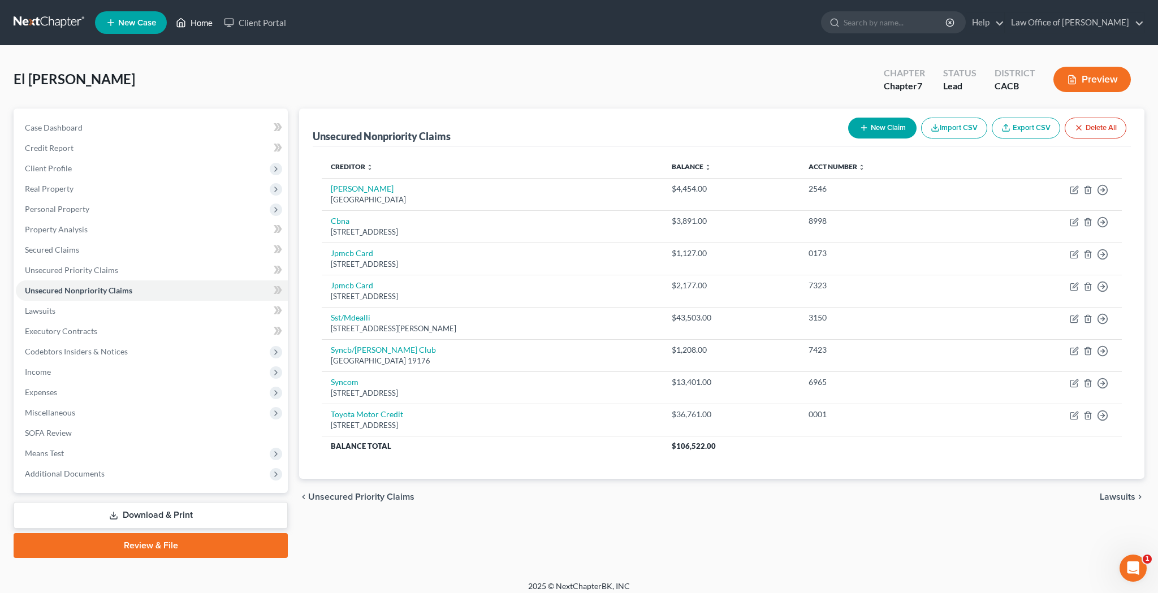
click at [200, 23] on link "Home" at bounding box center [194, 22] width 48 height 20
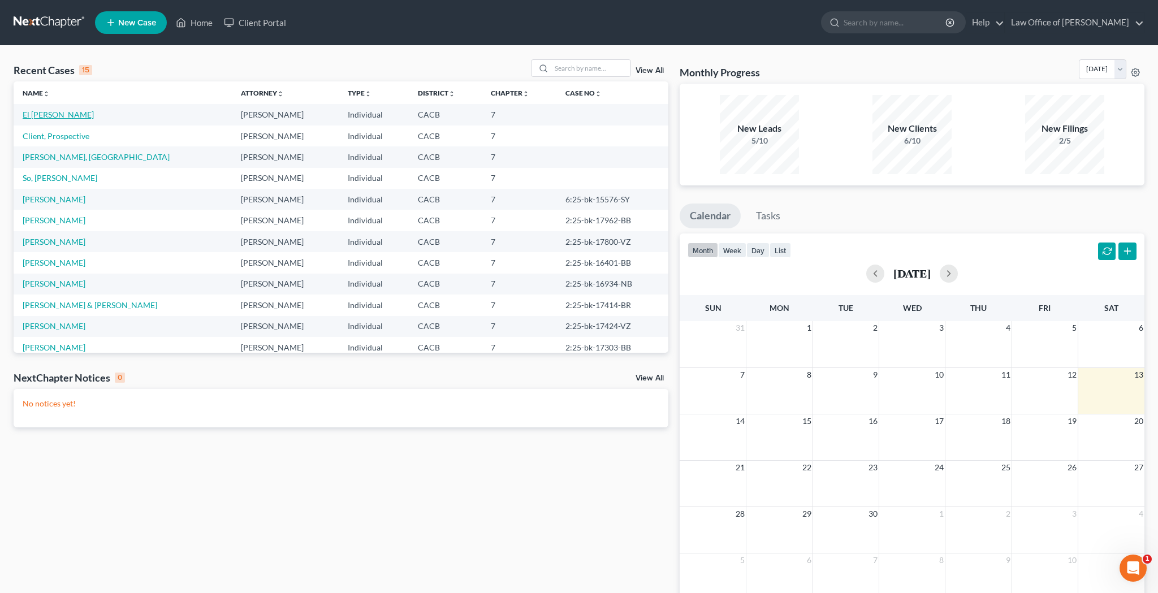
click at [65, 115] on link "El [PERSON_NAME]" at bounding box center [58, 115] width 71 height 10
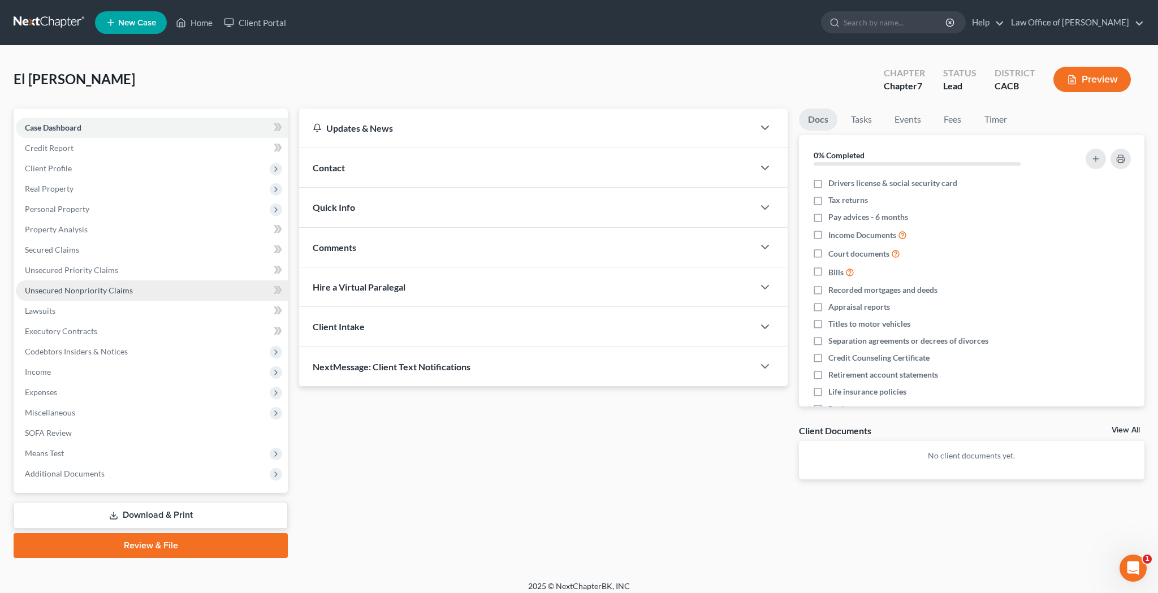
click at [87, 293] on span "Unsecured Nonpriority Claims" at bounding box center [79, 291] width 108 height 10
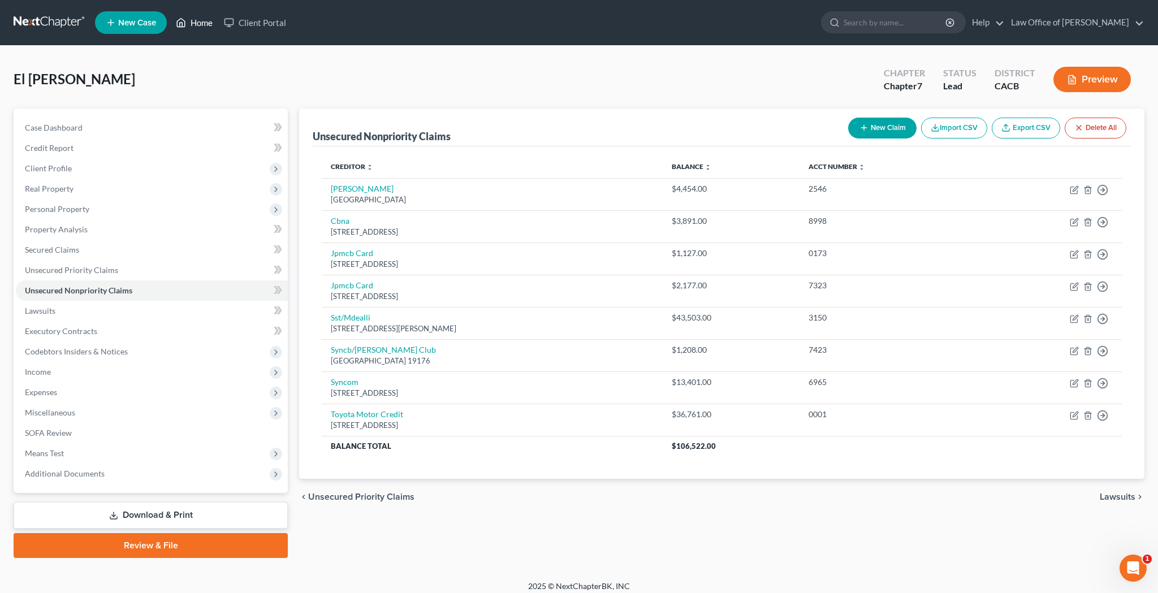
click at [205, 23] on link "Home" at bounding box center [194, 22] width 48 height 20
